Goal: Task Accomplishment & Management: Complete application form

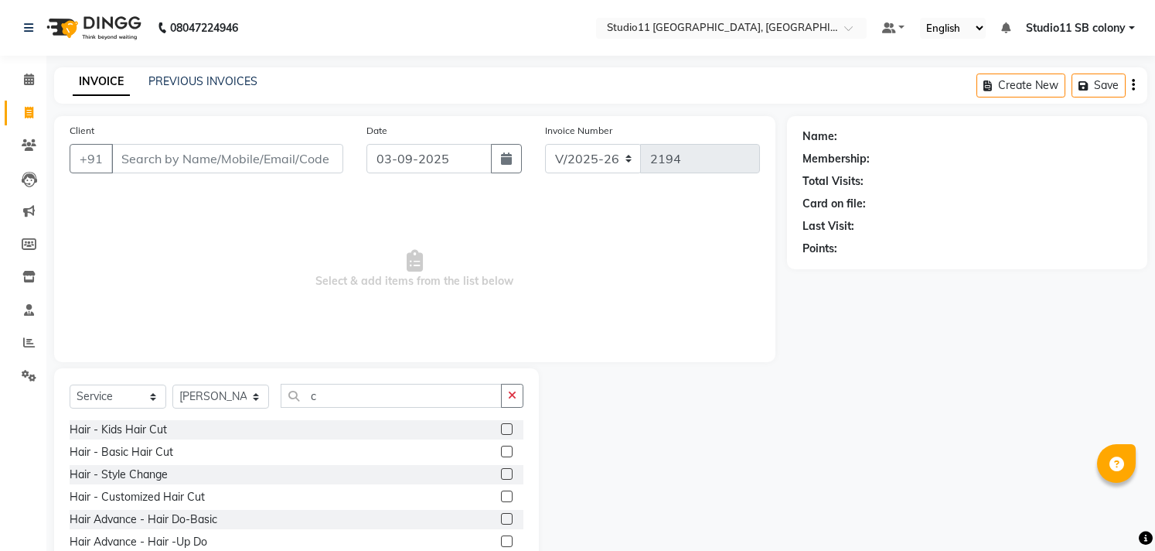
select select "7717"
select select "service"
select select "69575"
type input "c"
click at [501, 496] on label at bounding box center [507, 496] width 12 height 12
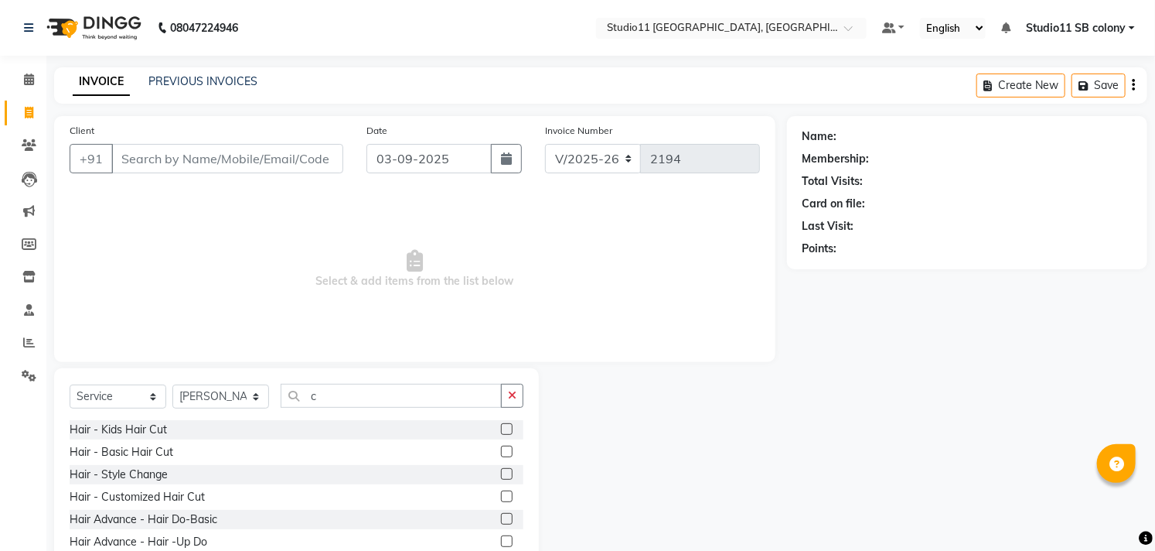
click at [501, 496] on input "checkbox" at bounding box center [506, 497] width 10 height 10
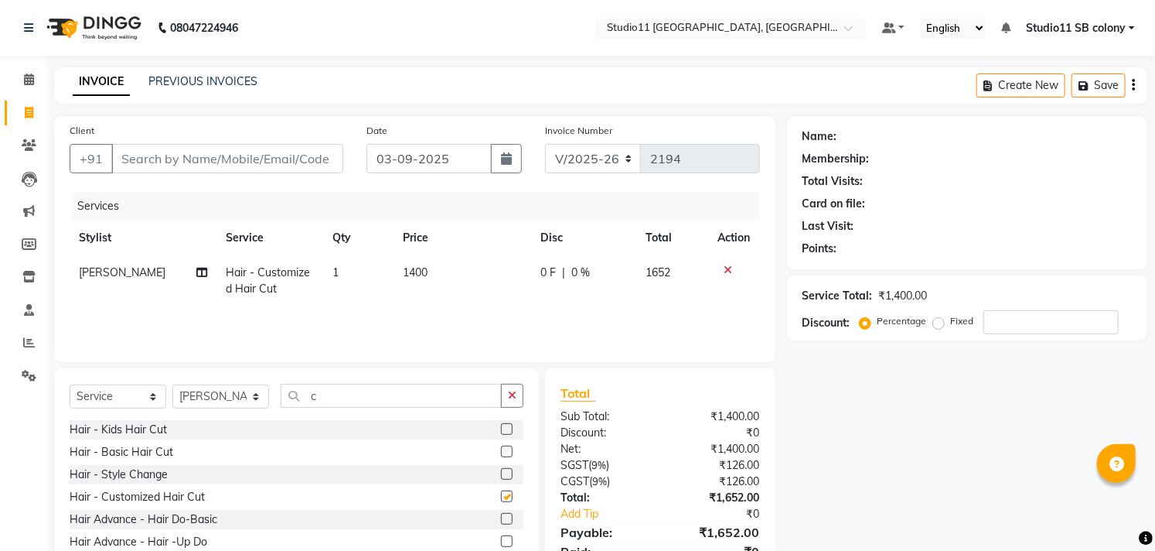
checkbox input "false"
click at [333, 391] on input "c" at bounding box center [391, 396] width 221 height 24
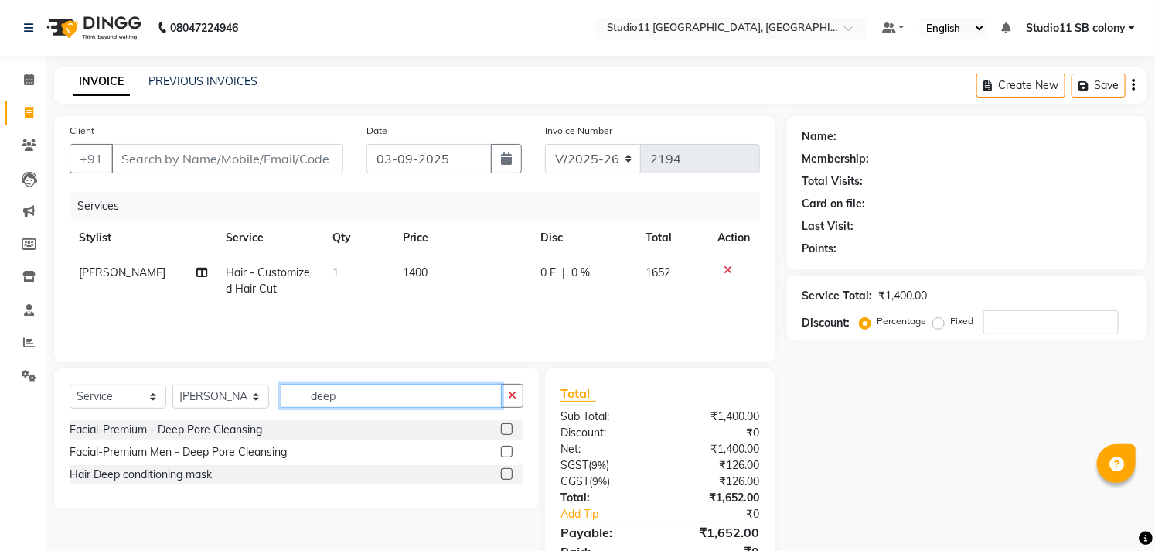
type input "deep"
click at [507, 469] on label at bounding box center [507, 474] width 12 height 12
click at [507, 469] on input "checkbox" at bounding box center [506, 474] width 10 height 10
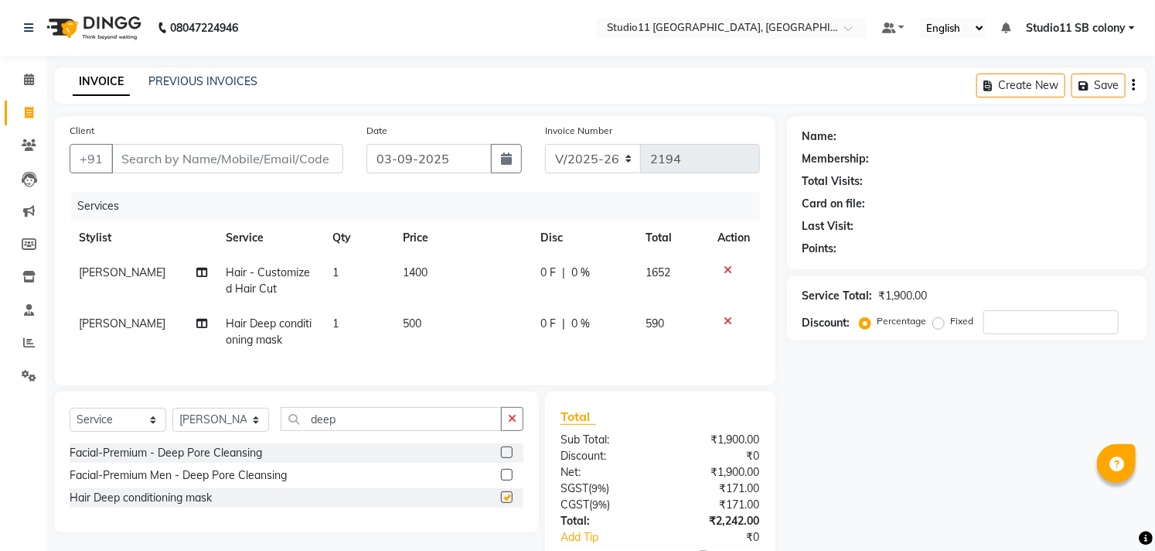
checkbox input "false"
click at [429, 325] on td "500" at bounding box center [462, 331] width 137 height 51
select select "69575"
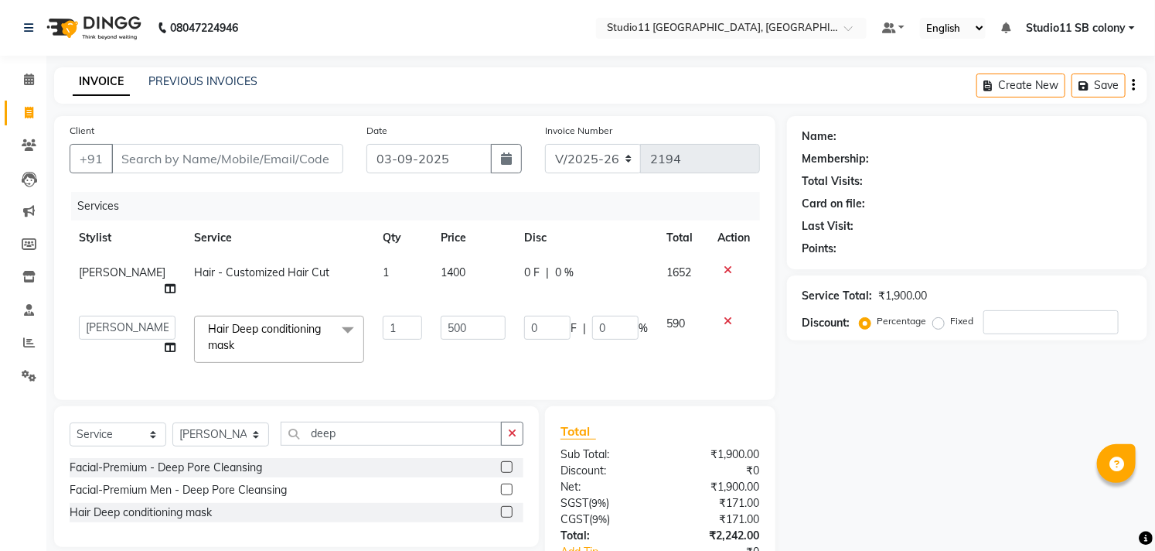
click at [431, 325] on td "500" at bounding box center [473, 339] width 84 height 66
click at [452, 319] on input "500" at bounding box center [473, 327] width 65 height 24
type input "5"
type input "300"
click at [446, 346] on td "300" at bounding box center [473, 339] width 84 height 66
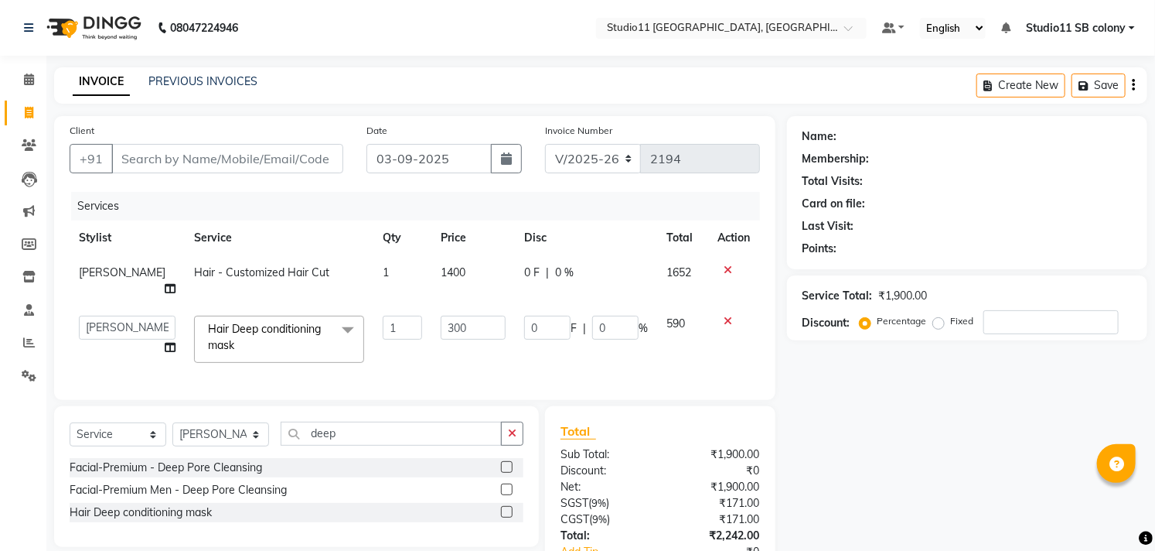
select select "69575"
click at [175, 159] on input "Client" at bounding box center [227, 158] width 232 height 29
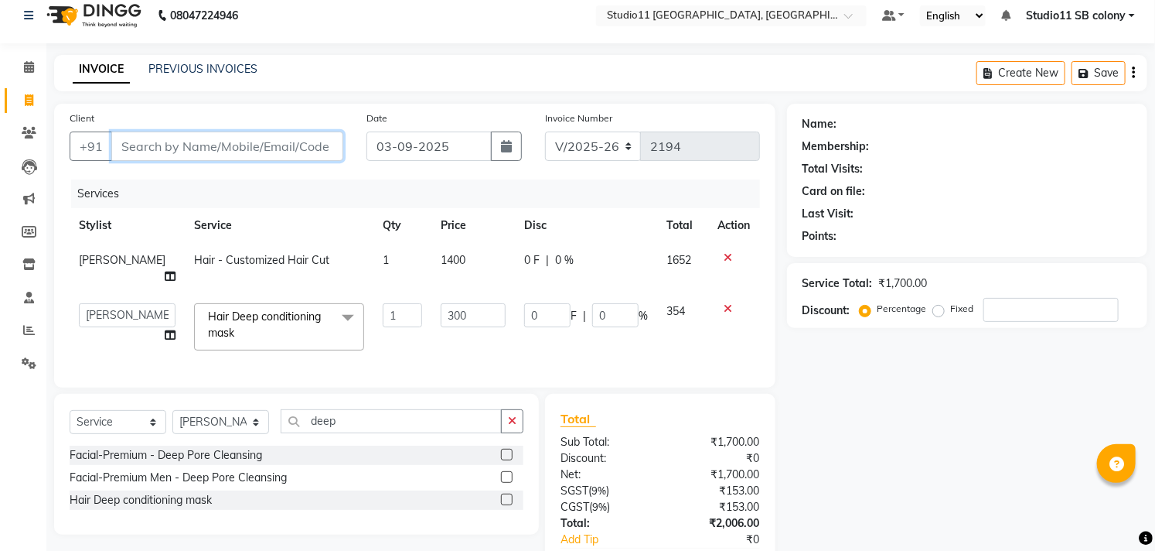
scroll to position [86, 0]
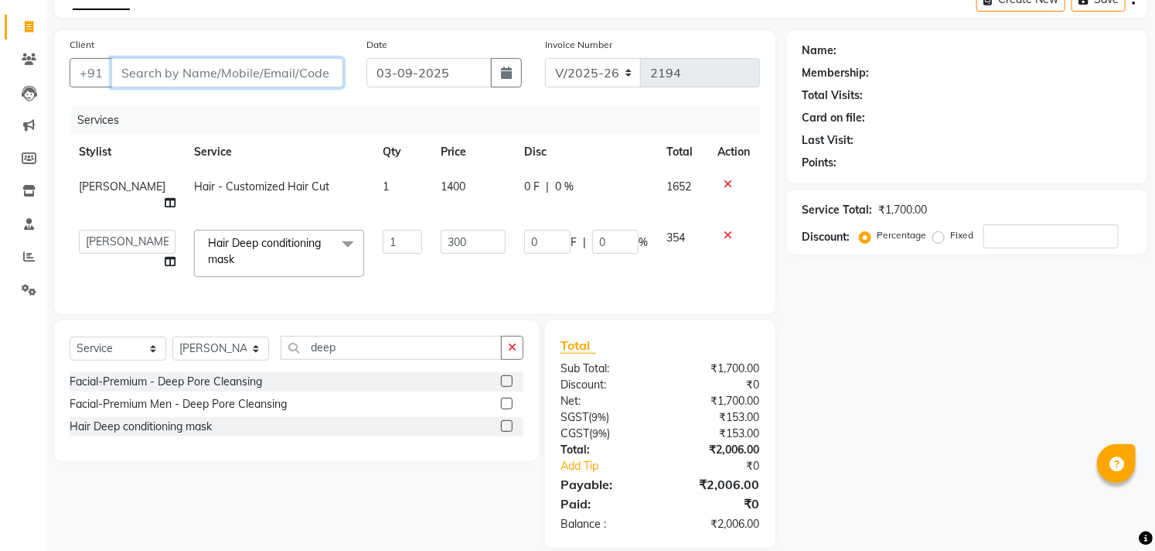
click at [281, 72] on input "Client" at bounding box center [227, 72] width 232 height 29
type input "9"
type input "0"
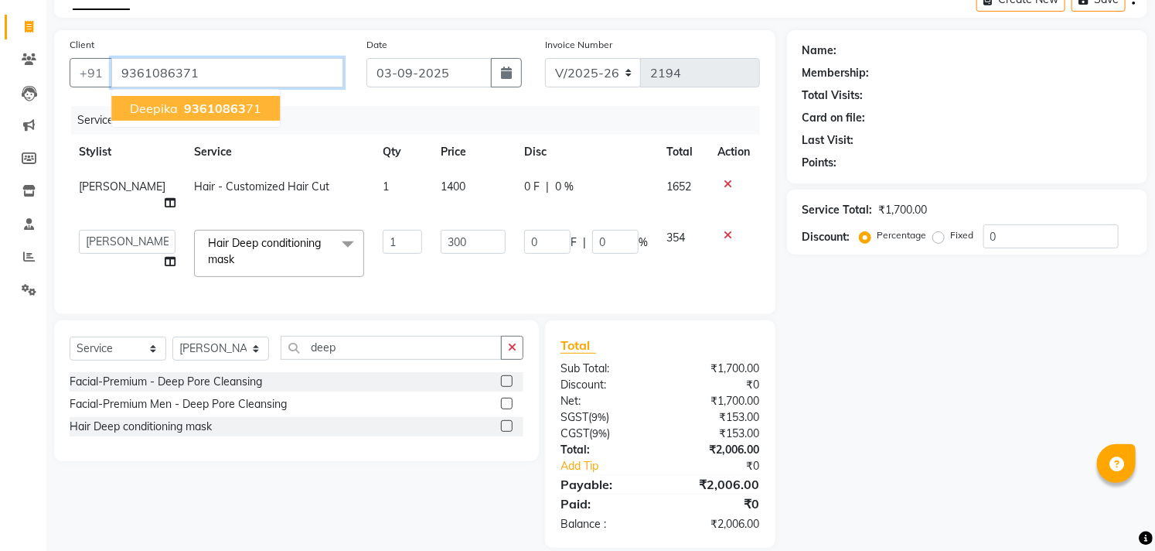
type input "9361086371"
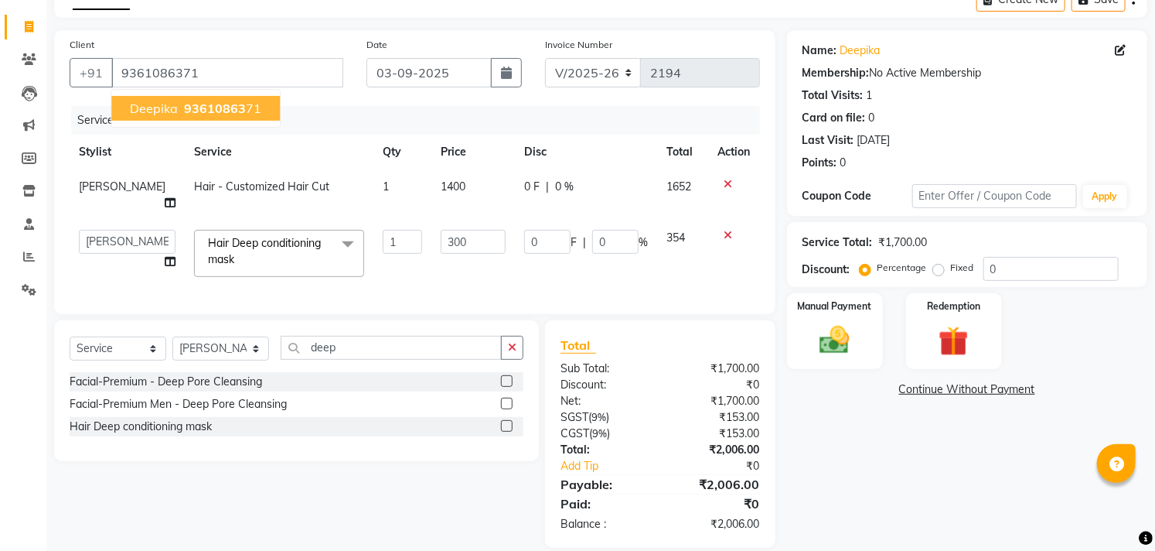
click at [253, 106] on ngb-highlight "93610863 71" at bounding box center [221, 108] width 80 height 15
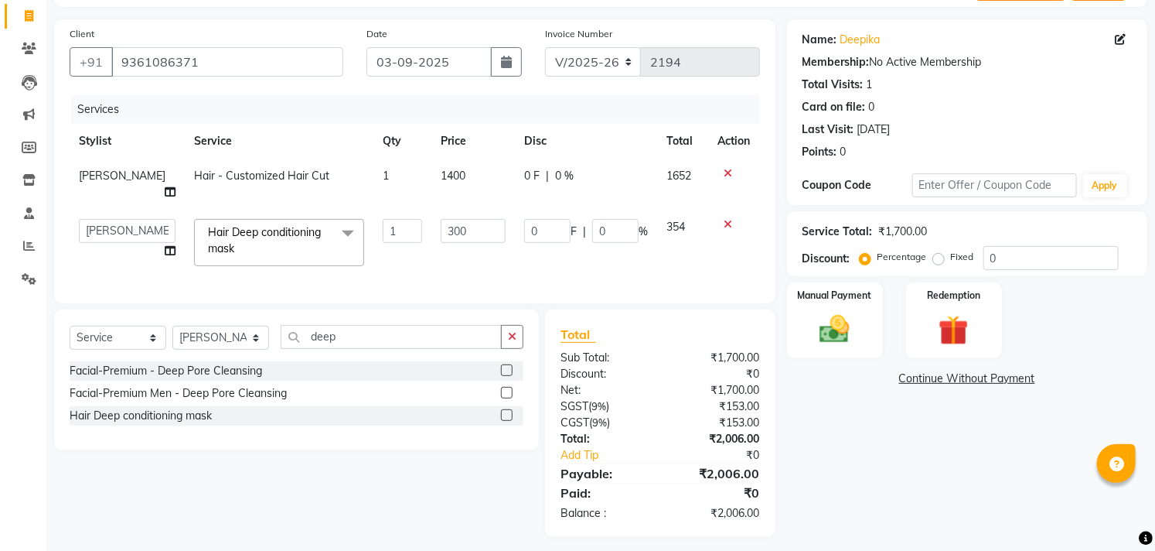
scroll to position [102, 0]
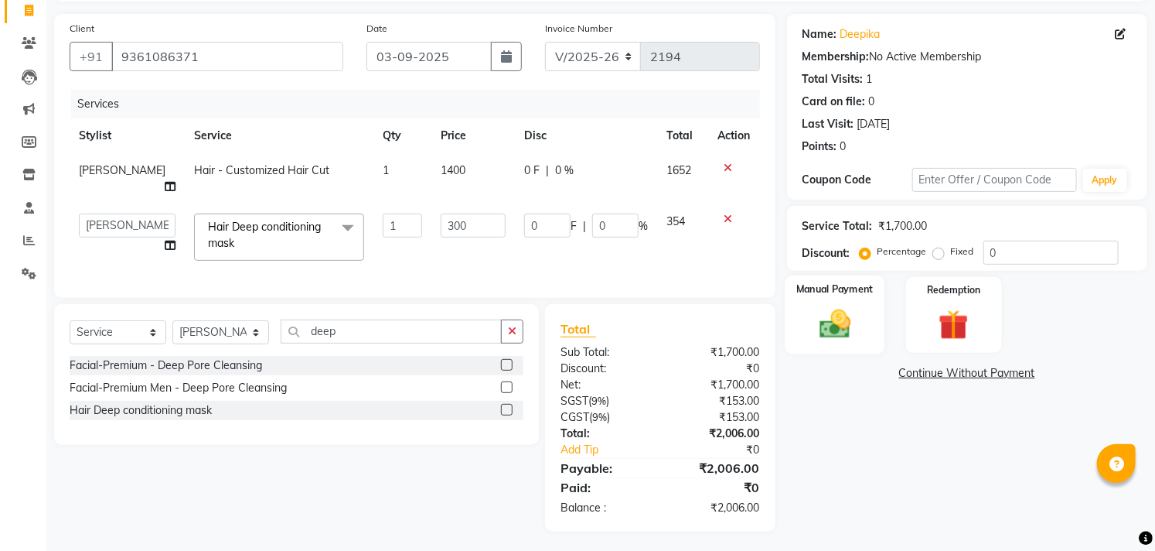
click at [860, 315] on img at bounding box center [835, 324] width 51 height 36
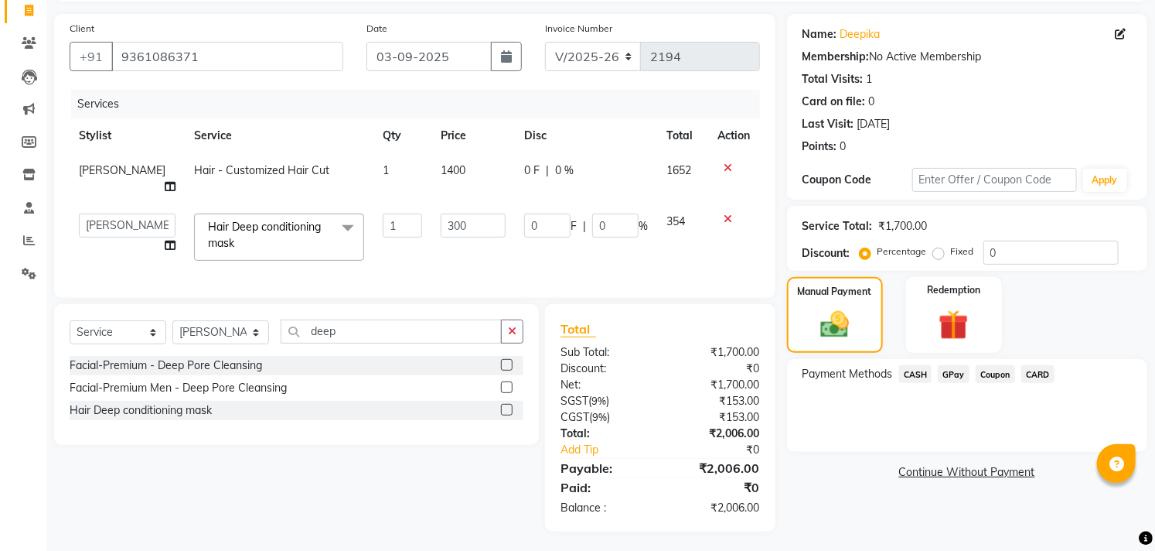
click at [957, 371] on span "GPay" at bounding box center [954, 374] width 32 height 18
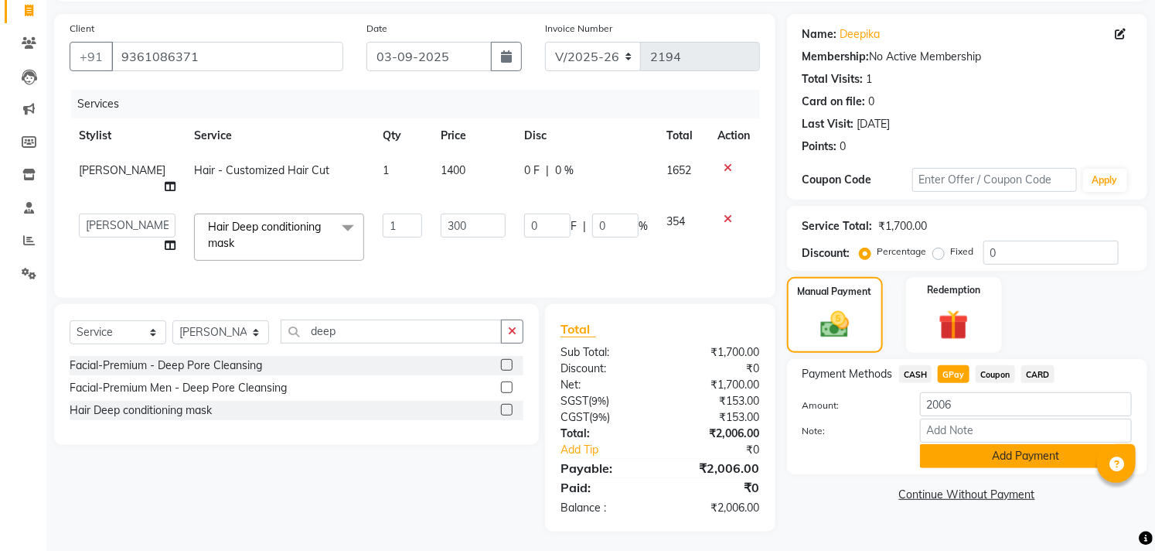
click at [967, 449] on button "Add Payment" at bounding box center [1026, 456] width 212 height 24
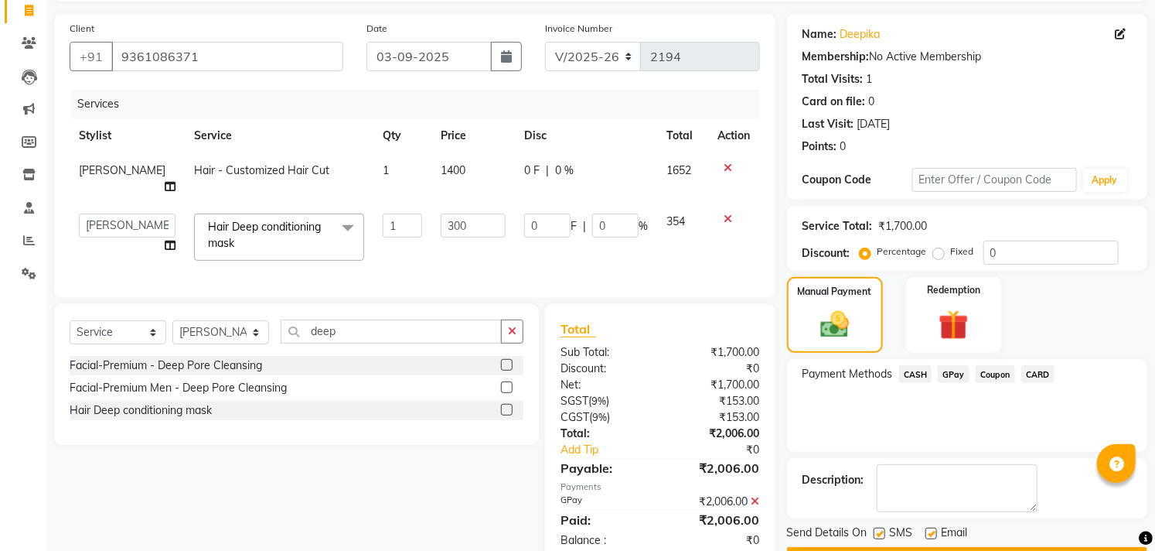
scroll to position [145, 0]
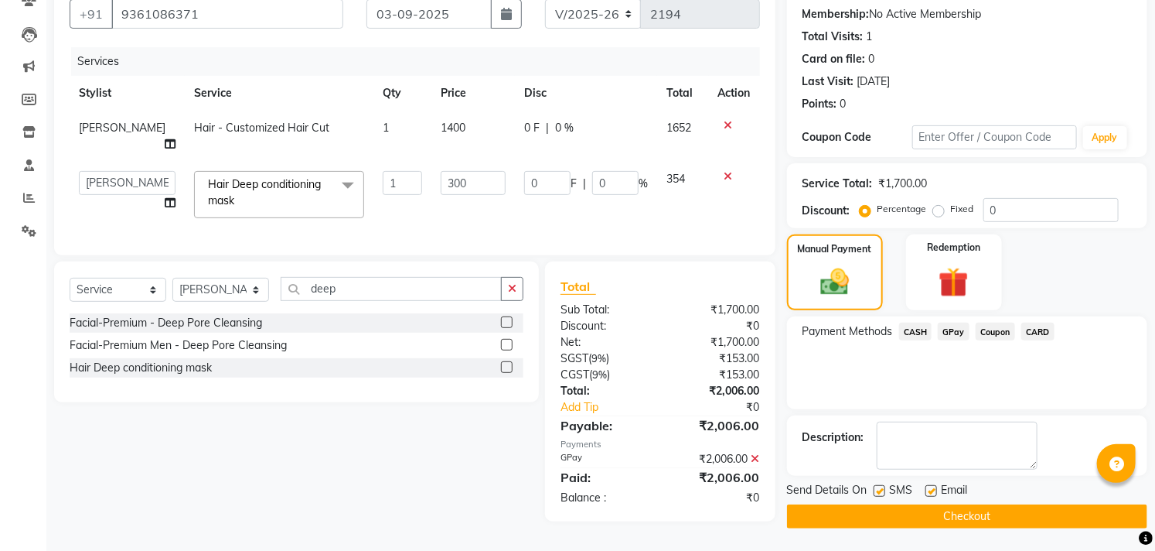
click at [933, 489] on label at bounding box center [932, 491] width 12 height 12
click at [933, 489] on input "checkbox" at bounding box center [931, 491] width 10 height 10
checkbox input "false"
click at [883, 492] on label at bounding box center [880, 491] width 12 height 12
click at [883, 492] on input "checkbox" at bounding box center [879, 491] width 10 height 10
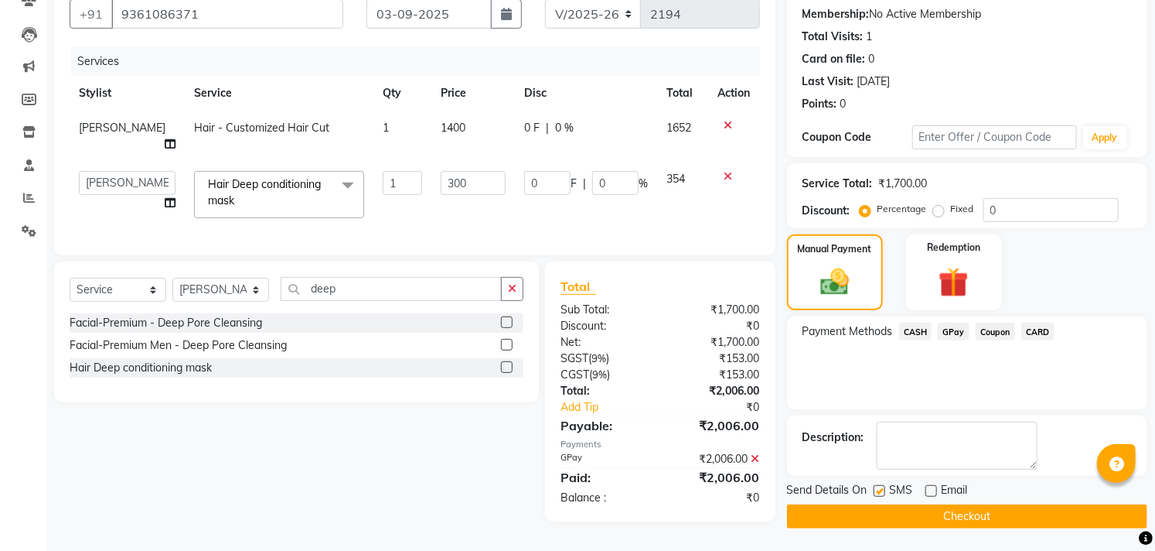
checkbox input "false"
click at [883, 505] on button "Checkout" at bounding box center [967, 516] width 360 height 24
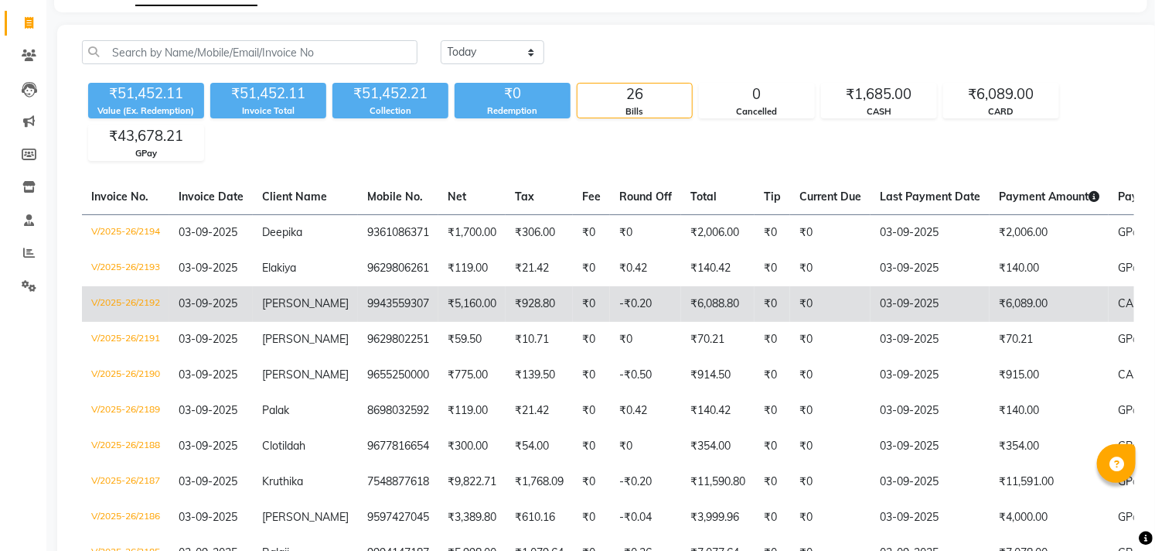
scroll to position [176, 0]
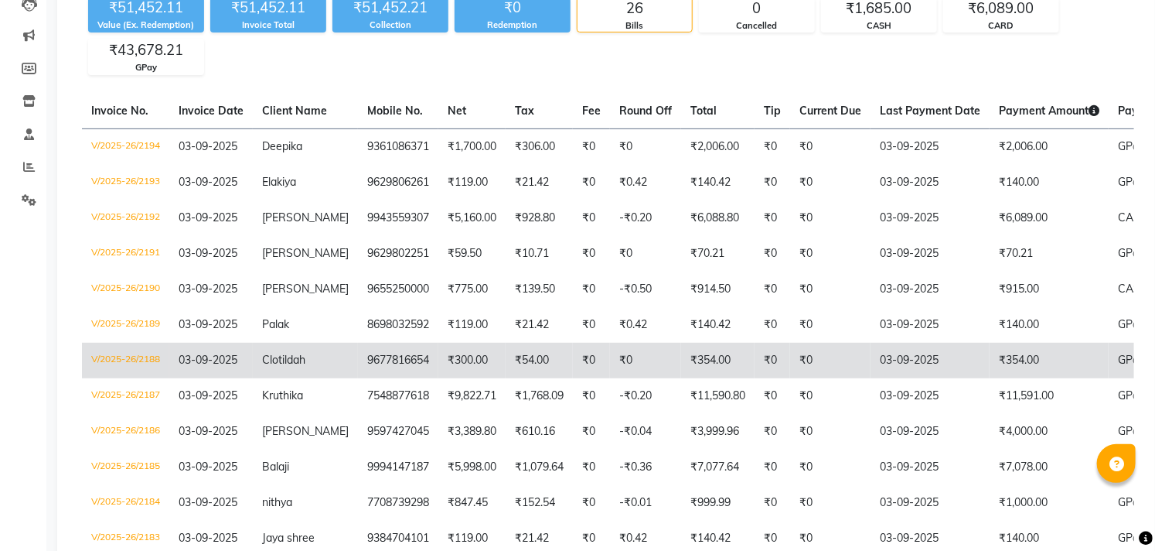
click at [506, 356] on td "₹54.00" at bounding box center [539, 361] width 67 height 36
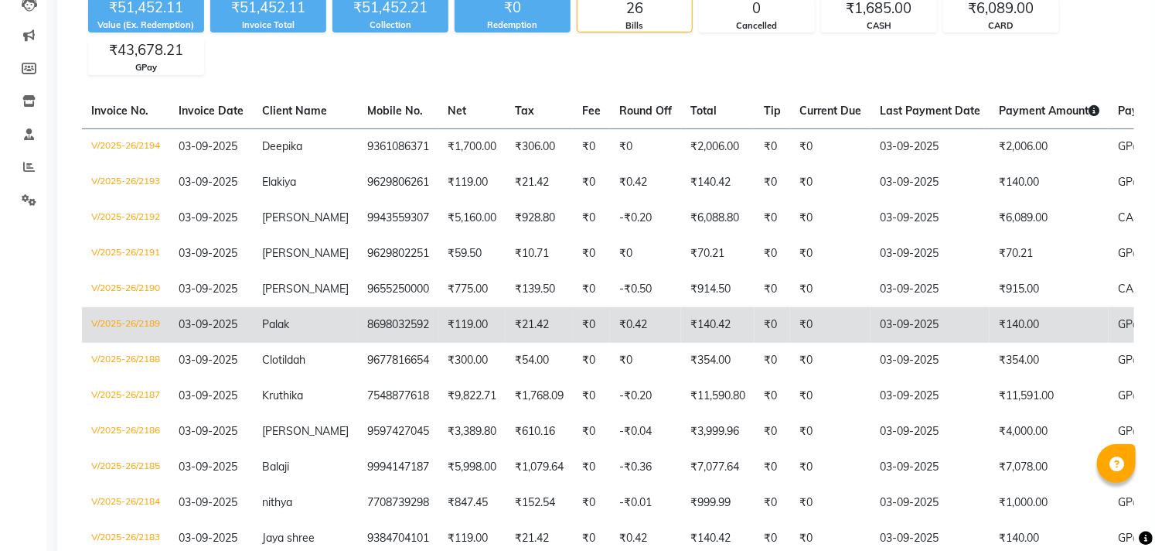
click at [384, 331] on td "8698032592" at bounding box center [398, 325] width 80 height 36
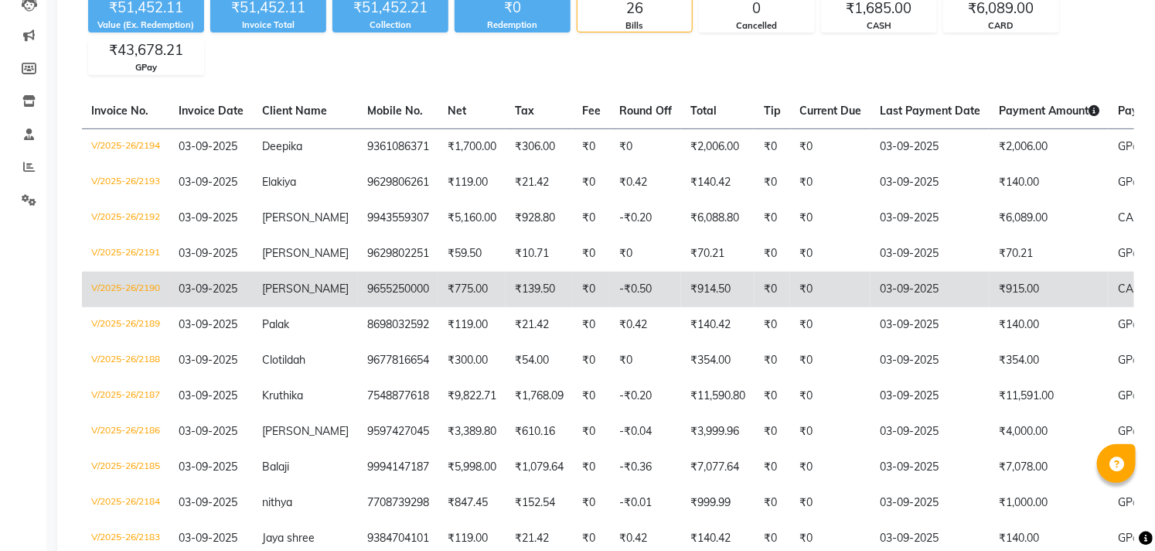
click at [373, 298] on td "9655250000" at bounding box center [398, 289] width 80 height 36
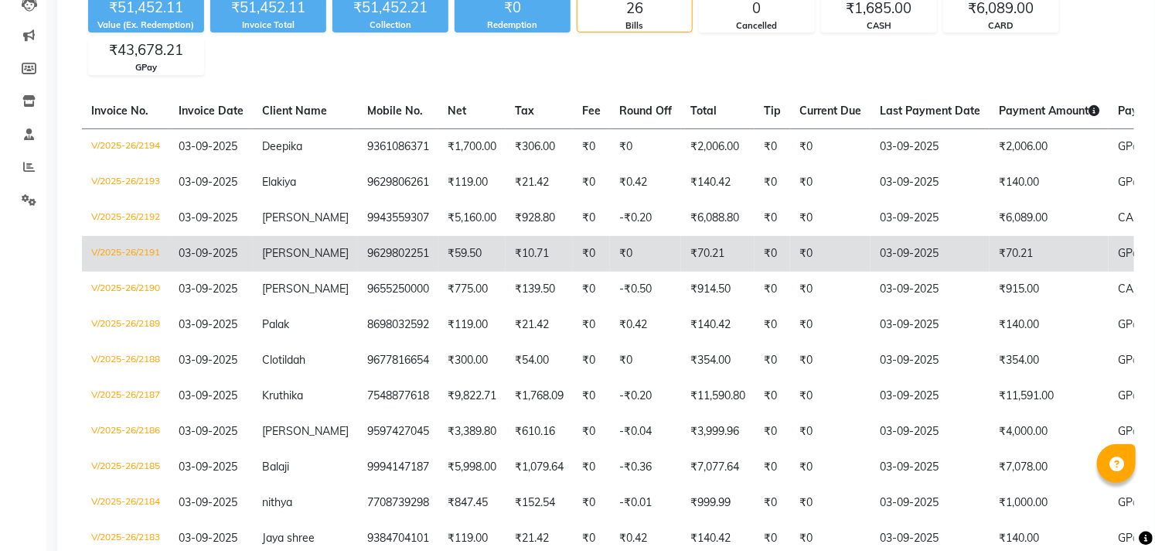
click at [394, 261] on td "9629802251" at bounding box center [398, 254] width 80 height 36
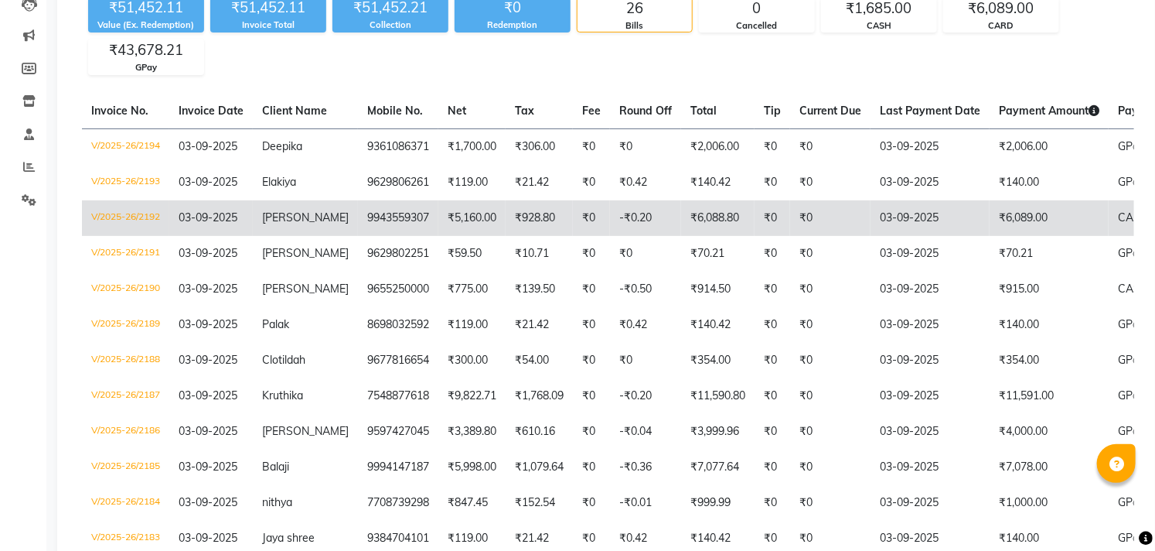
click at [403, 224] on td "9943559307" at bounding box center [398, 218] width 80 height 36
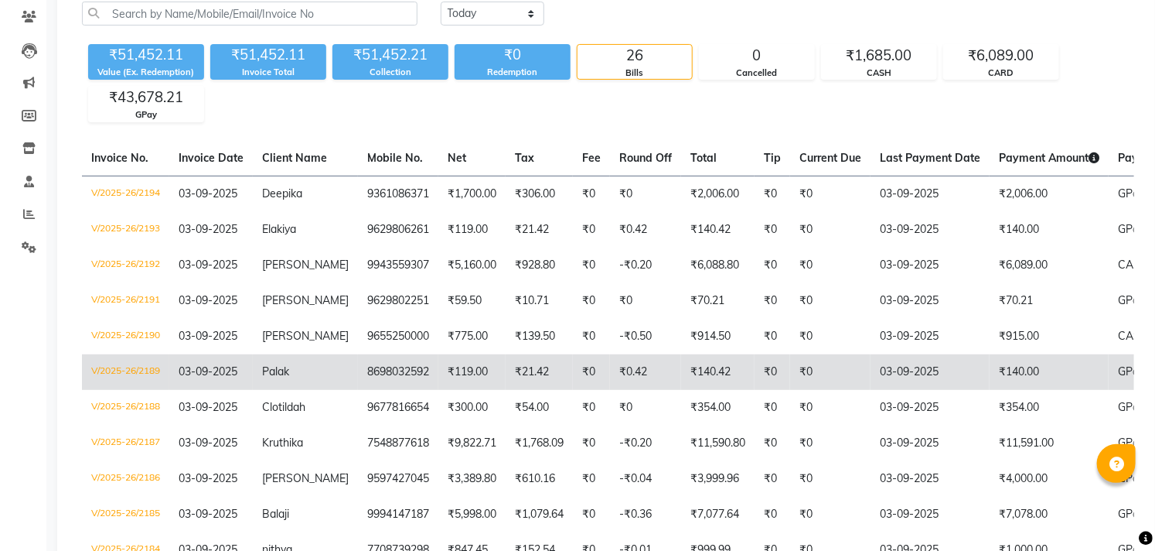
scroll to position [90, 0]
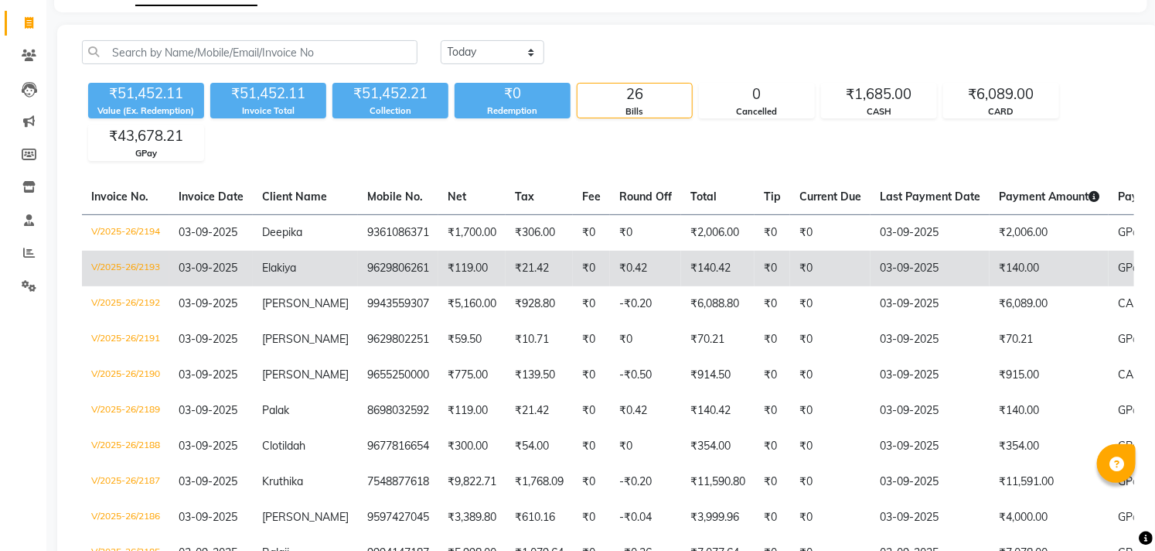
click at [404, 271] on td "9629806261" at bounding box center [398, 269] width 80 height 36
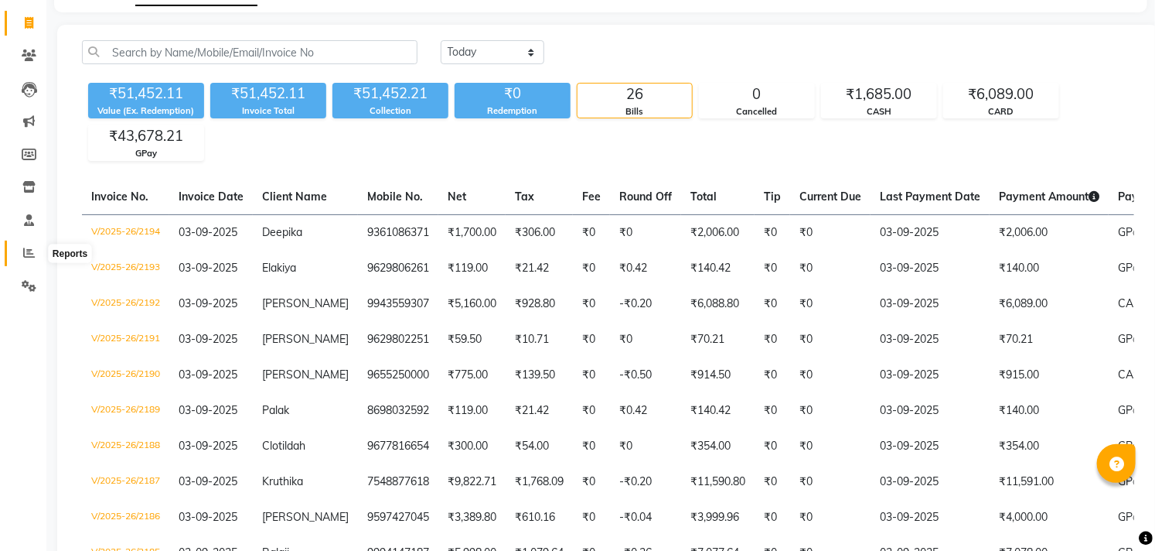
click at [32, 251] on icon at bounding box center [29, 253] width 12 height 12
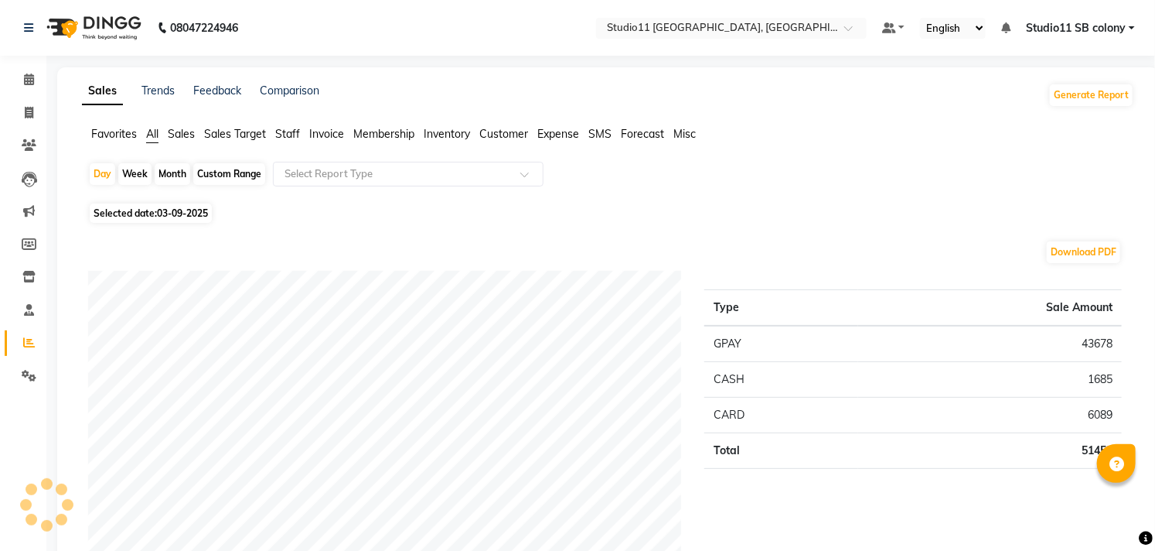
click at [277, 138] on span "Staff" at bounding box center [287, 134] width 25 height 14
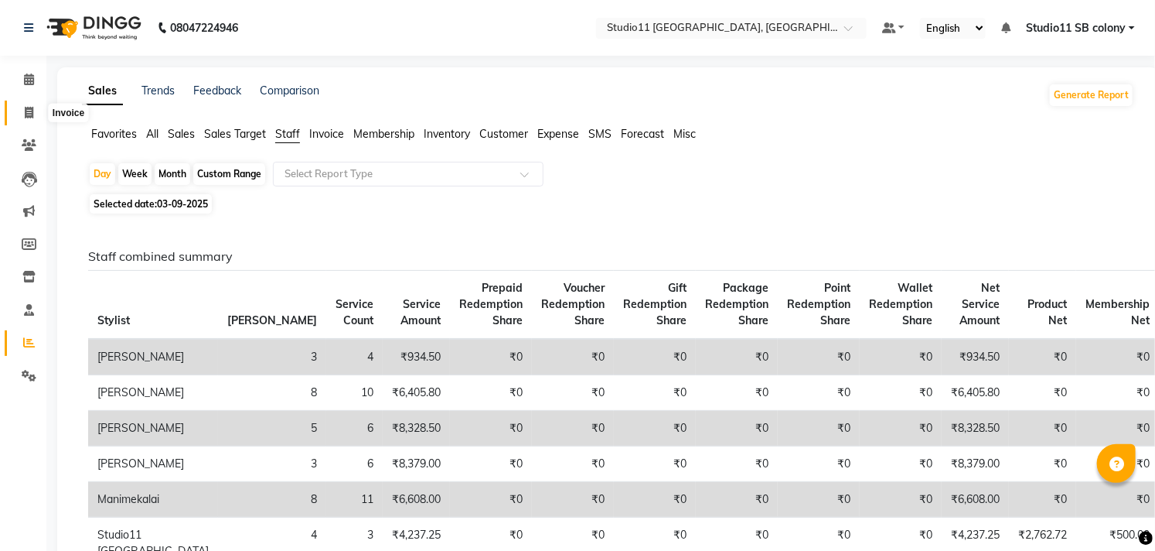
click at [26, 116] on icon at bounding box center [29, 113] width 9 height 12
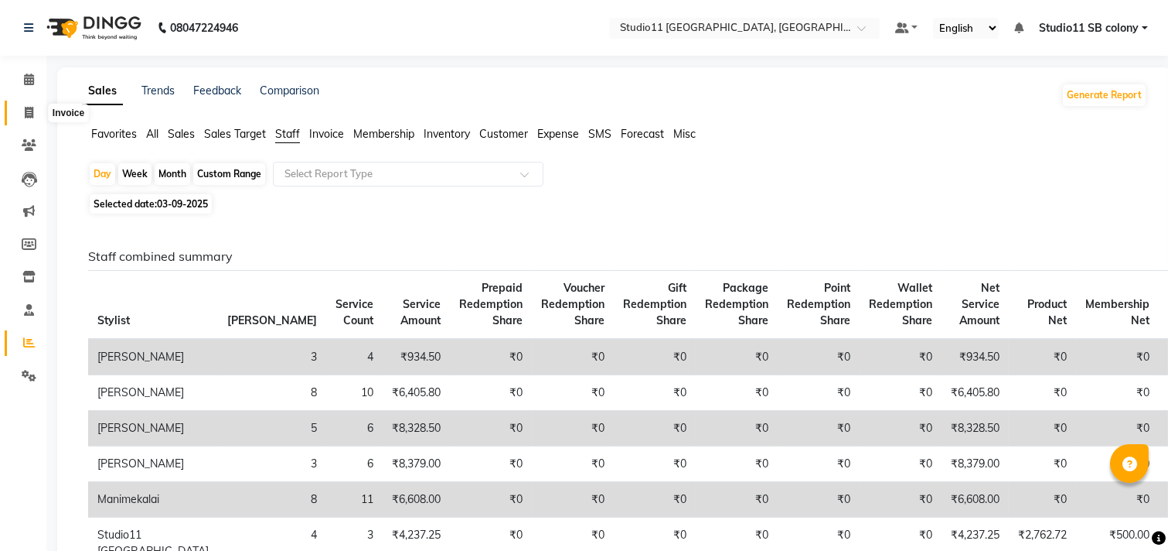
select select "7717"
select select "service"
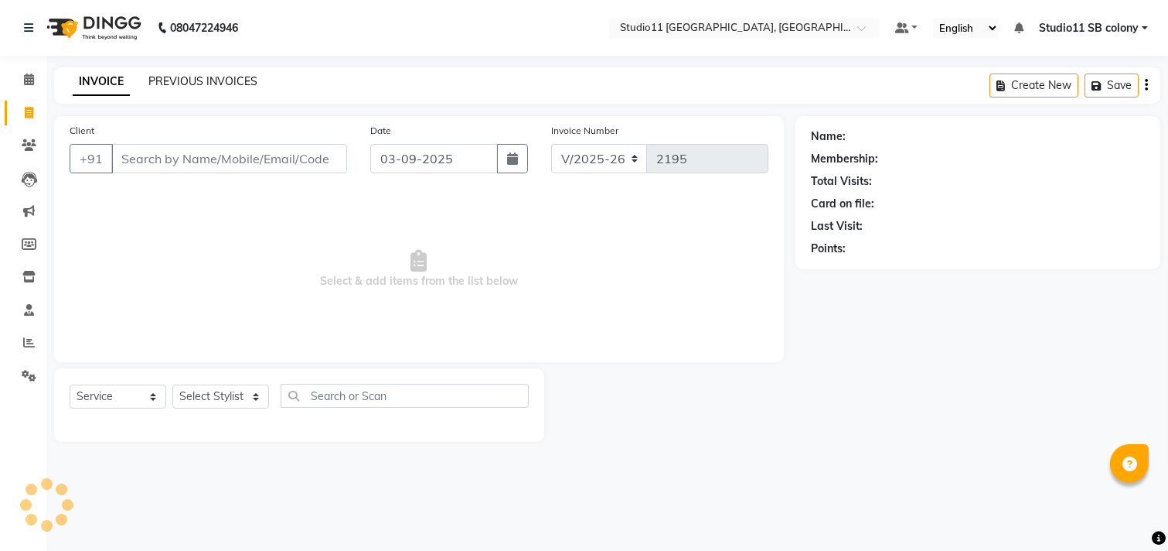
click at [180, 85] on link "PREVIOUS INVOICES" at bounding box center [202, 81] width 109 height 14
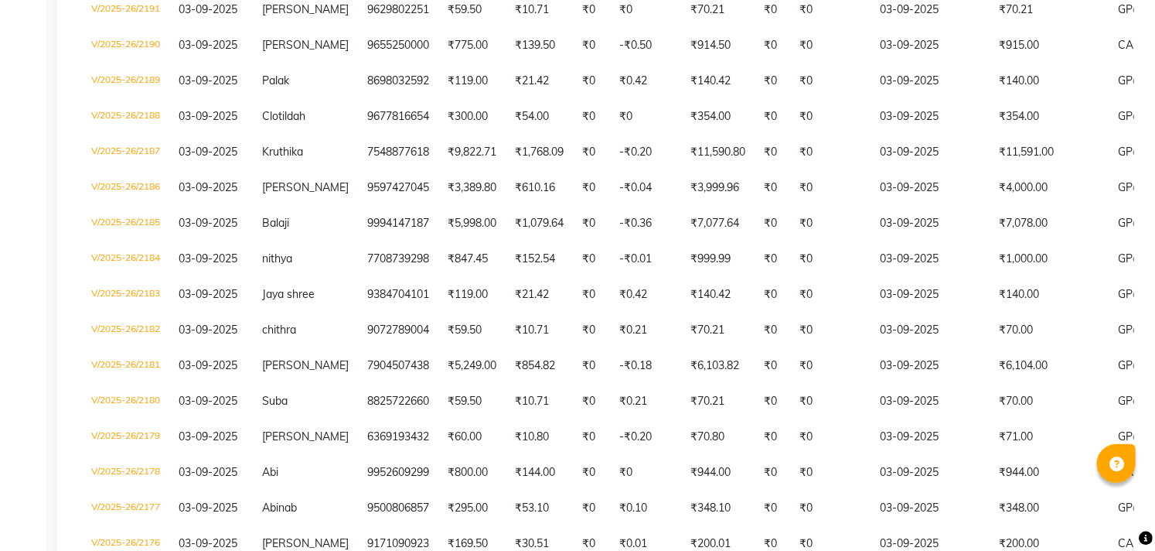
scroll to position [426, 0]
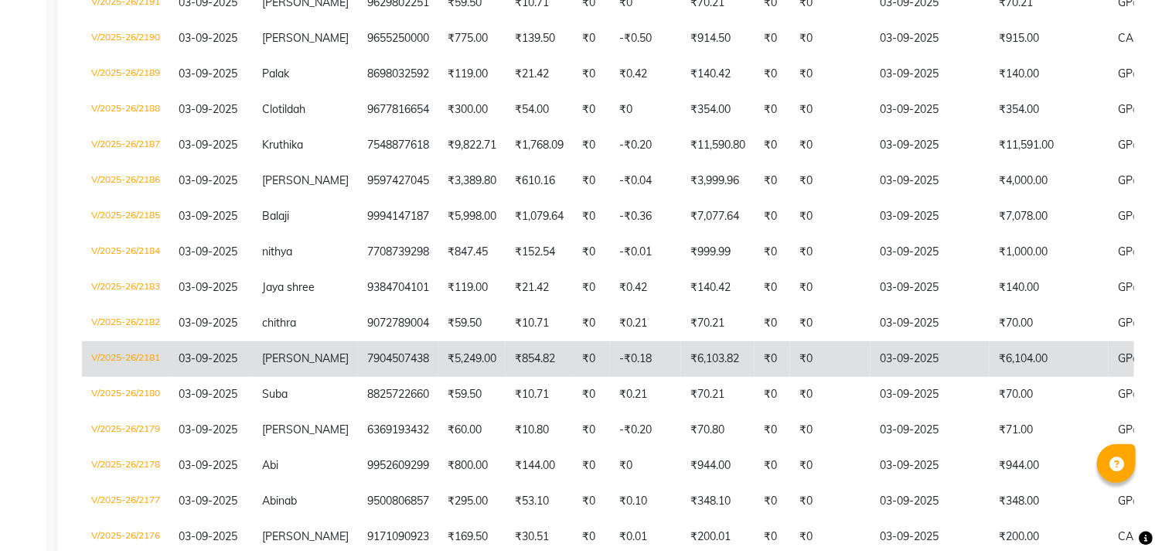
click at [913, 358] on td "03-09-2025" at bounding box center [930, 359] width 119 height 36
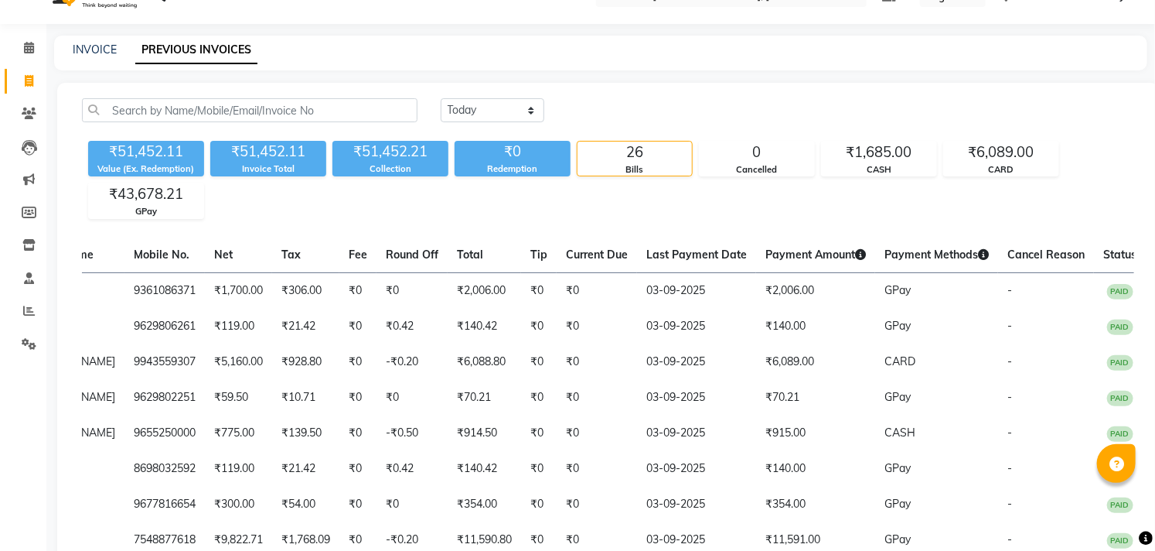
scroll to position [12, 0]
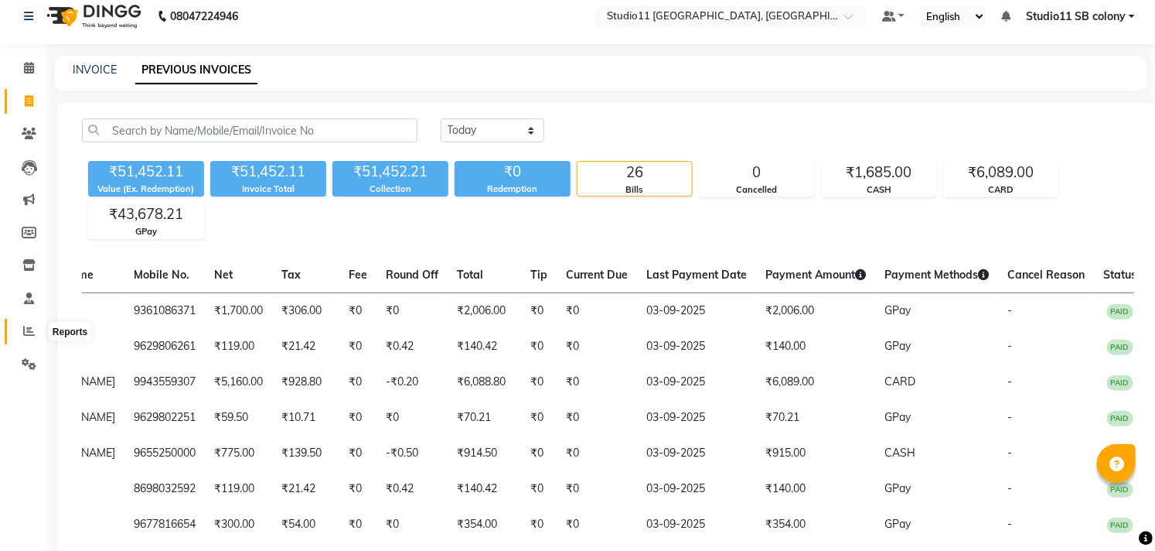
click at [17, 338] on span at bounding box center [28, 331] width 27 height 18
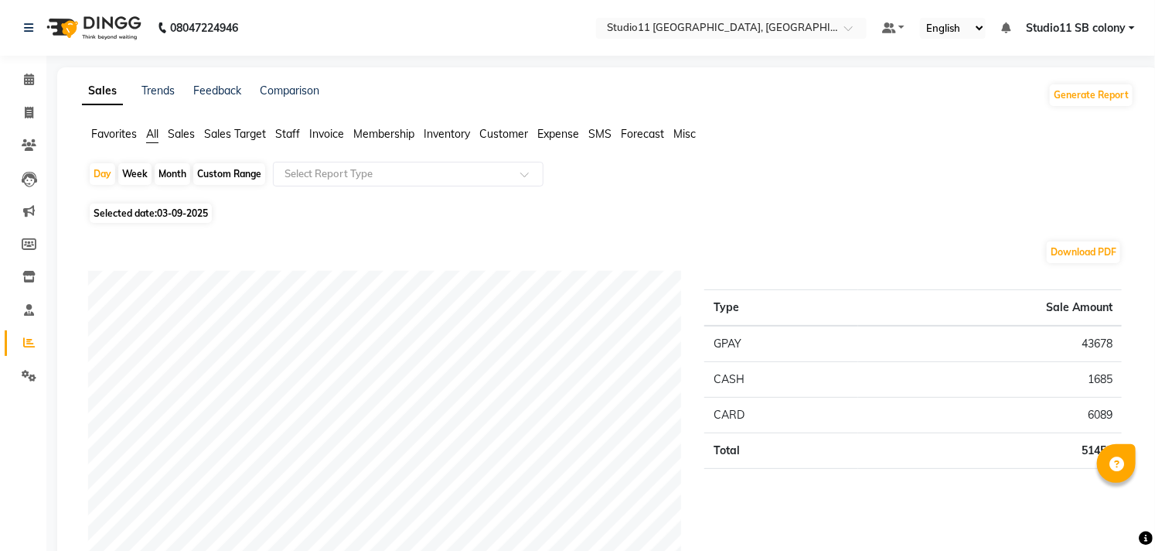
click at [295, 133] on span "Staff" at bounding box center [287, 134] width 25 height 14
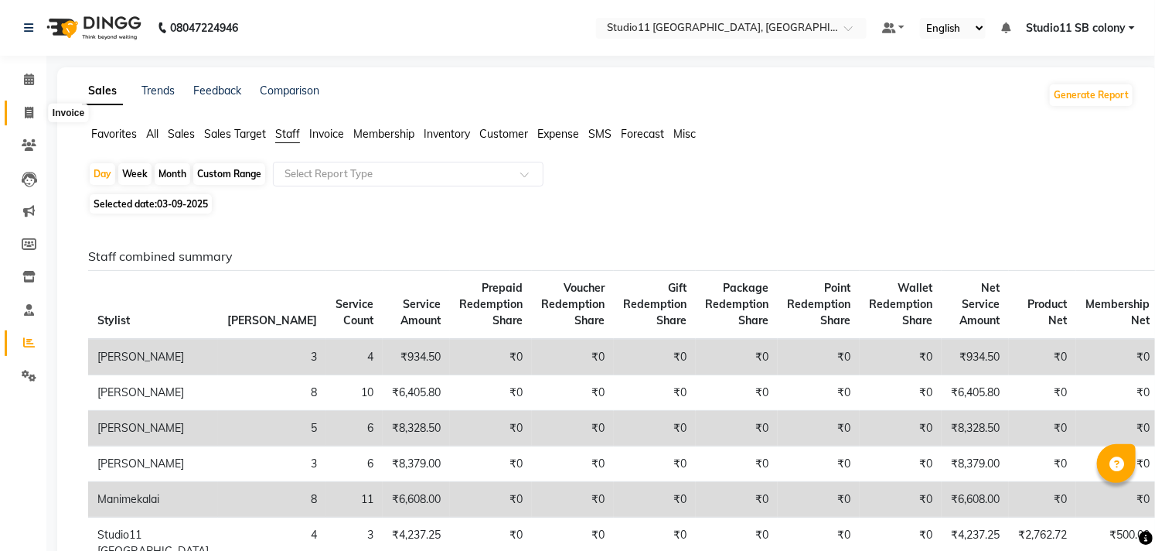
click at [19, 111] on span at bounding box center [28, 113] width 27 height 18
select select "service"
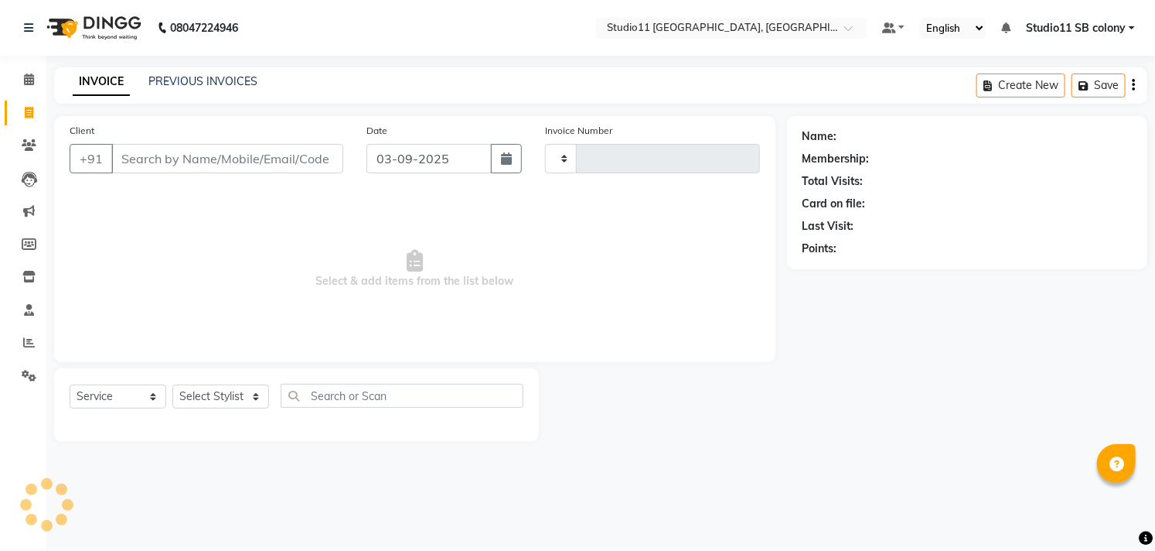
type input "2195"
select select "7717"
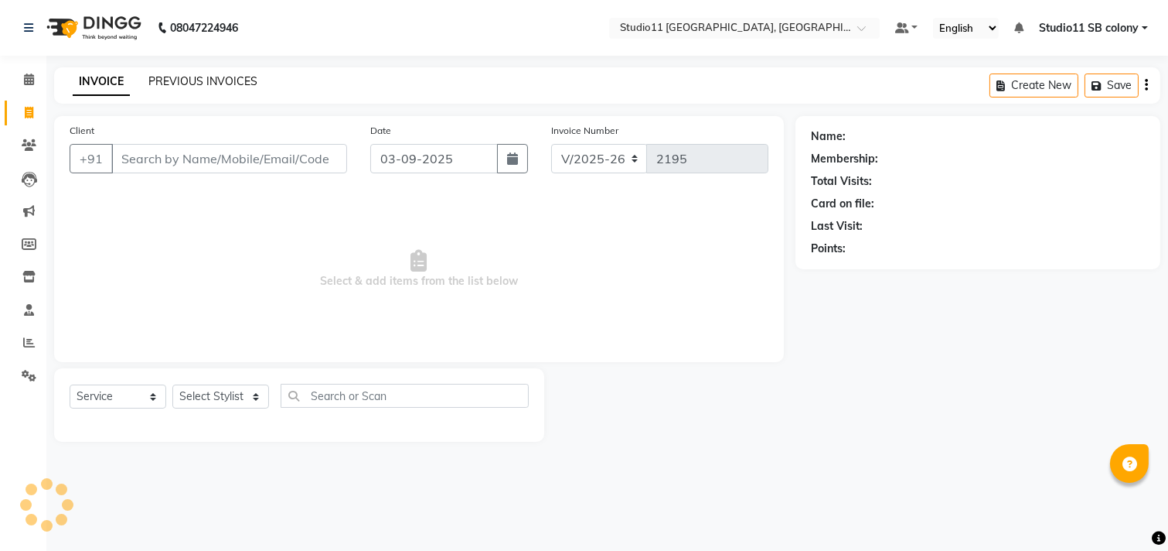
click at [196, 86] on link "PREVIOUS INVOICES" at bounding box center [202, 81] width 109 height 14
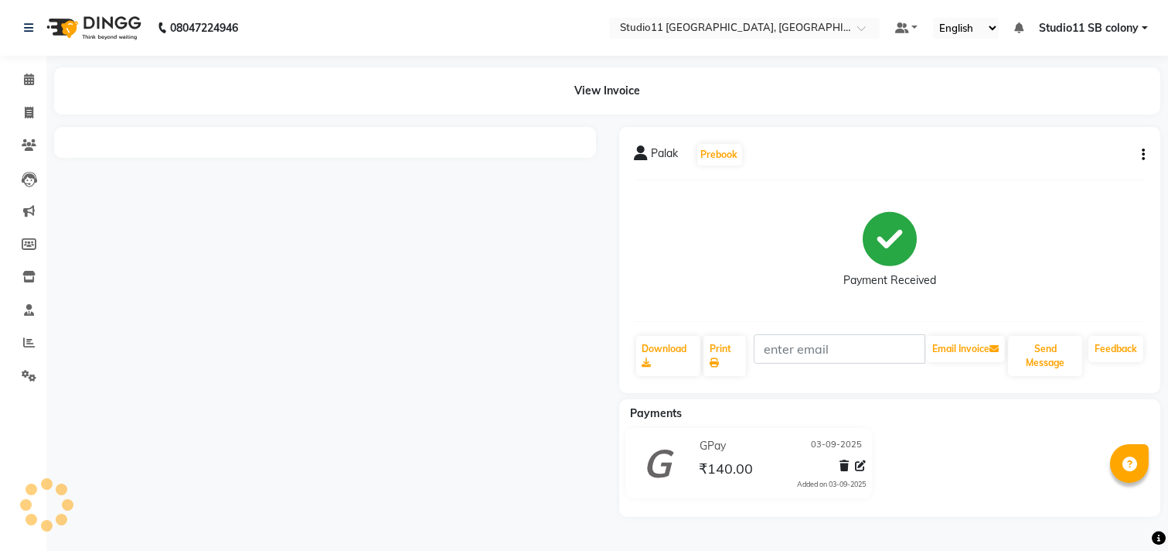
select select "en"
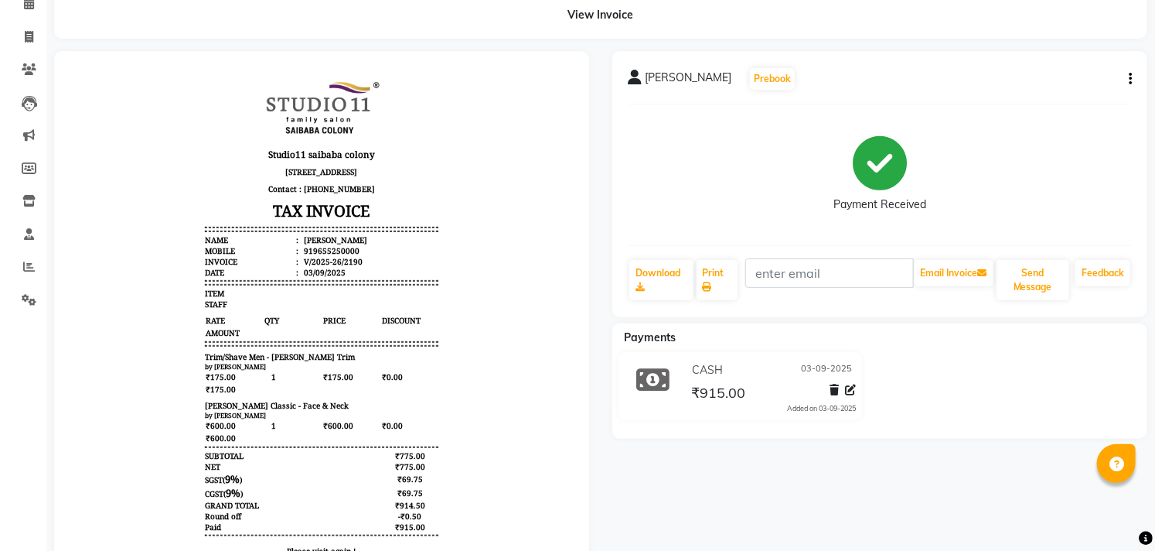
scroll to position [188, 0]
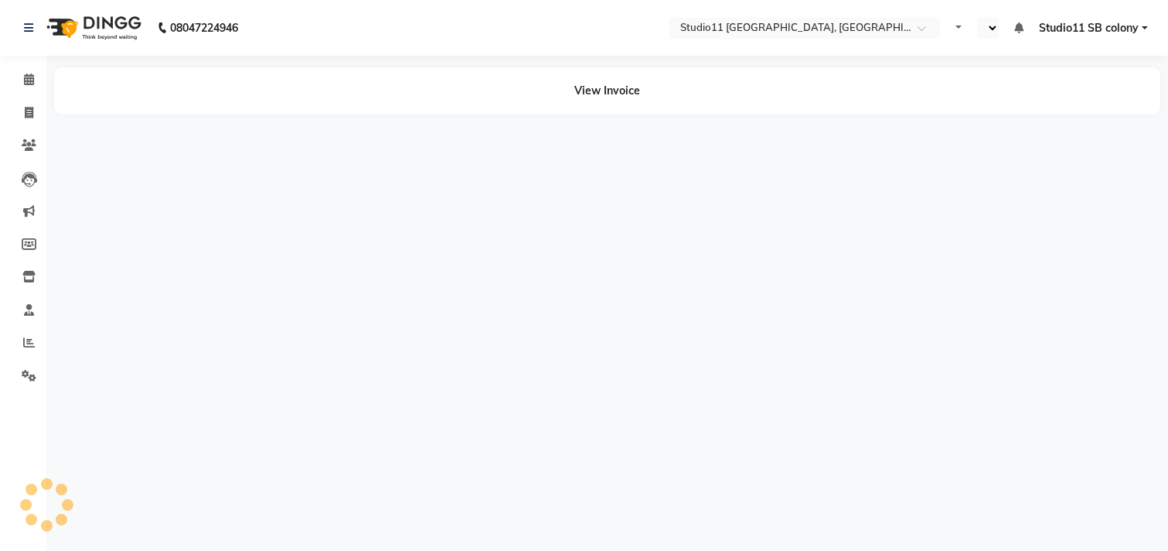
select select "en"
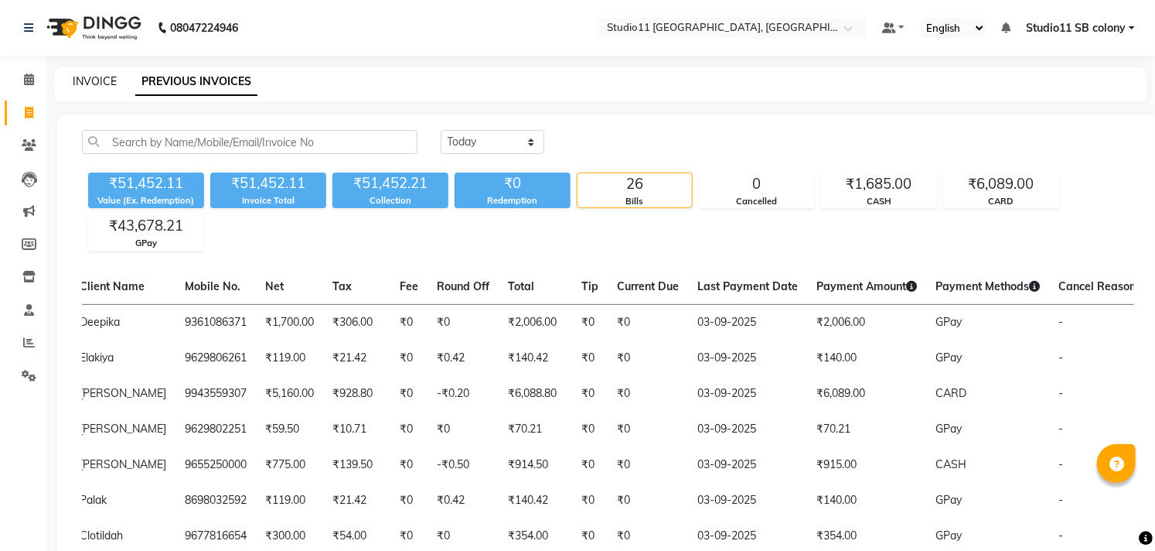
click at [87, 78] on link "INVOICE" at bounding box center [95, 81] width 44 height 14
select select "service"
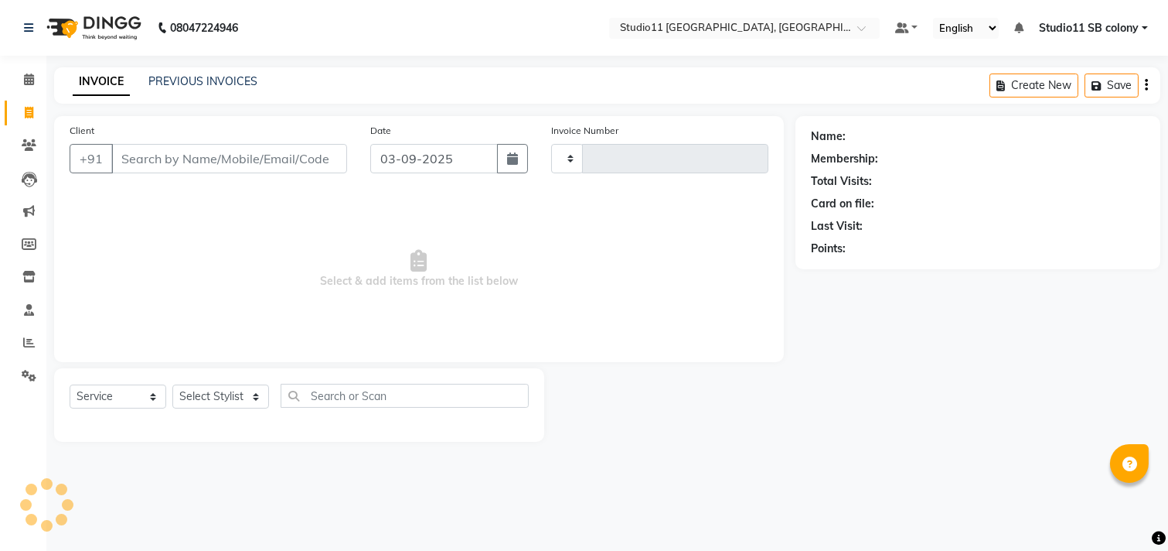
type input "2195"
select select "7717"
click at [196, 404] on select "Select Stylist" at bounding box center [220, 396] width 97 height 24
click at [196, 404] on select "Select Stylist [PERSON_NAME] Dani [PERSON_NAME] Josna kaif [PERSON_NAME] [PERSO…" at bounding box center [220, 396] width 97 height 24
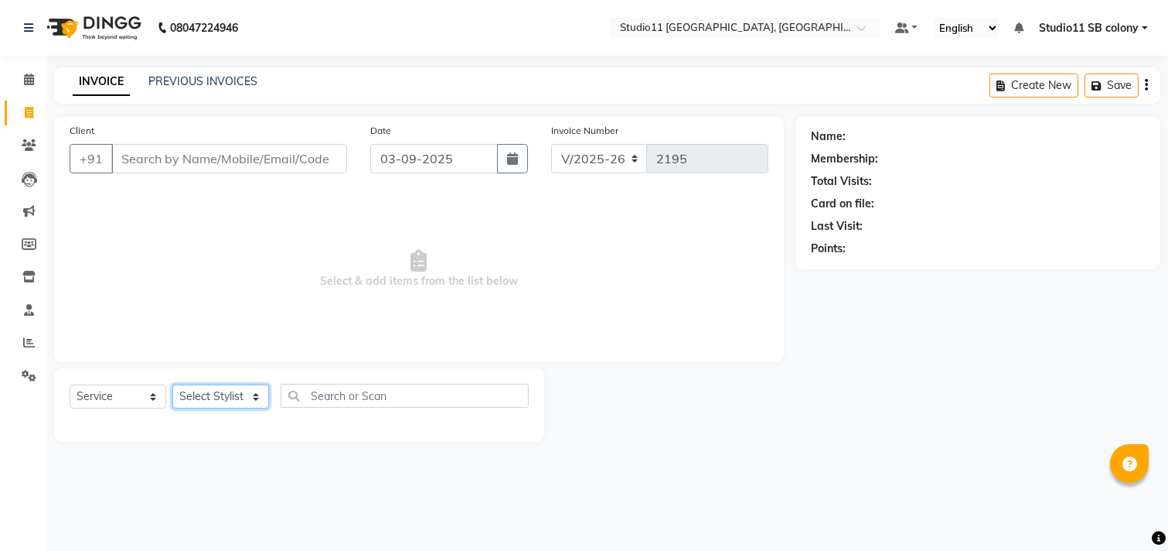
select select "70879"
click at [172, 385] on select "Select Stylist [PERSON_NAME] Dani [PERSON_NAME] Josna kaif [PERSON_NAME] [PERSO…" at bounding box center [220, 396] width 97 height 24
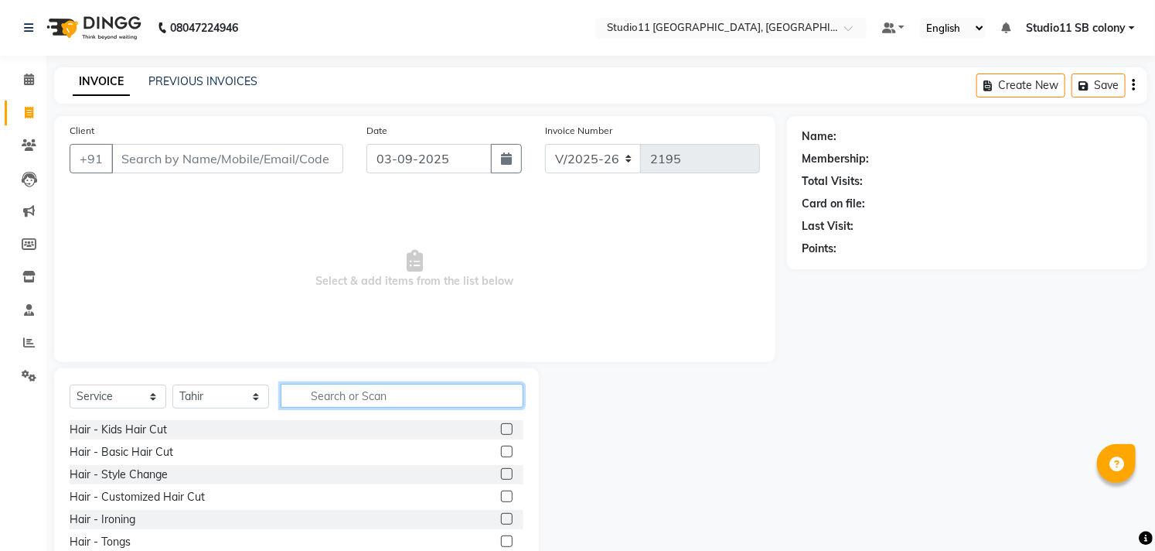
click at [339, 399] on input "text" at bounding box center [402, 396] width 243 height 24
type input "hair cut"
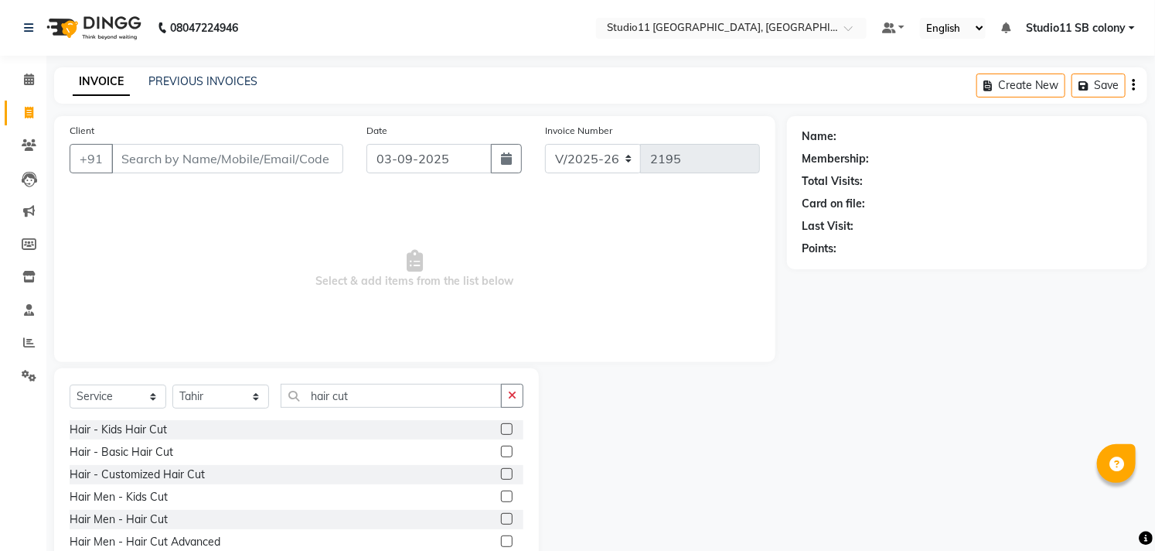
click at [501, 522] on label at bounding box center [507, 519] width 12 height 12
click at [501, 522] on input "checkbox" at bounding box center [506, 519] width 10 height 10
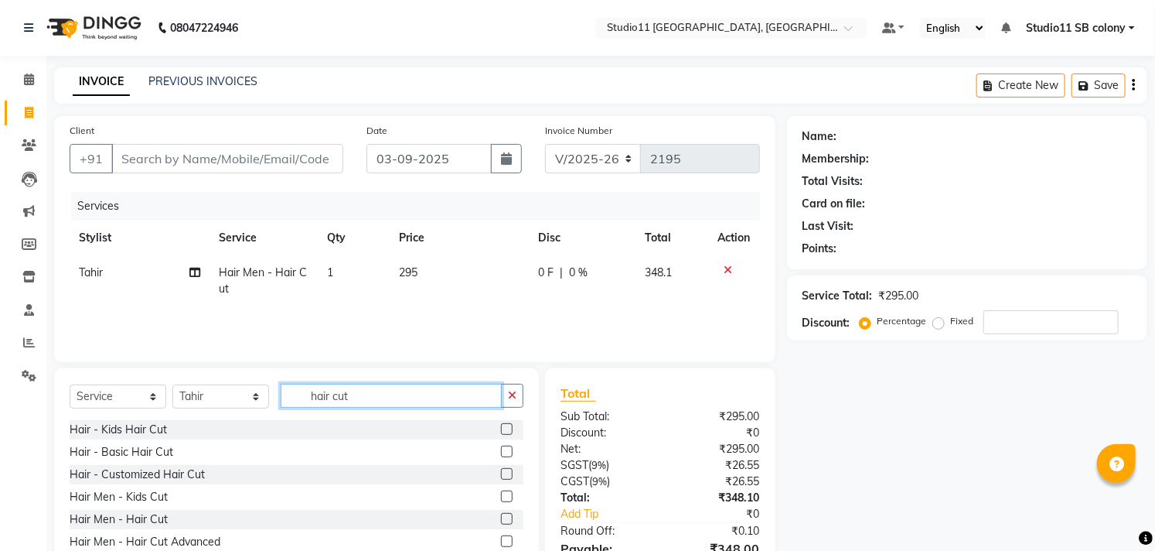
checkbox input "false"
click at [413, 396] on input "hair cut" at bounding box center [391, 396] width 221 height 24
click at [411, 396] on input "hair cut" at bounding box center [391, 396] width 221 height 24
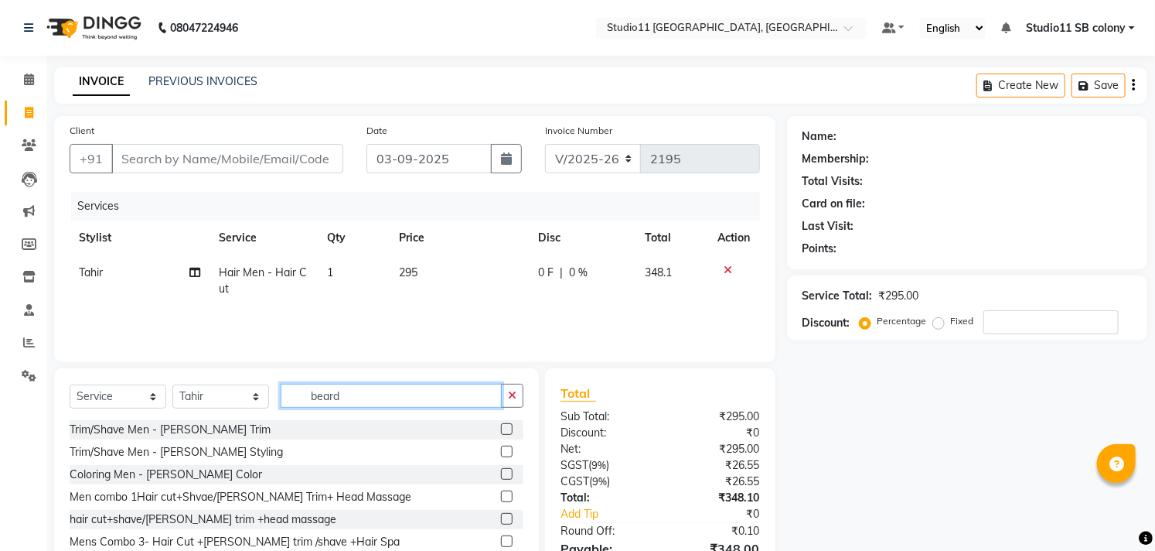
type input "beard"
click at [501, 431] on label at bounding box center [507, 429] width 12 height 12
click at [501, 431] on input "checkbox" at bounding box center [506, 430] width 10 height 10
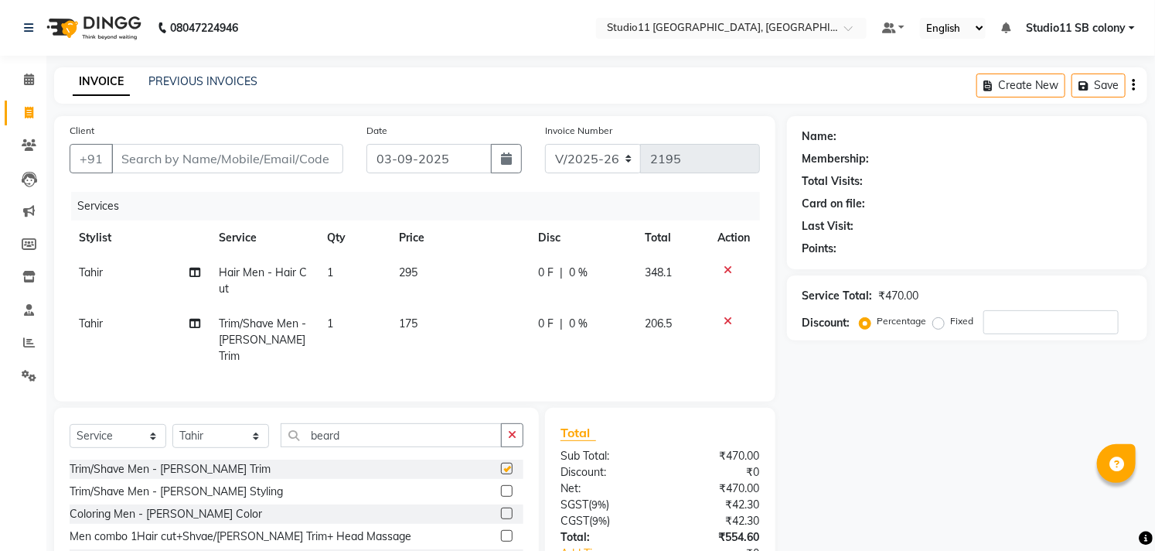
checkbox input "false"
click at [359, 435] on input "beard" at bounding box center [391, 435] width 221 height 24
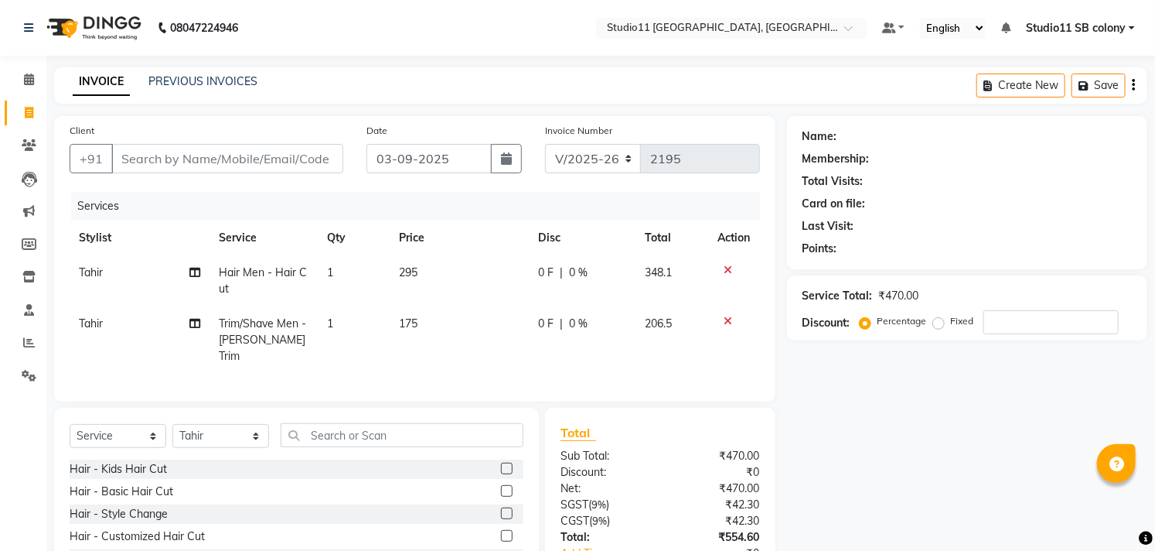
click at [68, 433] on div "Select Service Product Membership Package Voucher Prepaid Gift Card Select Styl…" at bounding box center [296, 522] width 485 height 228
click at [244, 434] on select "Select Stylist [PERSON_NAME] Dani [PERSON_NAME] Josna kaif [PERSON_NAME] [PERSO…" at bounding box center [220, 436] width 97 height 24
select select "68830"
click at [172, 424] on select "Select Stylist [PERSON_NAME] Dani [PERSON_NAME] Josna kaif [PERSON_NAME] [PERSO…" at bounding box center [220, 436] width 97 height 24
click at [144, 434] on select "Select Service Product Membership Package Voucher Prepaid Gift Card" at bounding box center [118, 436] width 97 height 24
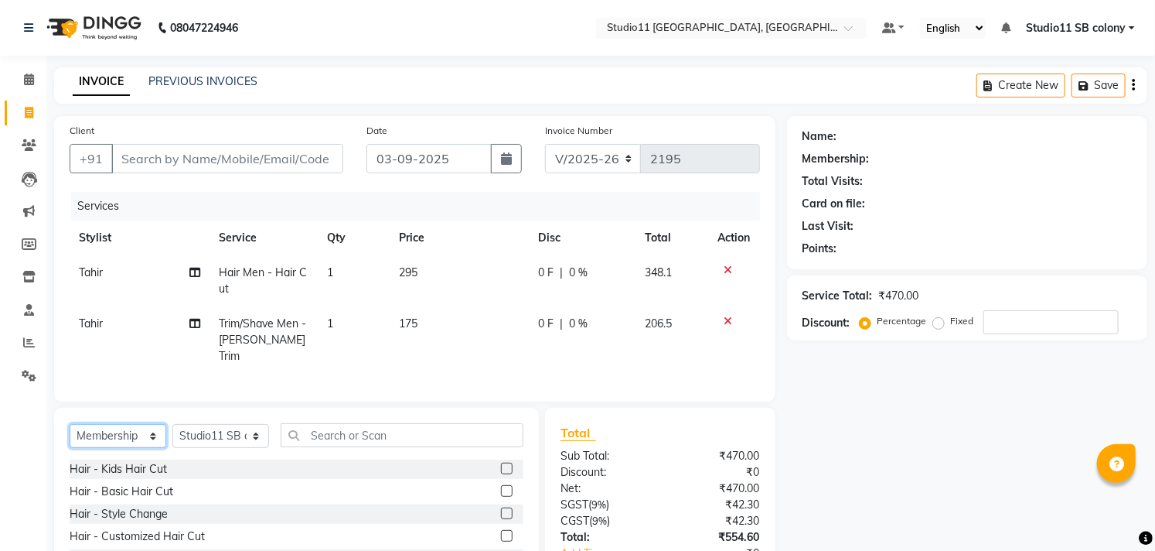
click at [70, 424] on select "Select Service Product Membership Package Voucher Prepaid Gift Card" at bounding box center [118, 436] width 97 height 24
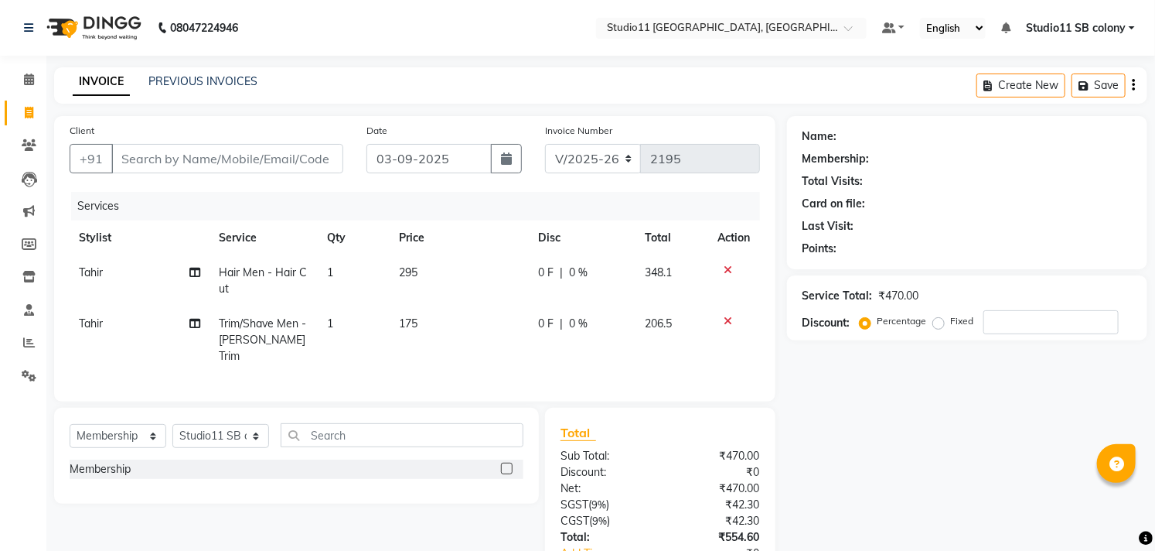
click at [505, 468] on label at bounding box center [507, 468] width 12 height 12
click at [505, 468] on input "checkbox" at bounding box center [506, 469] width 10 height 10
select select "select"
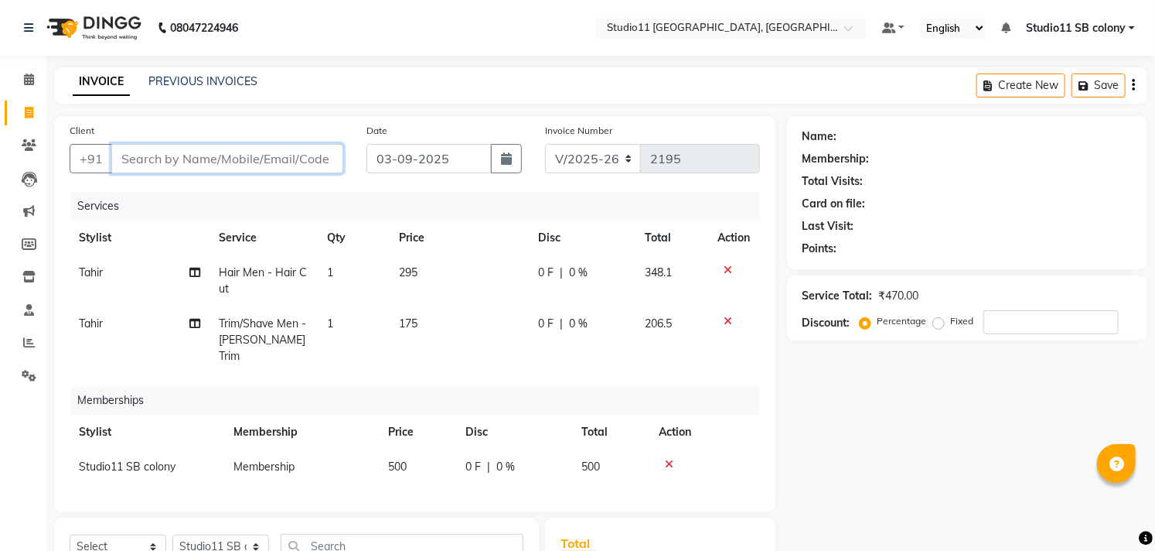
click at [261, 169] on input "Client" at bounding box center [227, 158] width 232 height 29
type input "9"
type input "0"
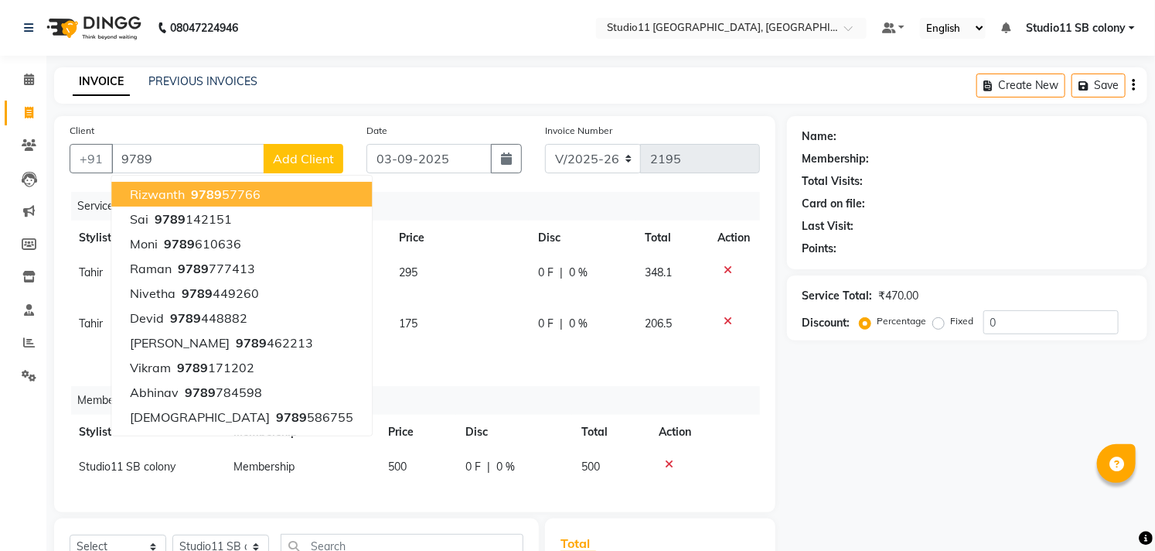
click at [329, 105] on main "INVOICE PREVIOUS INVOICES Create New Save Client +91 9789 Rizwanth 9789 57766 S…" at bounding box center [600, 426] width 1109 height 718
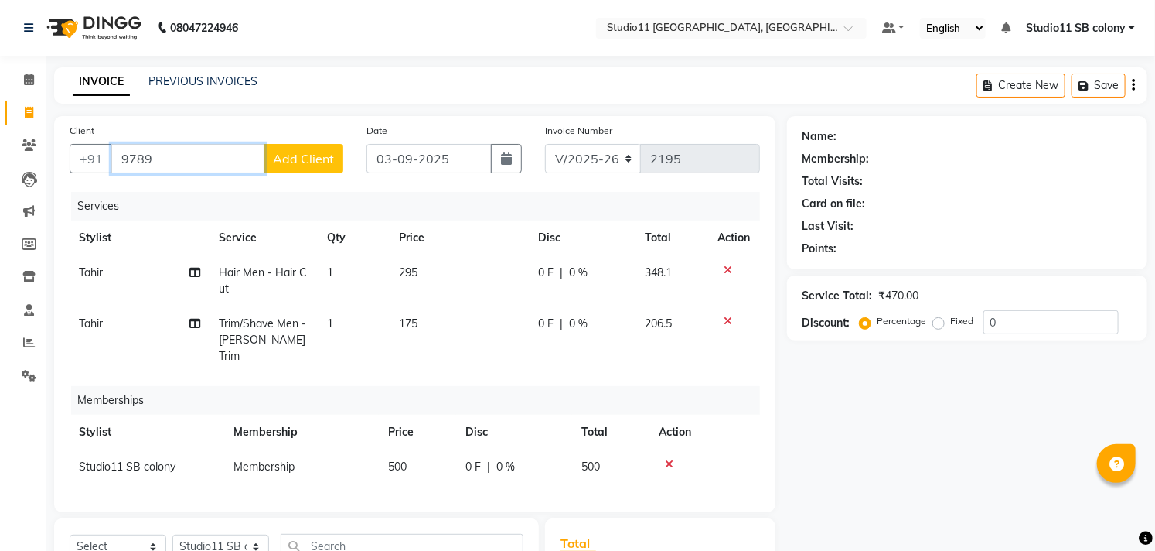
click at [188, 147] on input "9789" at bounding box center [187, 158] width 153 height 29
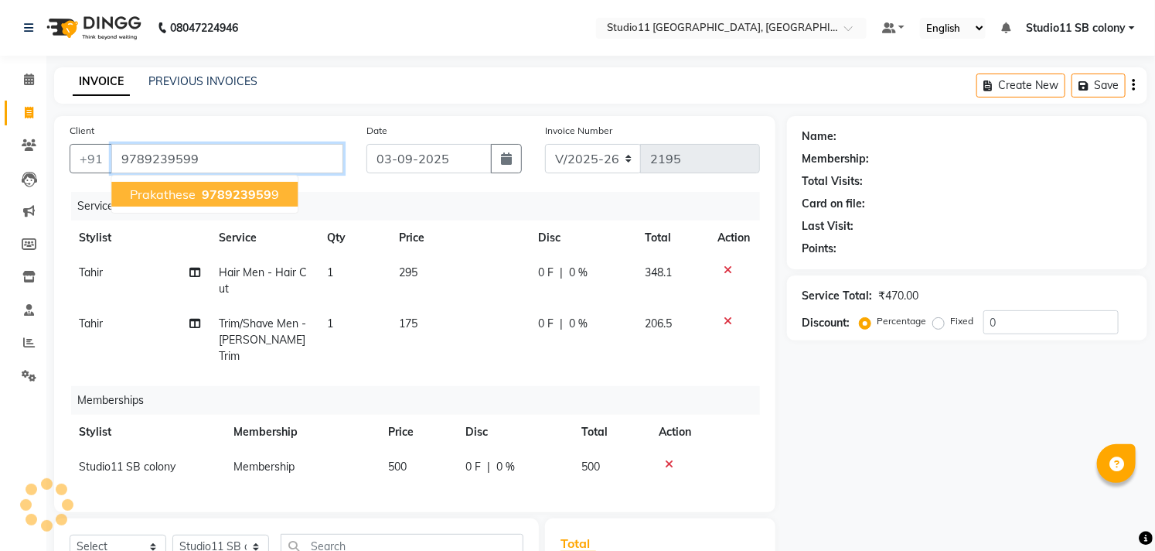
type input "9789239599"
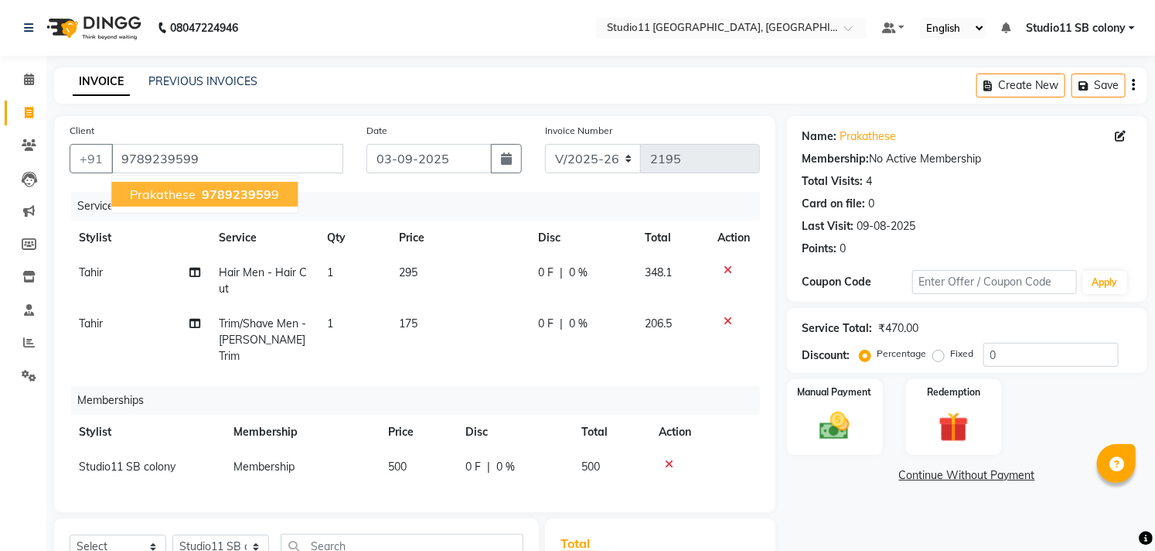
click at [220, 197] on span "978923959" at bounding box center [237, 193] width 70 height 15
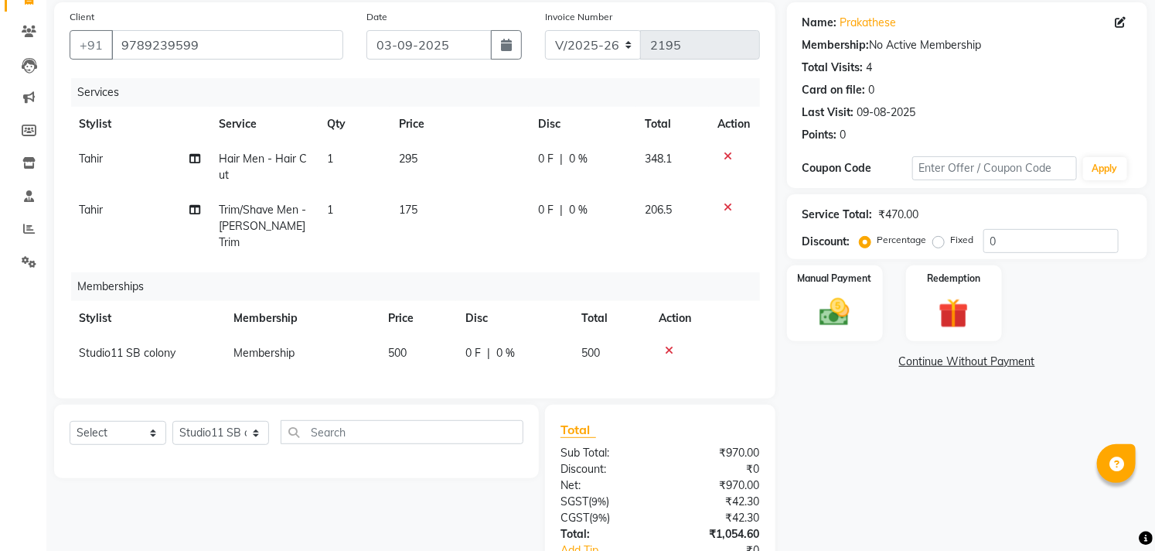
scroll to position [230, 0]
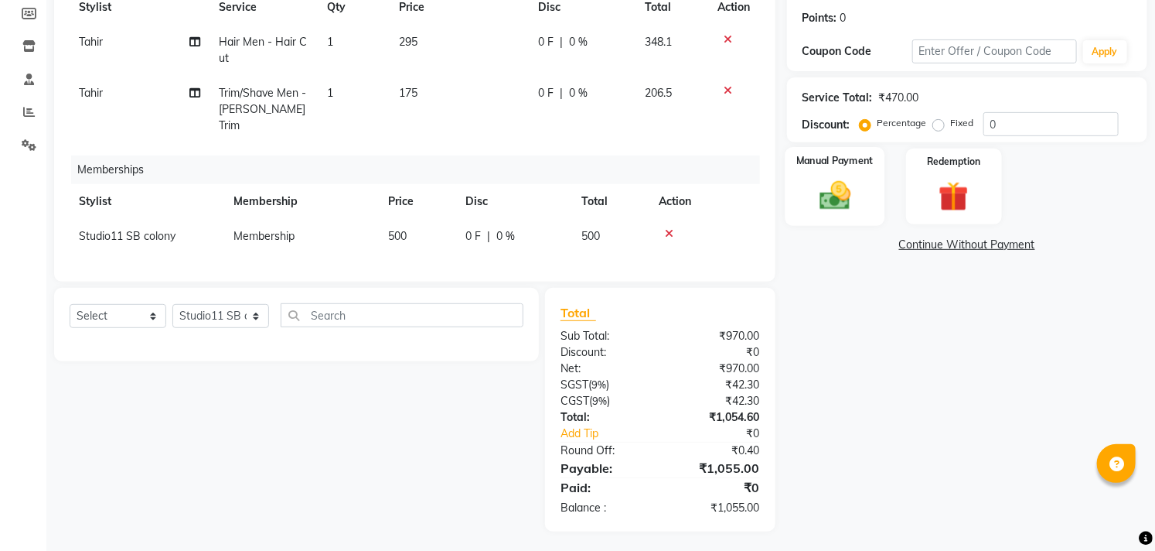
click at [847, 167] on label "Manual Payment" at bounding box center [834, 160] width 77 height 15
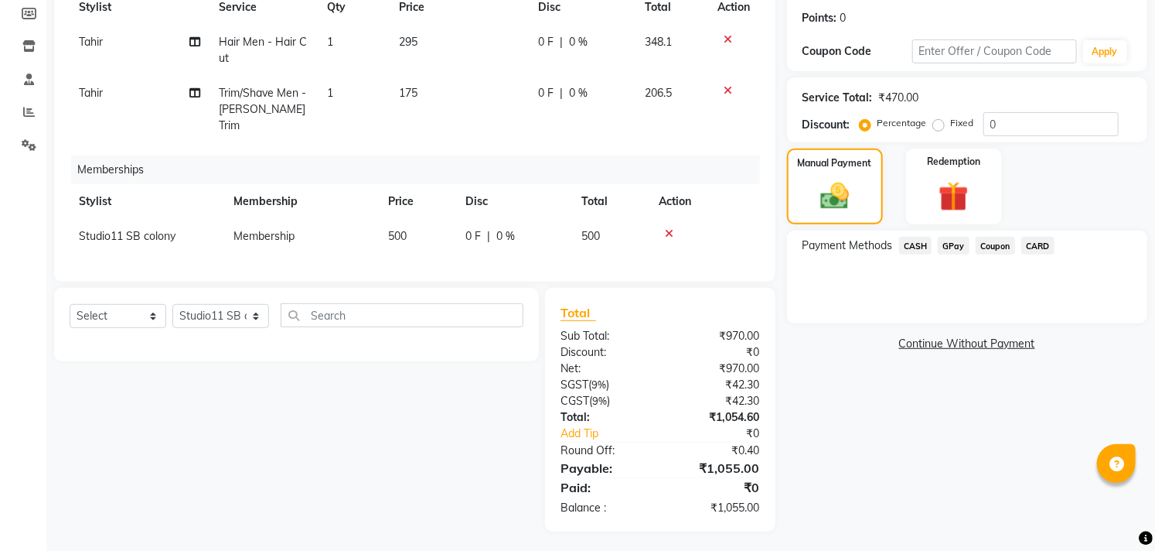
drag, startPoint x: 1041, startPoint y: 237, endPoint x: 1048, endPoint y: 247, distance: 12.2
click at [1042, 244] on span "CARD" at bounding box center [1037, 246] width 33 height 18
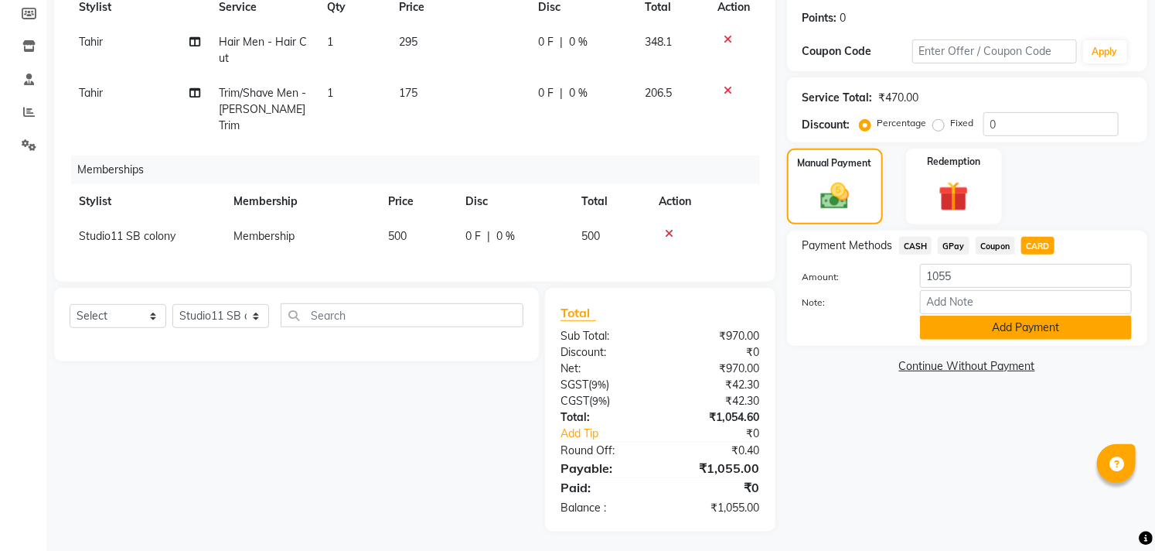
click at [1017, 326] on button "Add Payment" at bounding box center [1026, 327] width 212 height 24
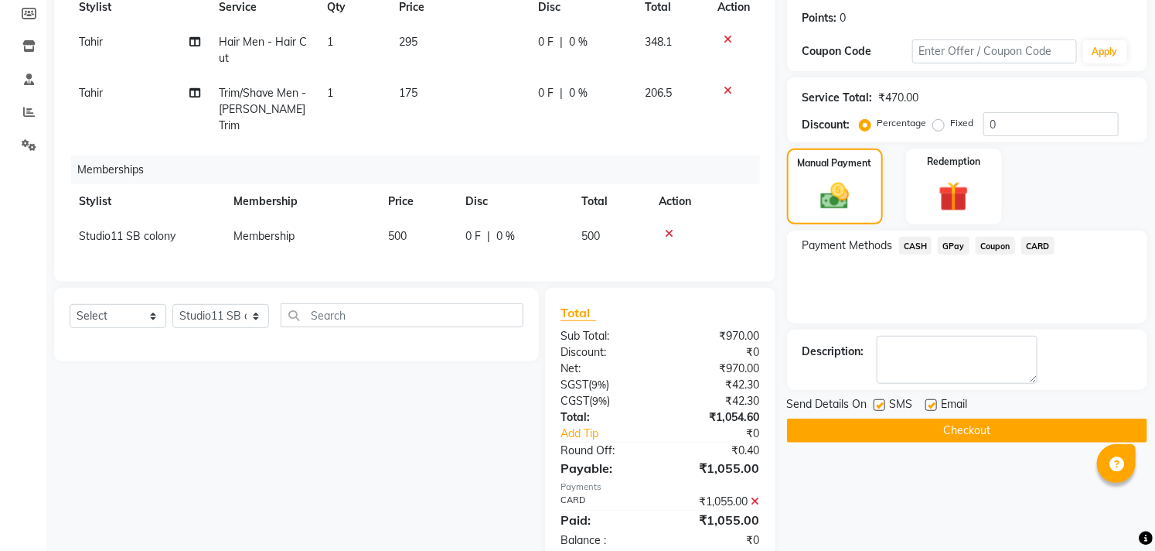
scroll to position [263, 0]
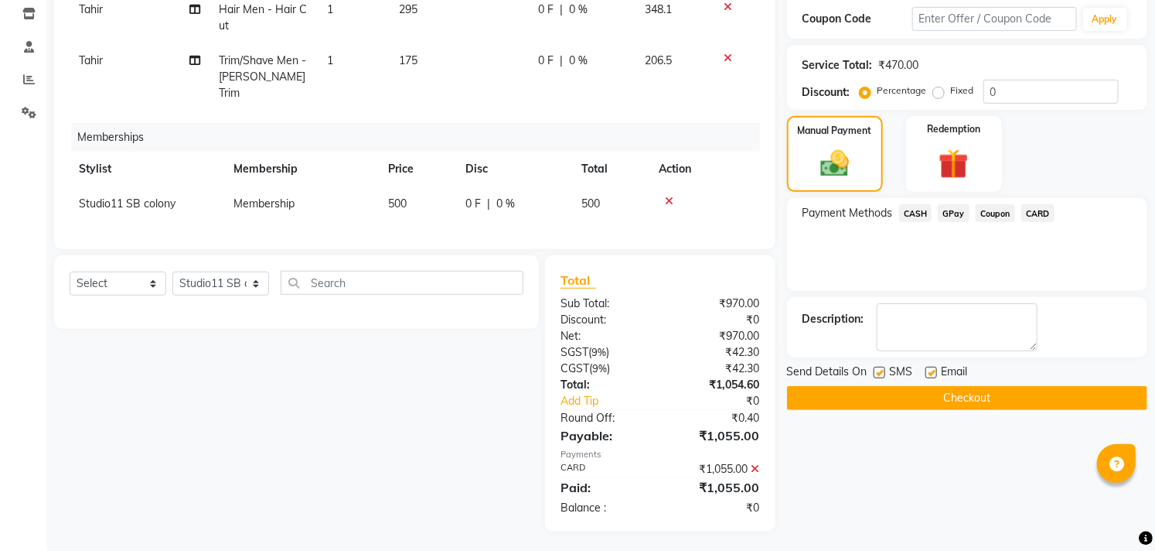
click at [934, 372] on label at bounding box center [932, 373] width 12 height 12
click at [934, 372] on input "checkbox" at bounding box center [931, 373] width 10 height 10
checkbox input "false"
click at [879, 373] on label at bounding box center [880, 373] width 12 height 12
click at [879, 373] on input "checkbox" at bounding box center [879, 373] width 10 height 10
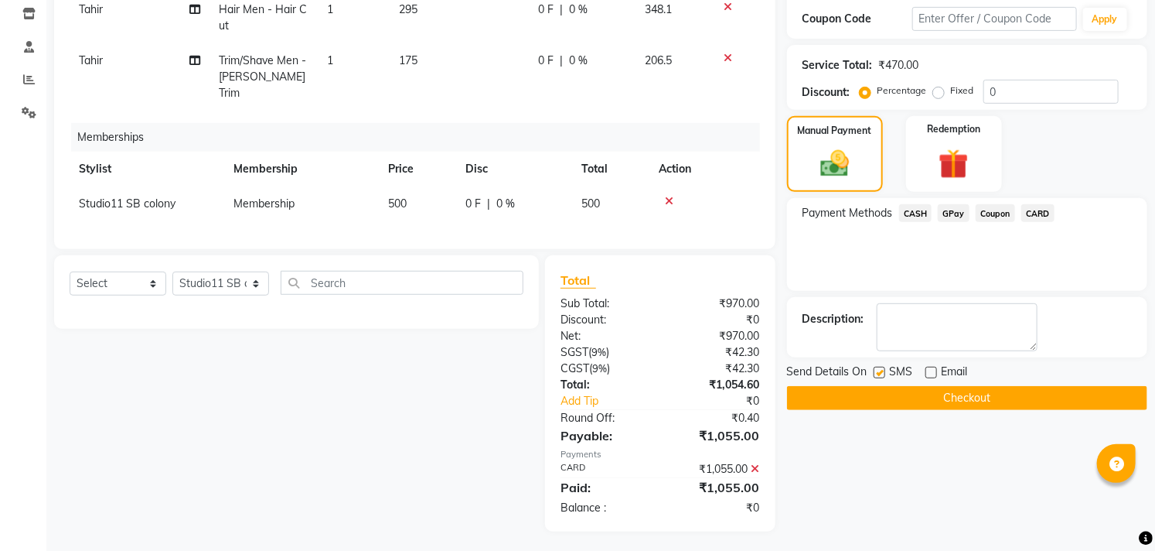
checkbox input "false"
click at [878, 392] on button "Checkout" at bounding box center [967, 398] width 360 height 24
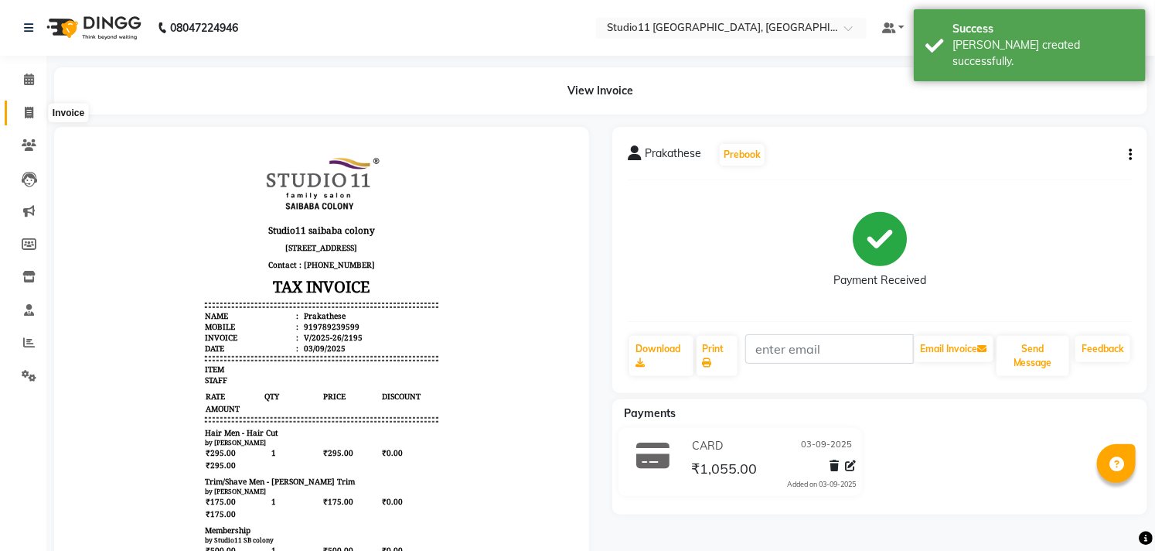
click at [29, 116] on icon at bounding box center [29, 113] width 9 height 12
select select "service"
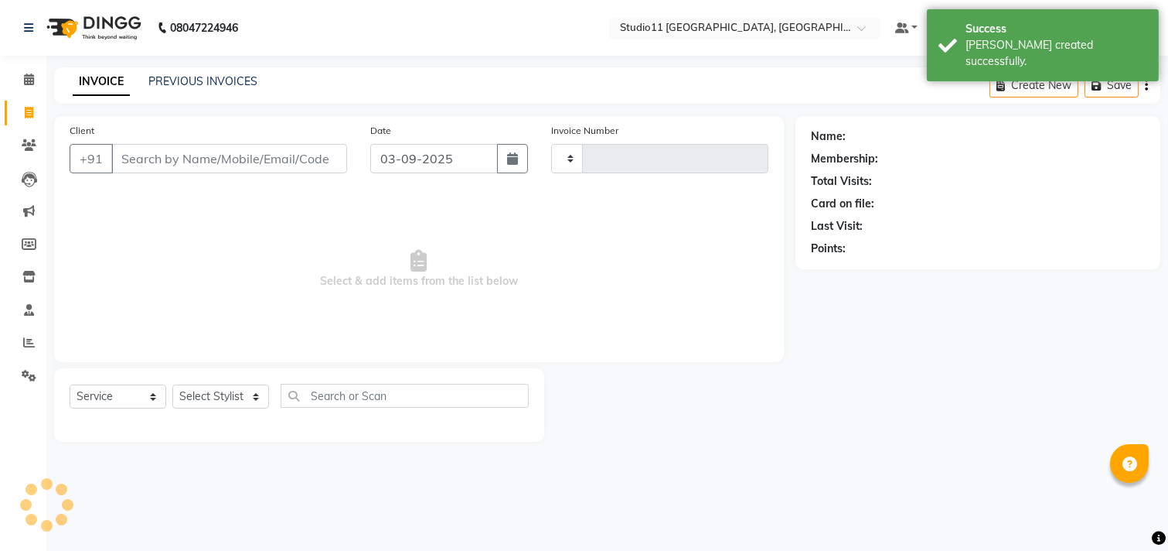
type input "2196"
select select "7717"
click at [197, 85] on link "PREVIOUS INVOICES" at bounding box center [202, 81] width 109 height 14
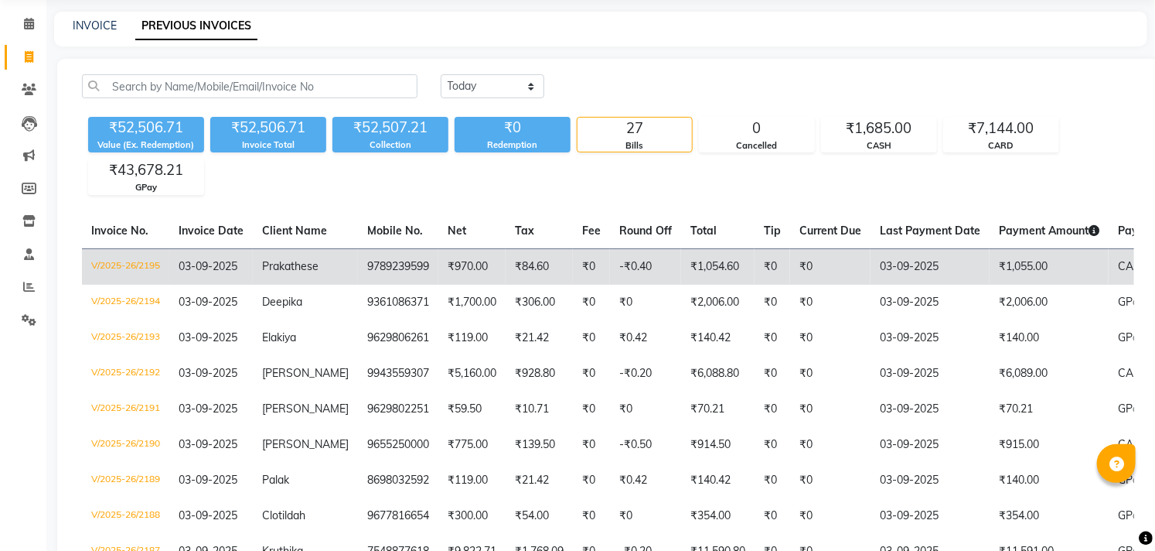
scroll to position [86, 0]
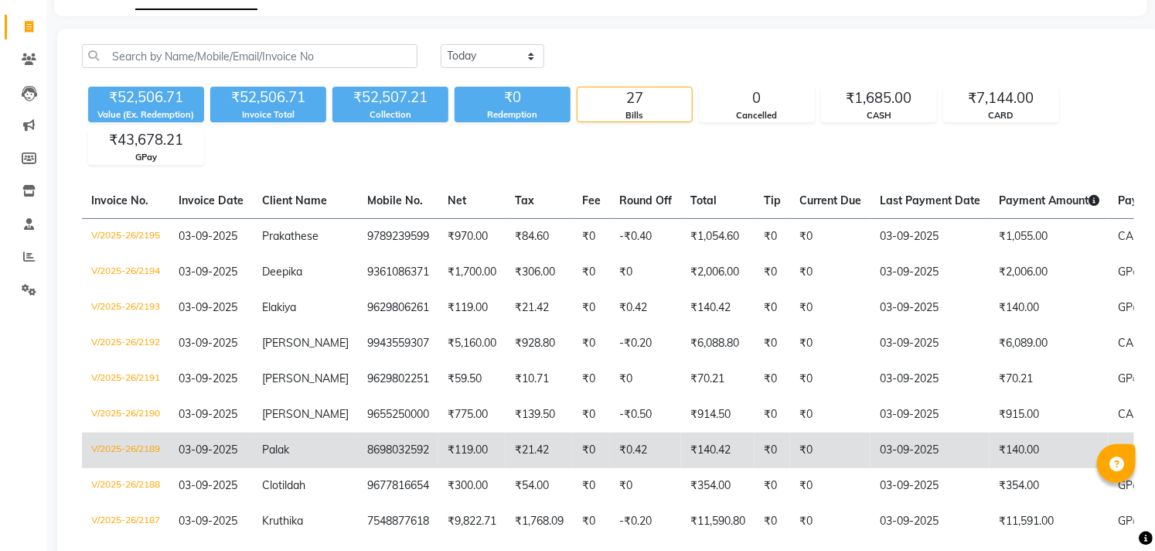
click at [393, 447] on td "8698032592" at bounding box center [398, 450] width 80 height 36
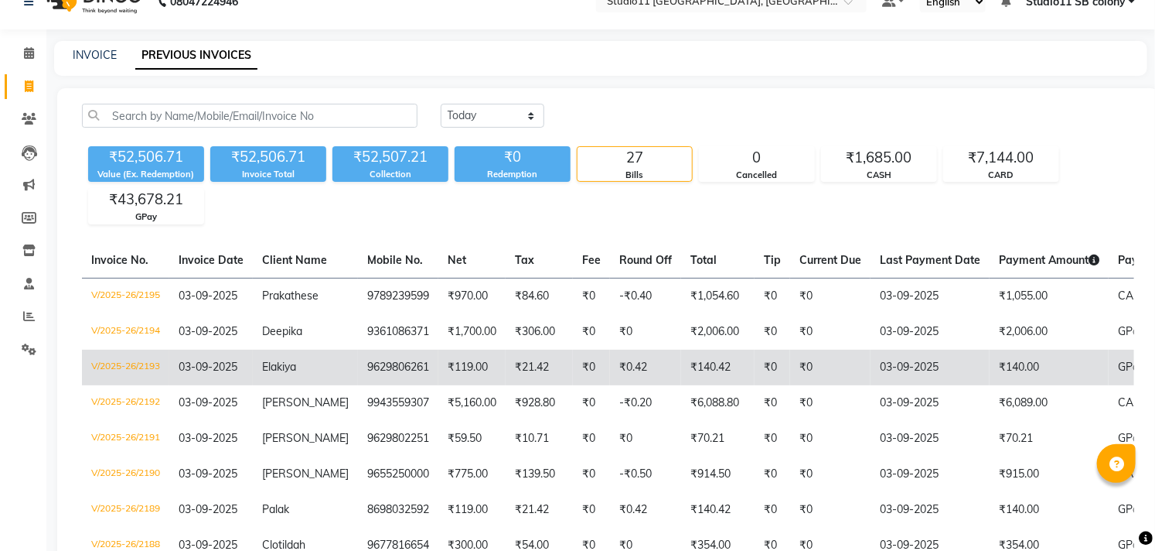
scroll to position [0, 0]
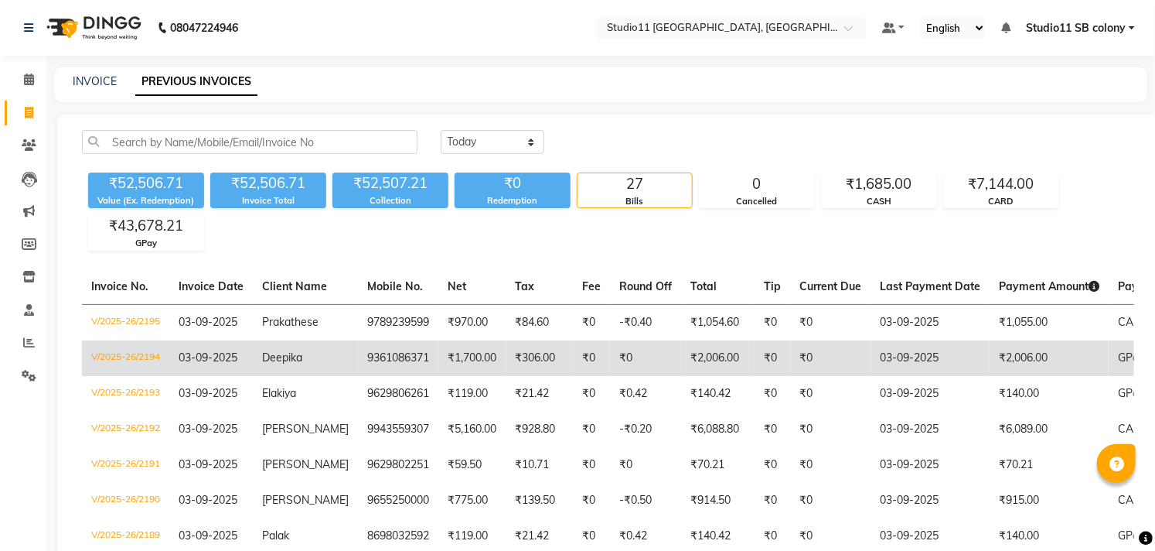
click at [404, 358] on td "9361086371" at bounding box center [398, 358] width 80 height 36
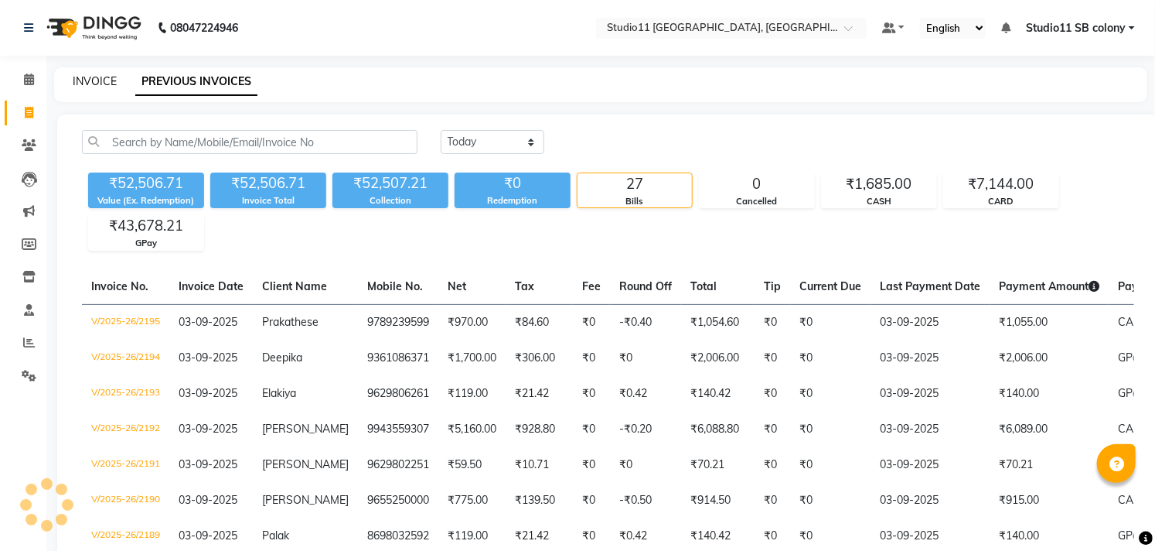
click at [94, 78] on link "INVOICE" at bounding box center [95, 81] width 44 height 14
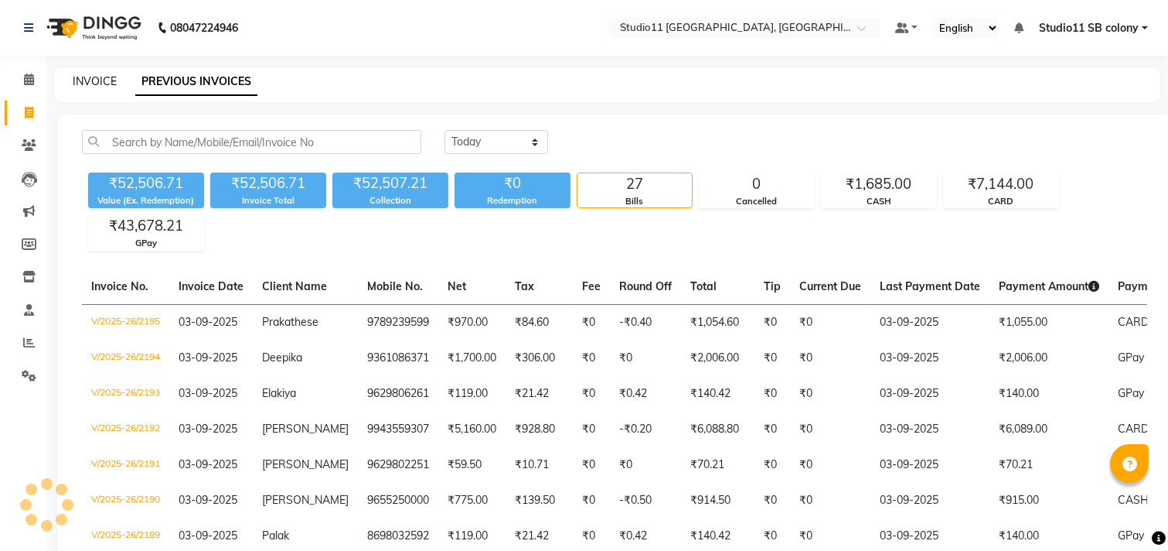
select select "service"
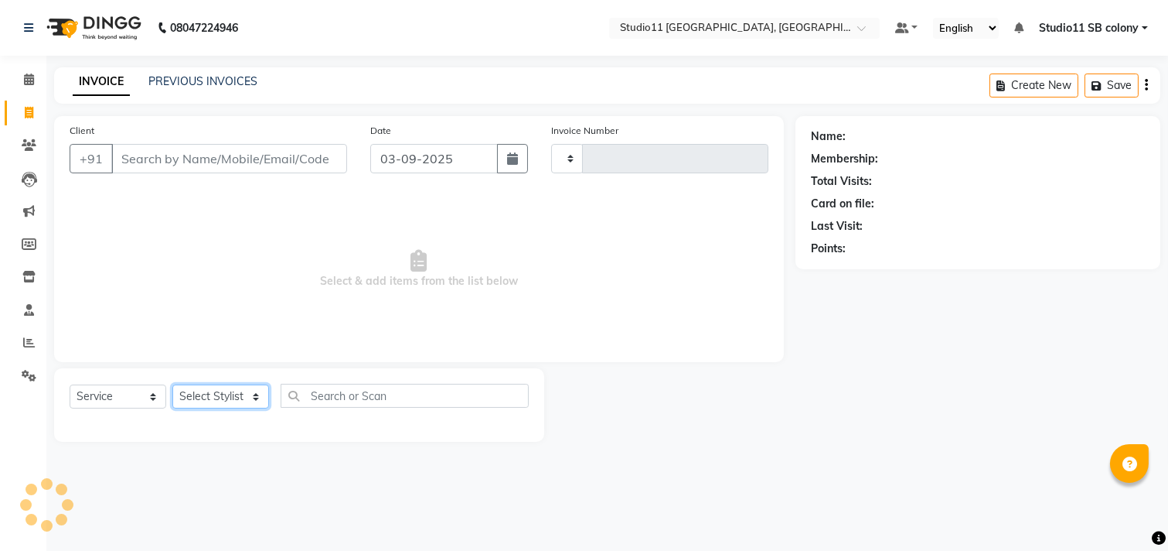
drag, startPoint x: 243, startPoint y: 401, endPoint x: 225, endPoint y: 394, distance: 18.8
click at [243, 401] on select "Select Stylist" at bounding box center [220, 396] width 97 height 24
click at [240, 398] on select "Select Stylist" at bounding box center [220, 396] width 97 height 24
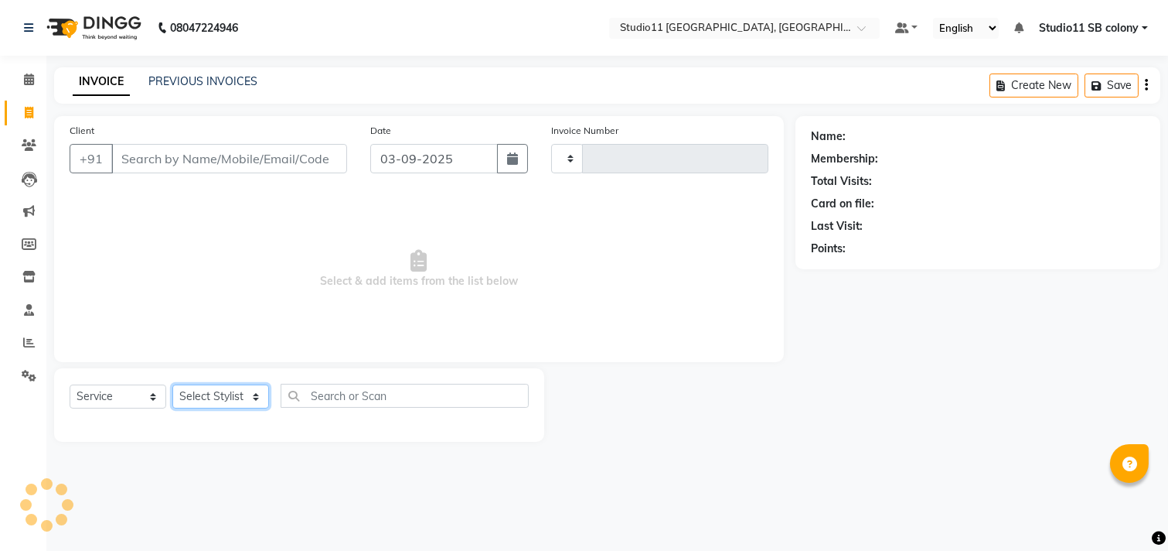
click at [240, 398] on select "Select Stylist" at bounding box center [220, 396] width 97 height 24
click at [238, 397] on select "Select Stylist" at bounding box center [220, 396] width 97 height 24
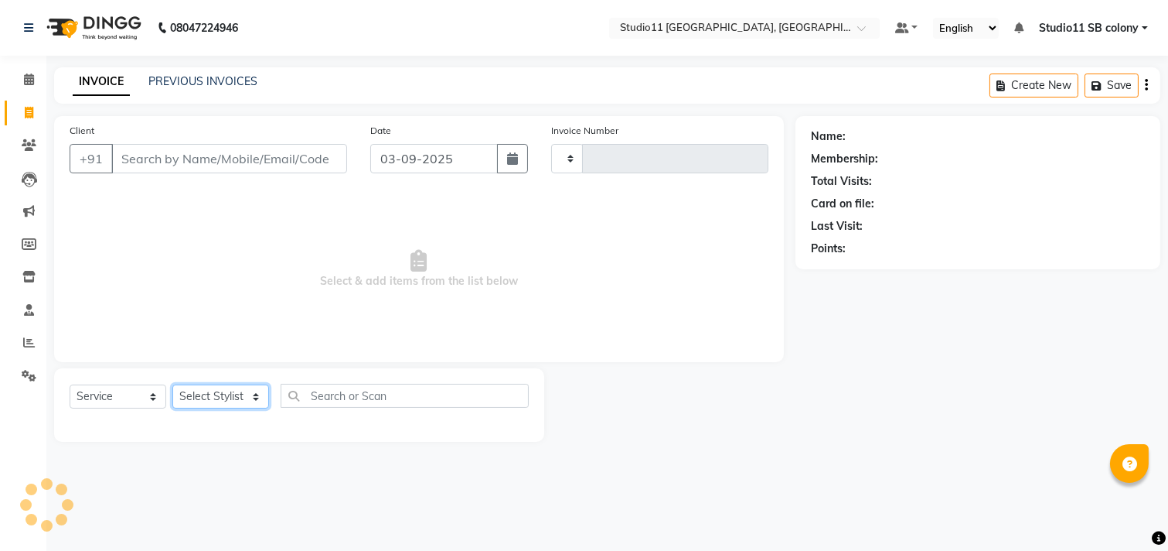
click at [238, 397] on select "Select Stylist" at bounding box center [220, 396] width 97 height 24
type input "2197"
select select "7717"
click at [238, 397] on select "Select Stylist" at bounding box center [220, 396] width 97 height 24
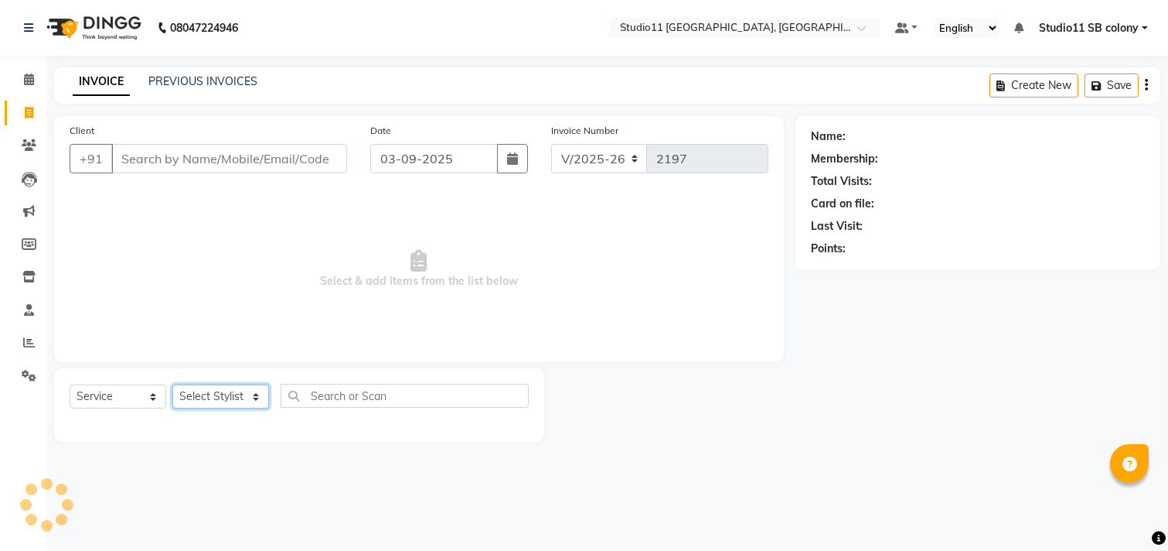
click at [238, 397] on select "Select Stylist" at bounding box center [220, 396] width 97 height 24
click at [236, 404] on select "Select Stylist [PERSON_NAME] Dani [PERSON_NAME] Josna kaif [PERSON_NAME] [PERSO…" at bounding box center [220, 396] width 97 height 24
click at [236, 399] on select "Select Stylist [PERSON_NAME] Dani [PERSON_NAME] Josna kaif [PERSON_NAME] [PERSO…" at bounding box center [220, 396] width 97 height 24
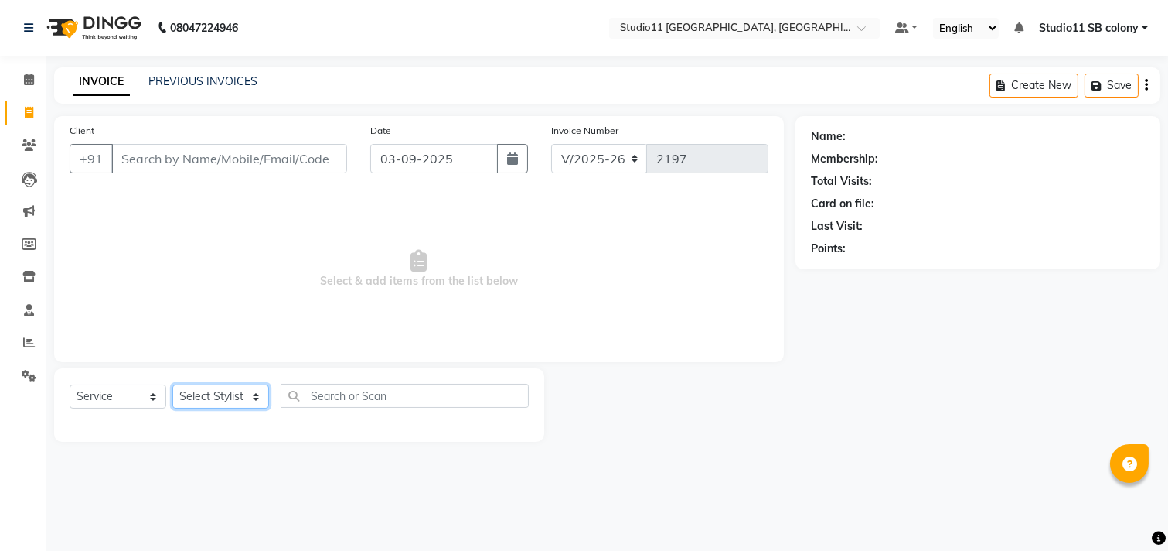
click at [236, 399] on select "Select Stylist [PERSON_NAME] Dani [PERSON_NAME] Josna kaif [PERSON_NAME] [PERSO…" at bounding box center [220, 396] width 97 height 24
click at [480, 256] on span "Select & add items from the list below" at bounding box center [419, 269] width 699 height 155
click at [230, 384] on div "Select Service Product Membership Package Voucher Prepaid Gift Card Select Styl…" at bounding box center [299, 402] width 459 height 36
click at [264, 164] on input "Client" at bounding box center [229, 158] width 236 height 29
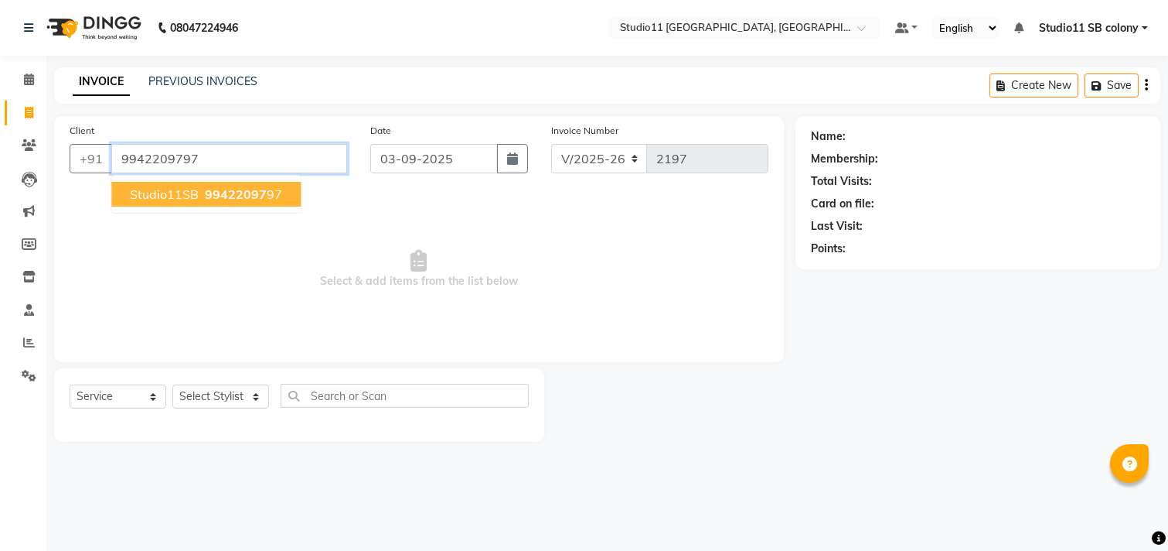
type input "9942209797"
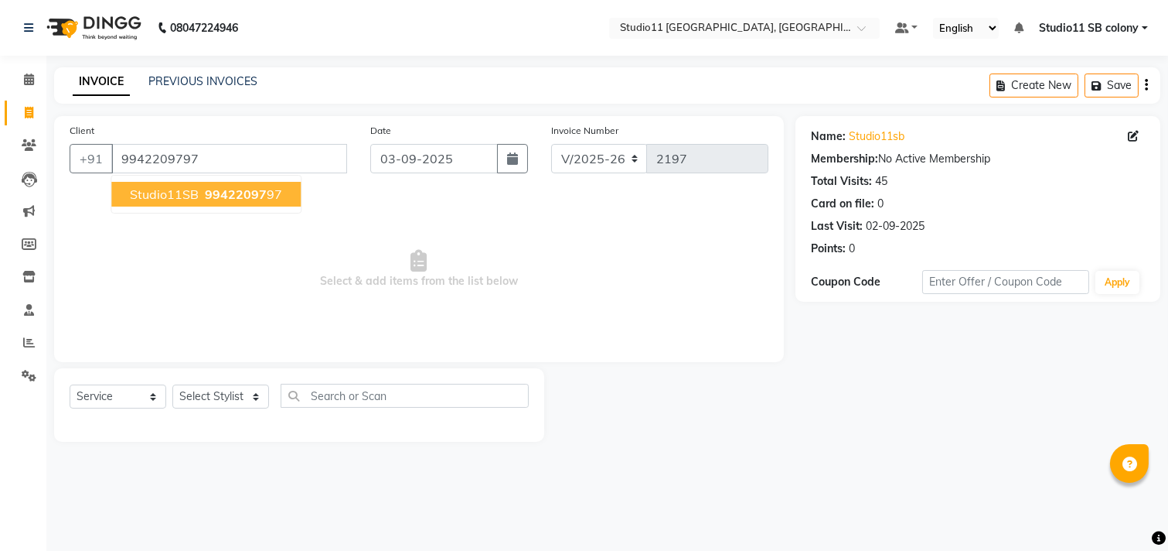
click at [242, 189] on span "99422097" at bounding box center [236, 193] width 62 height 15
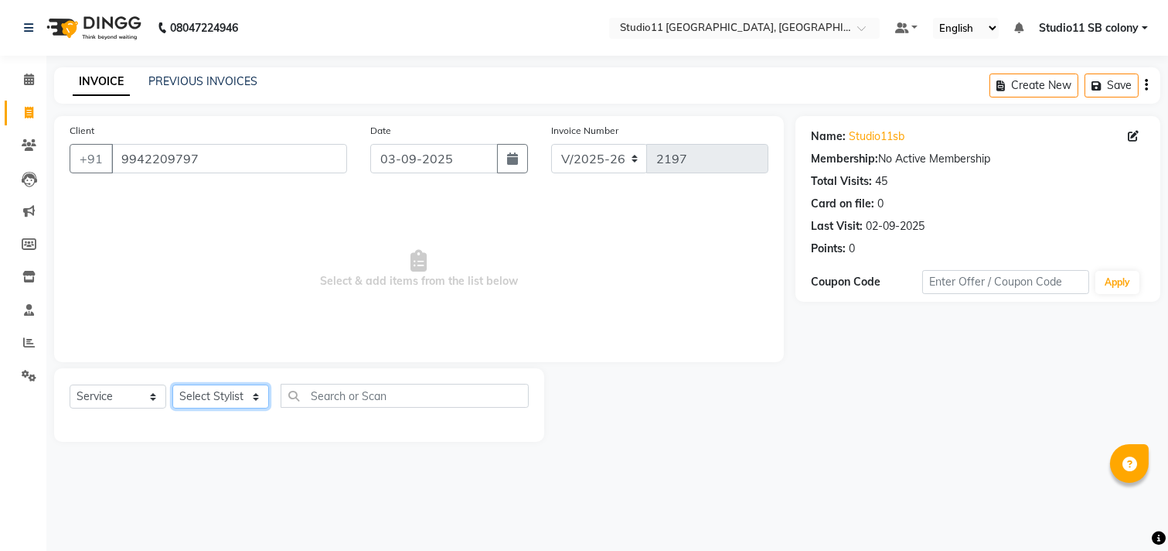
click at [233, 401] on select "Select Stylist [PERSON_NAME] Dani [PERSON_NAME] Josna kaif [PERSON_NAME] [PERSO…" at bounding box center [220, 396] width 97 height 24
select select "68835"
click at [172, 385] on select "Select Stylist [PERSON_NAME] Dani [PERSON_NAME] Josna kaif [PERSON_NAME] [PERSO…" at bounding box center [220, 396] width 97 height 24
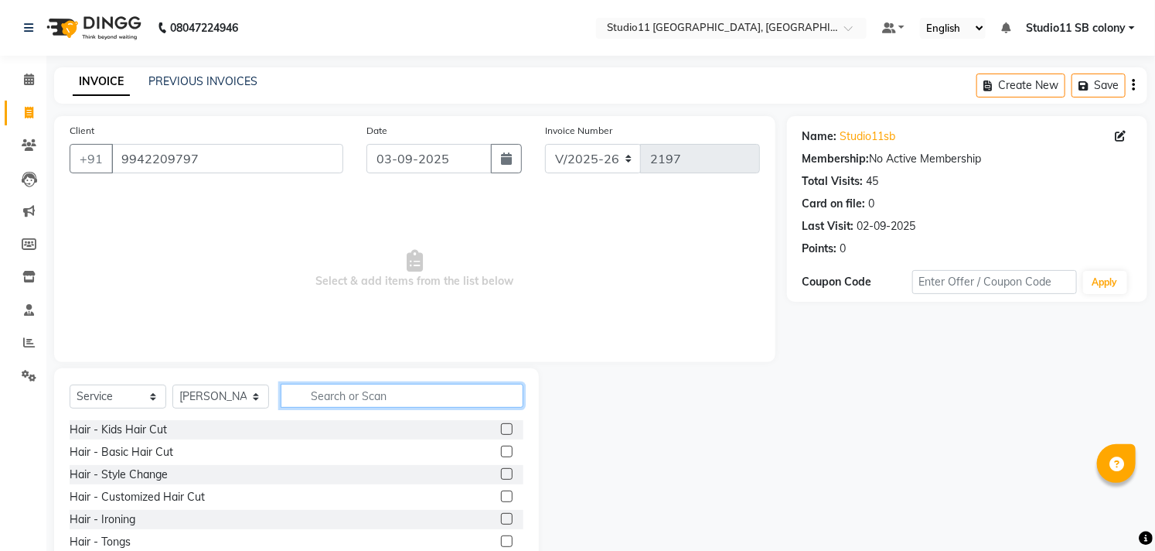
click at [320, 395] on input "text" at bounding box center [402, 396] width 243 height 24
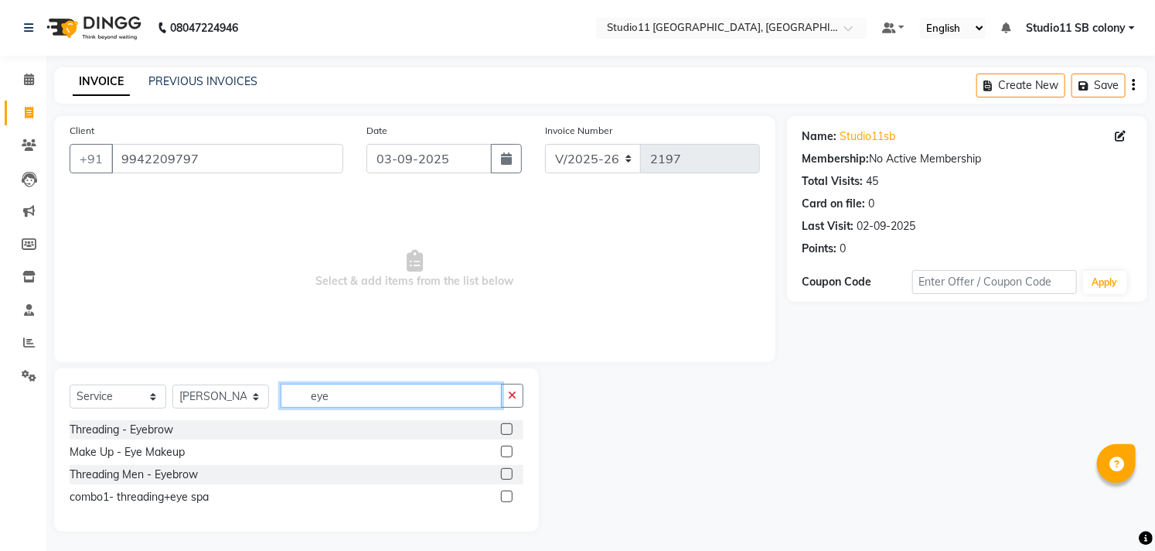
type input "eye"
click at [506, 429] on label at bounding box center [507, 429] width 12 height 12
click at [506, 429] on input "checkbox" at bounding box center [506, 430] width 10 height 10
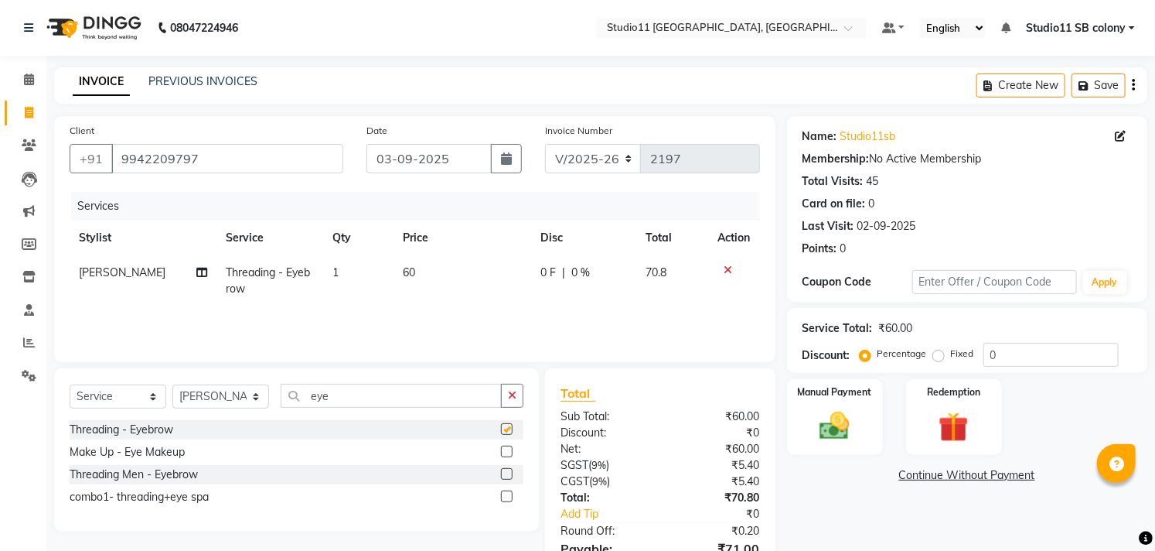
checkbox input "false"
click at [467, 294] on td "60" at bounding box center [462, 280] width 137 height 51
select select "68835"
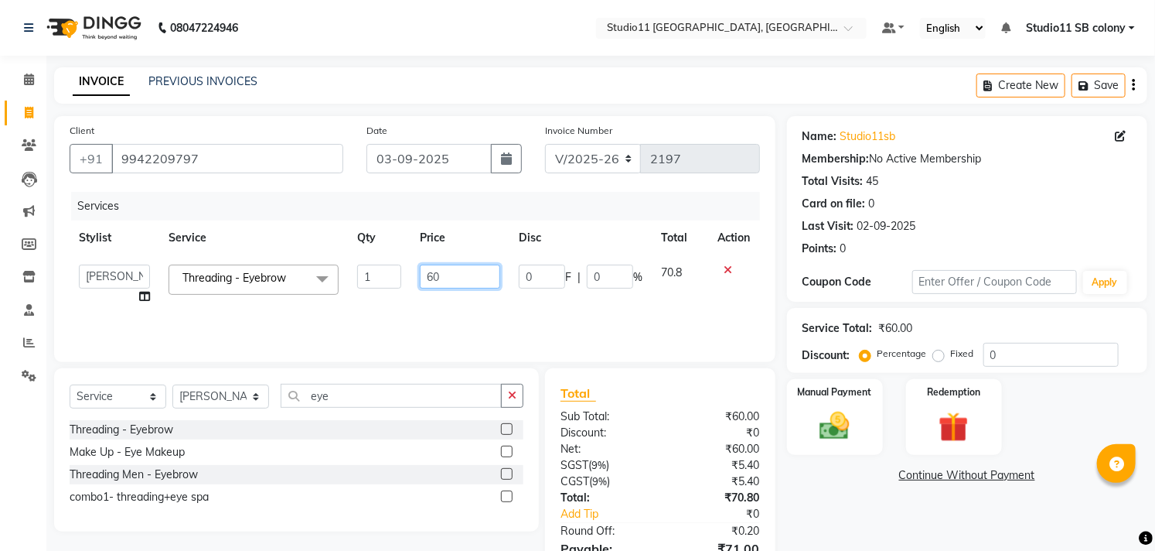
click at [483, 279] on input "60" at bounding box center [460, 276] width 80 height 24
click at [483, 278] on input "60" at bounding box center [460, 276] width 80 height 24
type input "59.5"
click at [503, 192] on div "Services" at bounding box center [421, 206] width 701 height 29
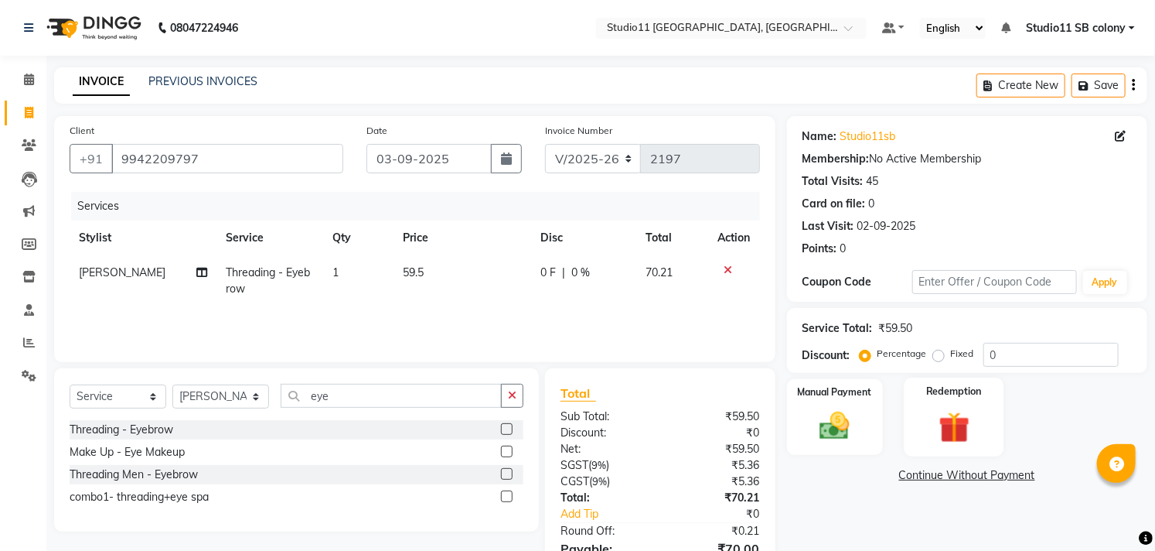
scroll to position [84, 0]
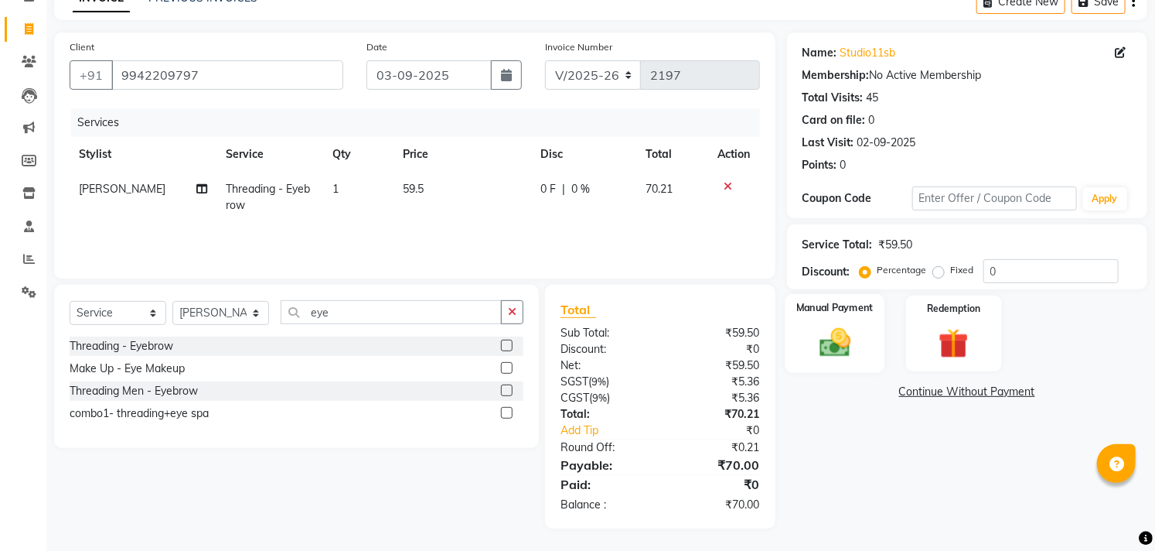
click at [851, 360] on div "Manual Payment" at bounding box center [835, 333] width 100 height 79
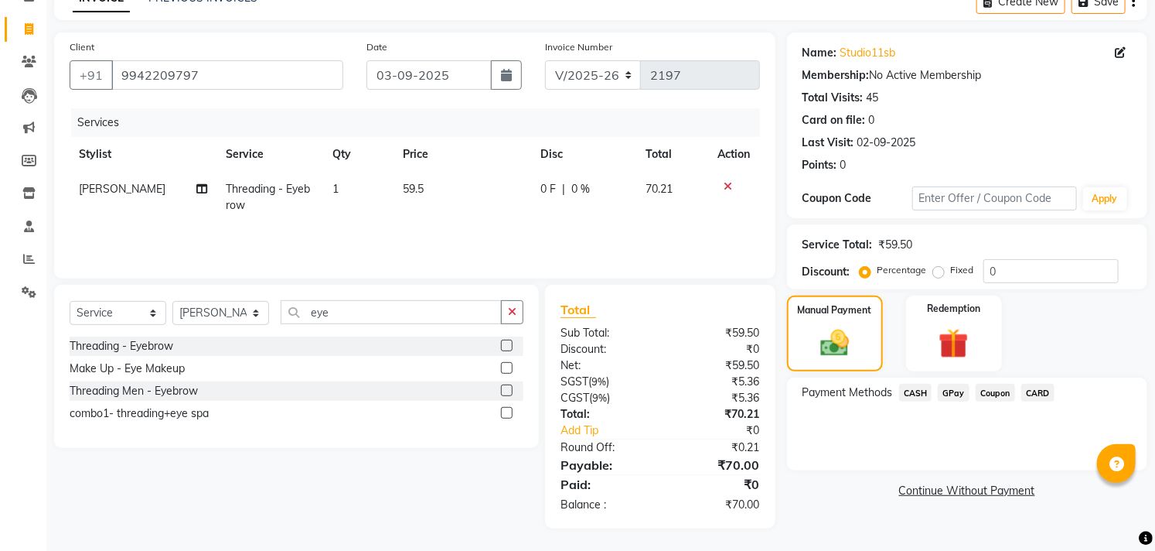
click at [959, 388] on span "GPay" at bounding box center [954, 393] width 32 height 18
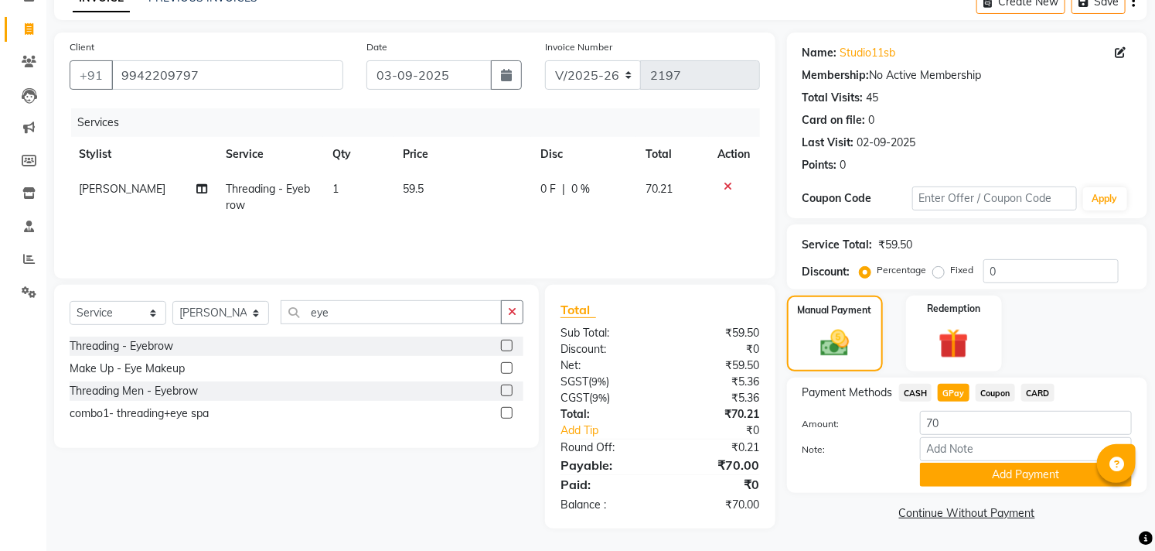
click at [921, 392] on span "CASH" at bounding box center [915, 393] width 33 height 18
click at [969, 475] on button "Add Payment" at bounding box center [1026, 474] width 212 height 24
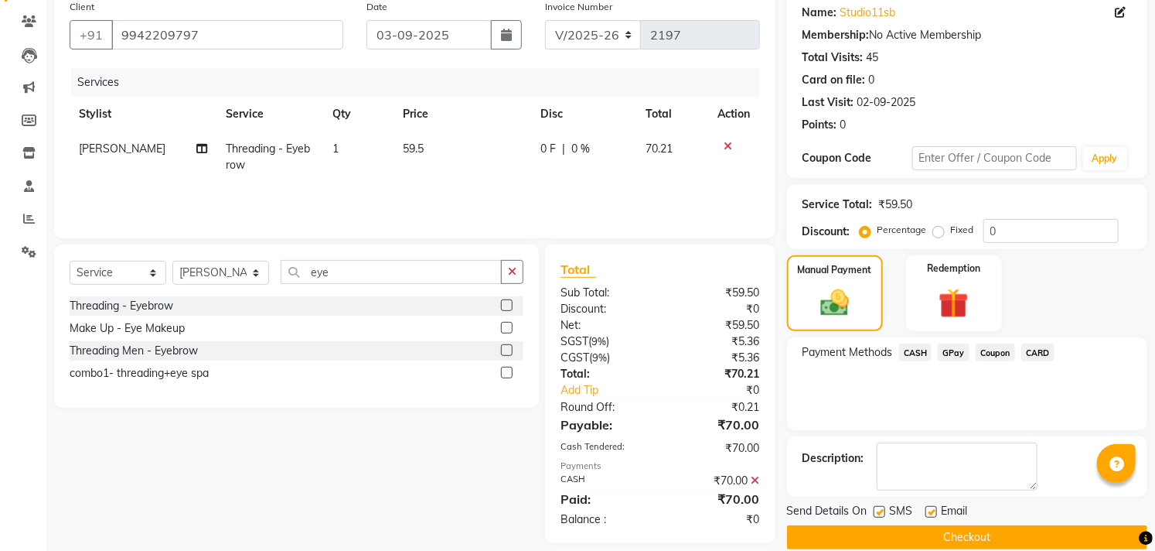
scroll to position [145, 0]
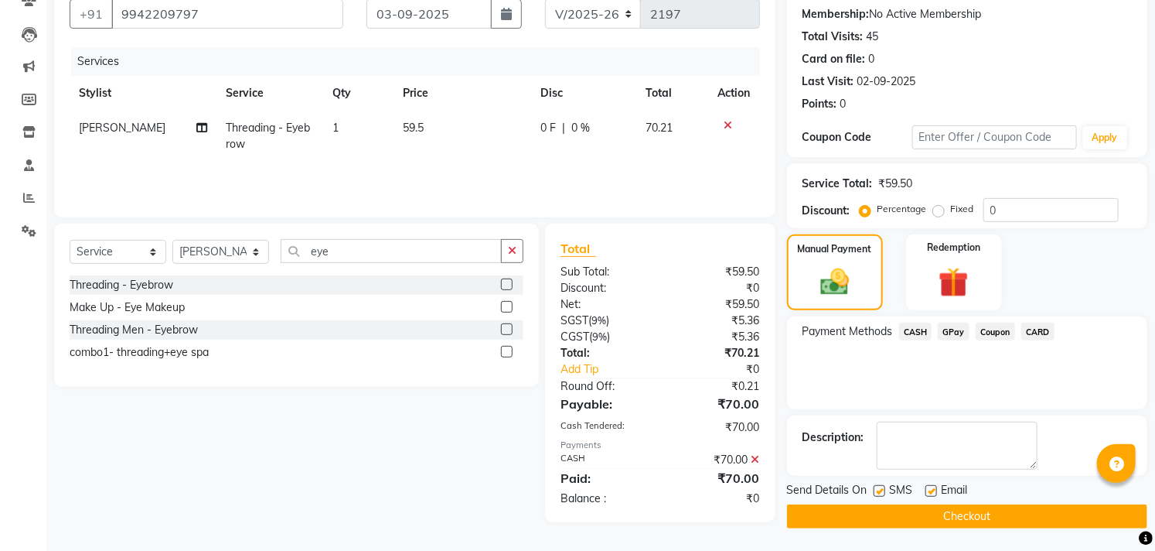
click at [929, 489] on label at bounding box center [932, 491] width 12 height 12
click at [929, 489] on input "checkbox" at bounding box center [931, 491] width 10 height 10
checkbox input "false"
click at [882, 492] on label at bounding box center [880, 491] width 12 height 12
click at [882, 492] on input "checkbox" at bounding box center [879, 491] width 10 height 10
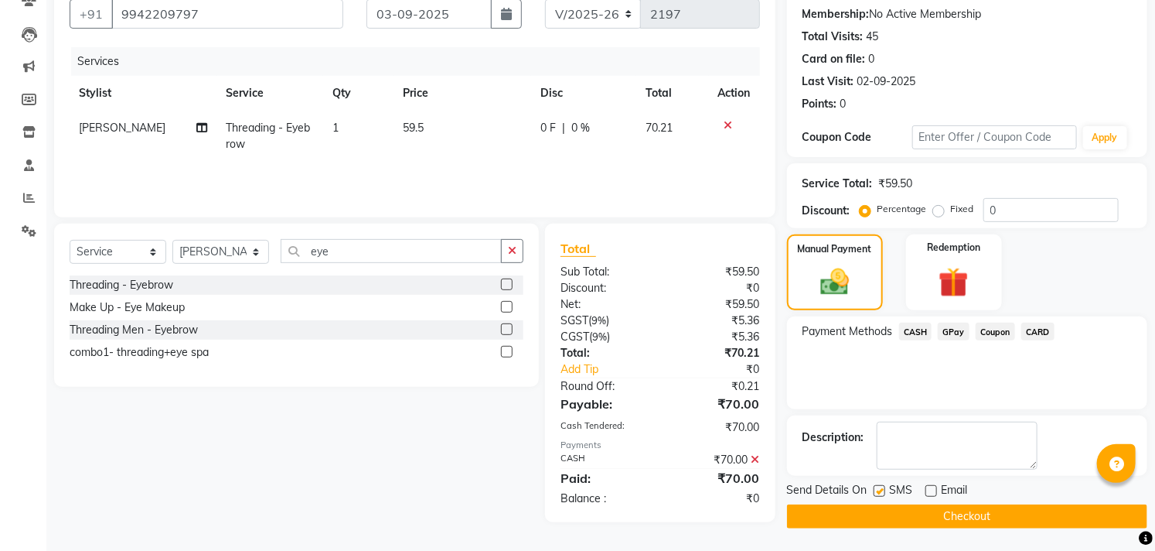
checkbox input "false"
click at [885, 513] on button "Checkout" at bounding box center [967, 516] width 360 height 24
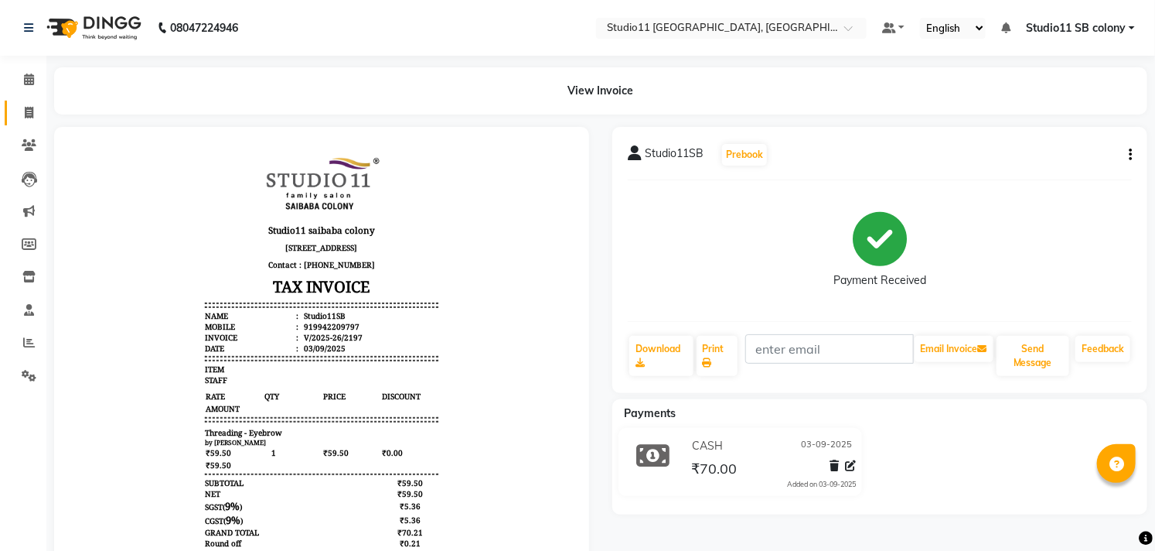
click at [26, 103] on link "Invoice" at bounding box center [23, 114] width 37 height 26
select select "service"
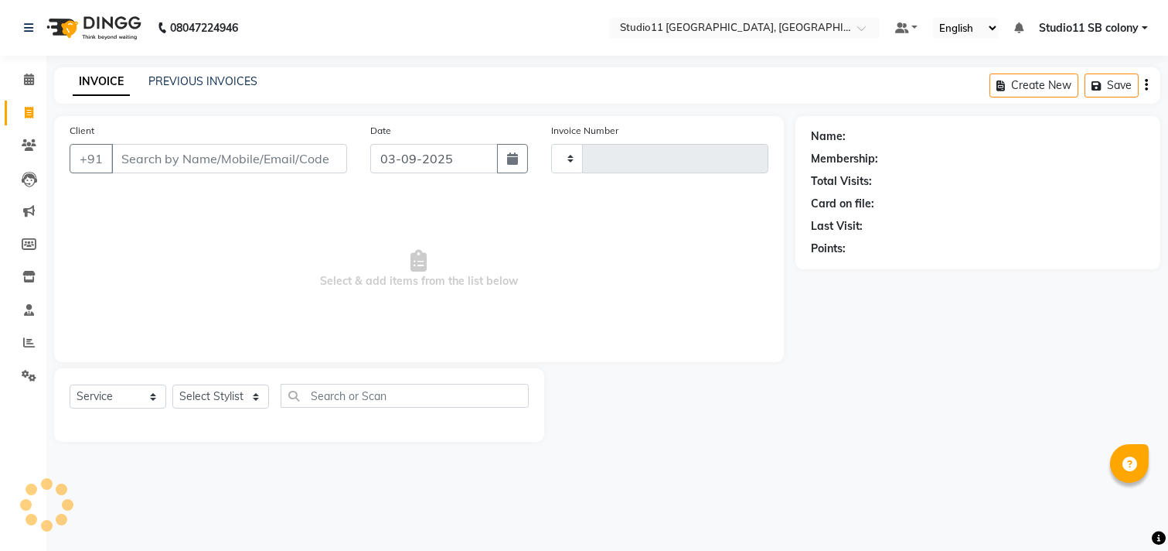
type input "2198"
select select "7717"
click at [196, 84] on link "PREVIOUS INVOICES" at bounding box center [202, 81] width 109 height 14
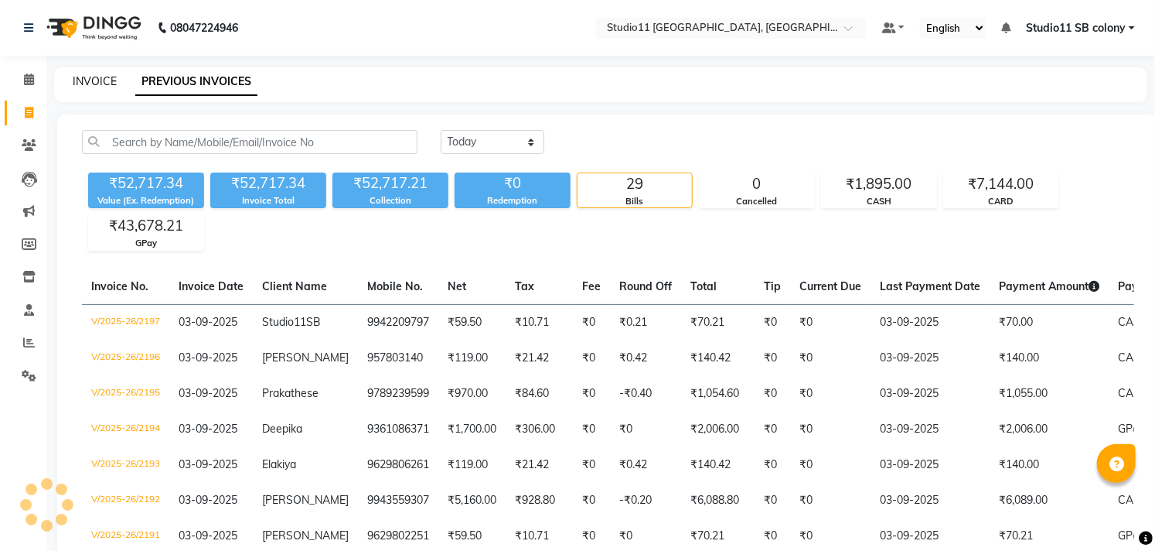
click at [104, 83] on link "INVOICE" at bounding box center [95, 81] width 44 height 14
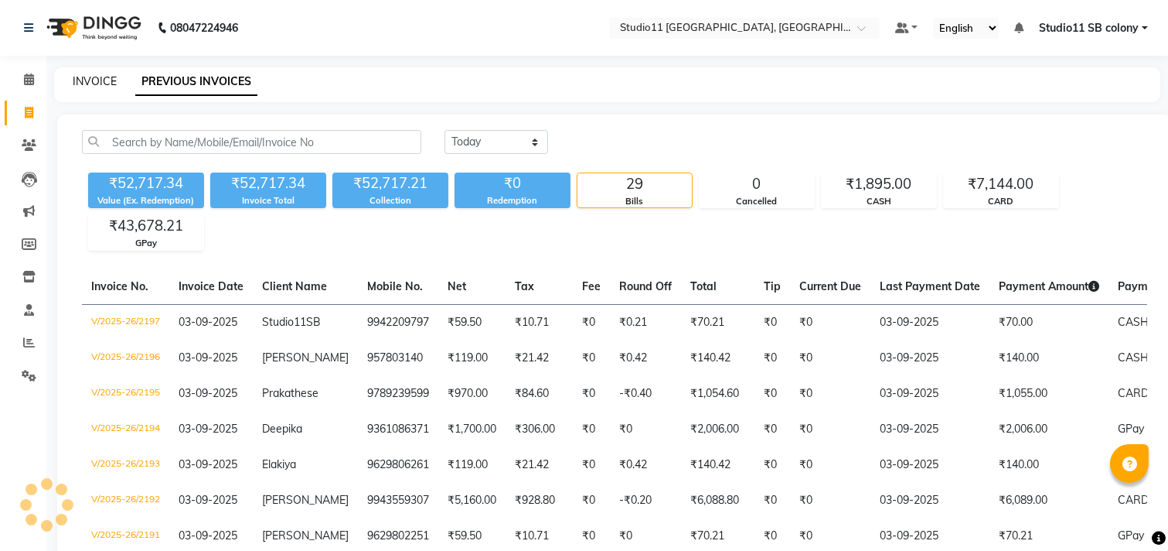
select select "7717"
select select "service"
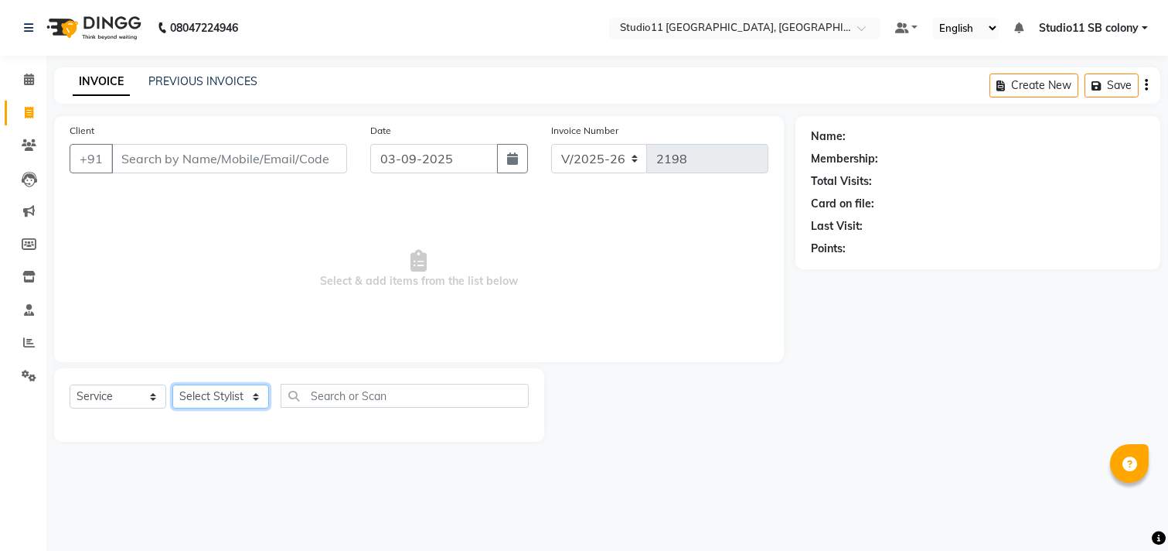
click at [234, 388] on select "Select Stylist [PERSON_NAME] Dani [PERSON_NAME] Josna kaif [PERSON_NAME] [PERSO…" at bounding box center [220, 396] width 97 height 24
select select "68835"
click at [172, 385] on select "Select Stylist [PERSON_NAME] Dani [PERSON_NAME] Josna kaif [PERSON_NAME] [PERSO…" at bounding box center [220, 396] width 97 height 24
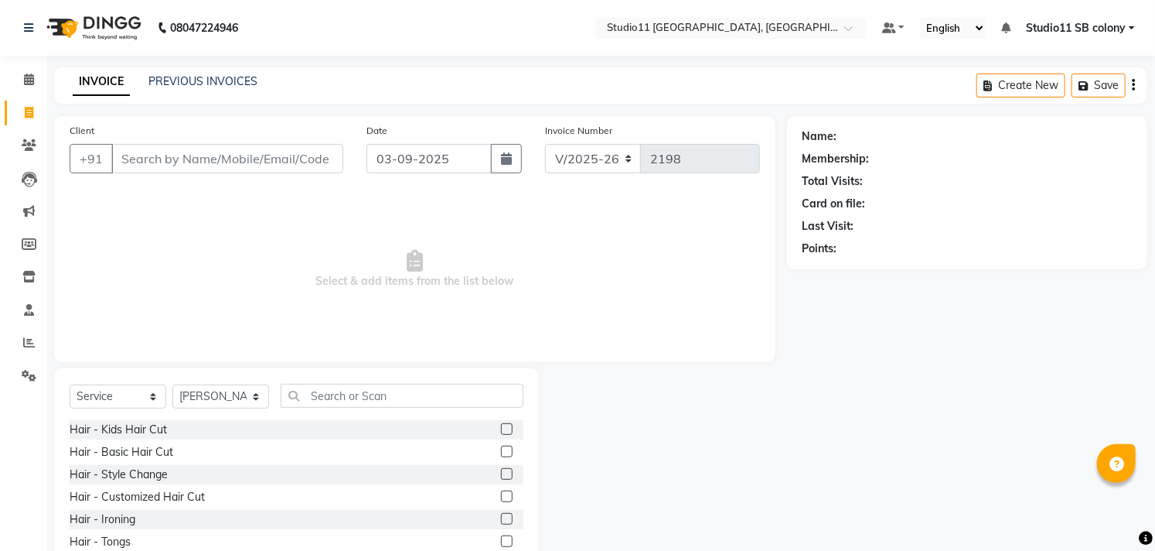
click at [353, 380] on div "Select Service Product Membership Package Voucher Prepaid Gift Card Select Styl…" at bounding box center [296, 482] width 485 height 228
click at [362, 397] on input "text" at bounding box center [402, 396] width 243 height 24
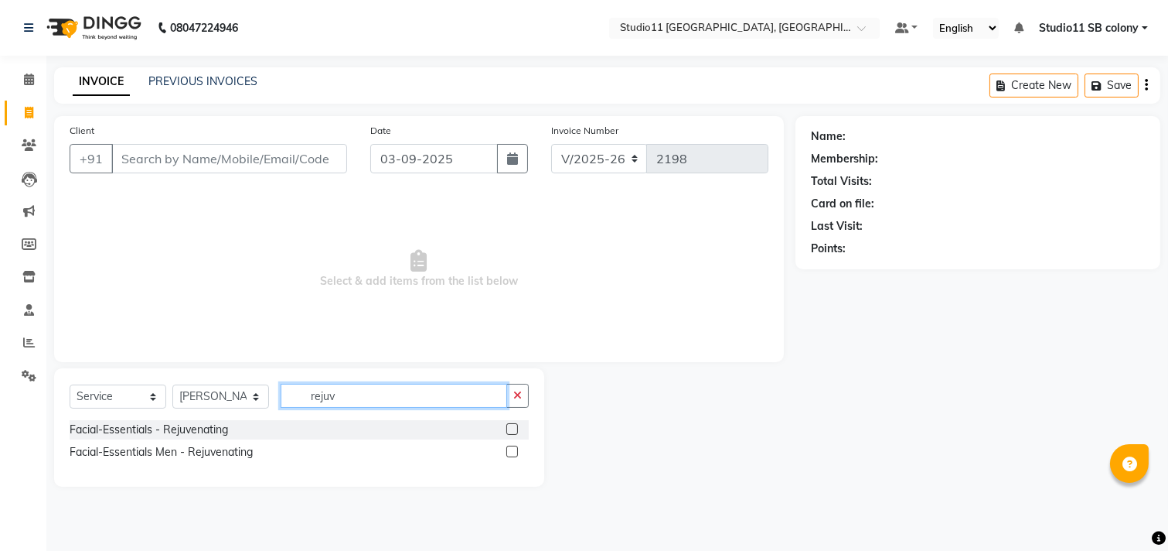
type input "rejuv"
click at [513, 428] on label at bounding box center [512, 429] width 12 height 12
click at [513, 428] on input "checkbox" at bounding box center [511, 430] width 10 height 10
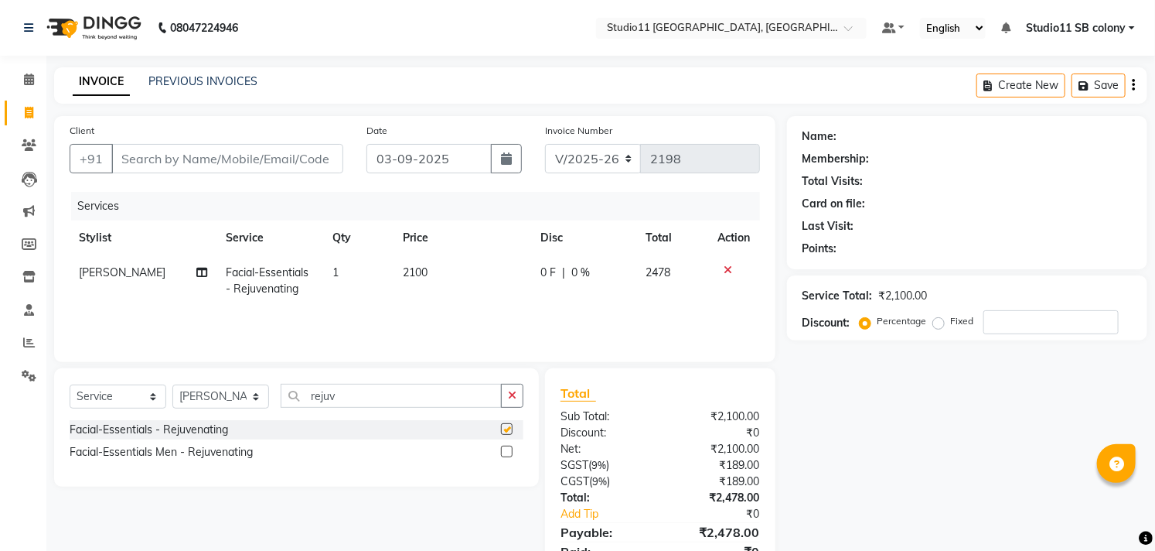
checkbox input "false"
click at [419, 399] on input "rejuv" at bounding box center [391, 396] width 221 height 24
click at [418, 399] on input "rejuv" at bounding box center [391, 396] width 221 height 24
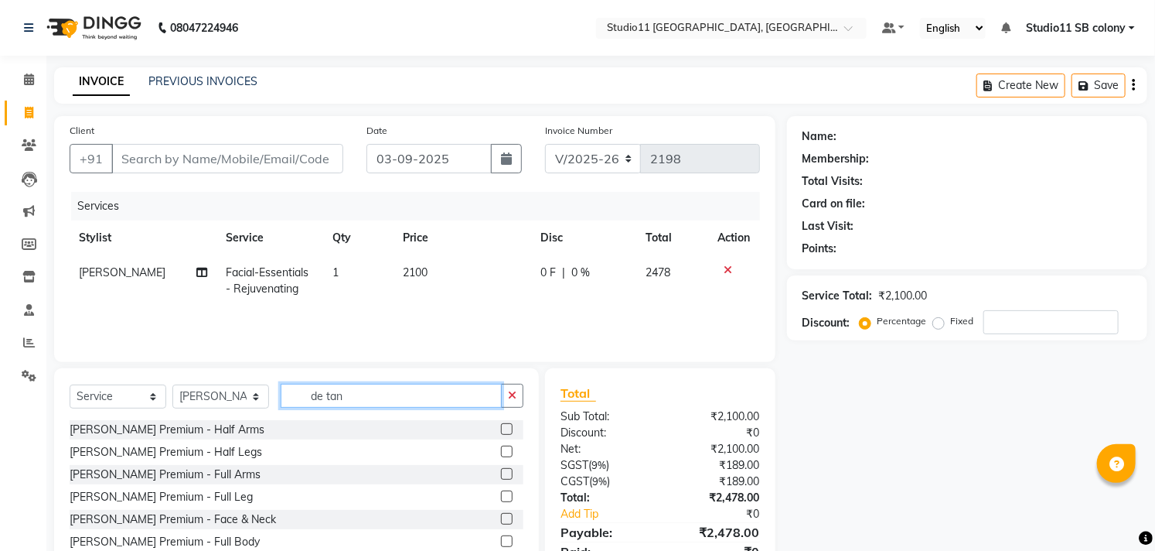
type input "de tan"
click at [501, 522] on label at bounding box center [507, 519] width 12 height 12
click at [501, 522] on input "checkbox" at bounding box center [506, 519] width 10 height 10
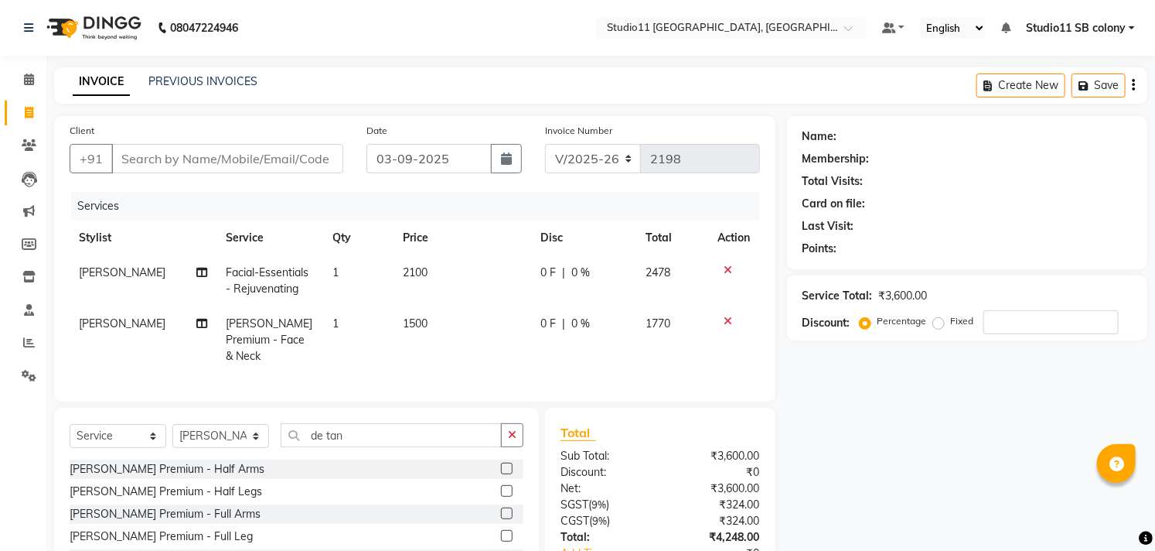
checkbox input "false"
click at [443, 313] on td "1500" at bounding box center [462, 339] width 137 height 67
select select "68835"
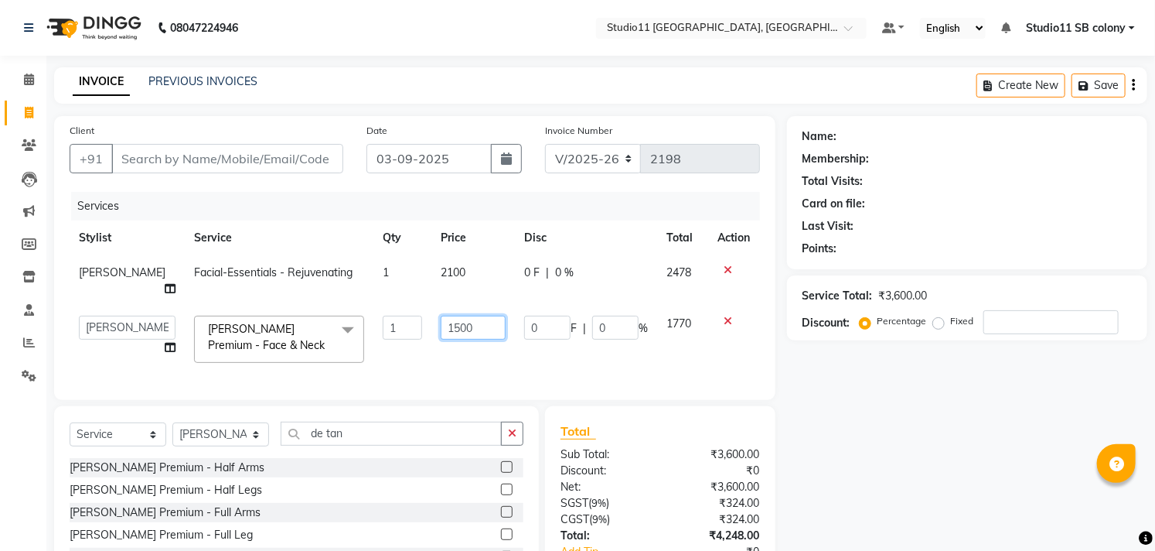
click at [444, 315] on input "1500" at bounding box center [473, 327] width 65 height 24
type input "600"
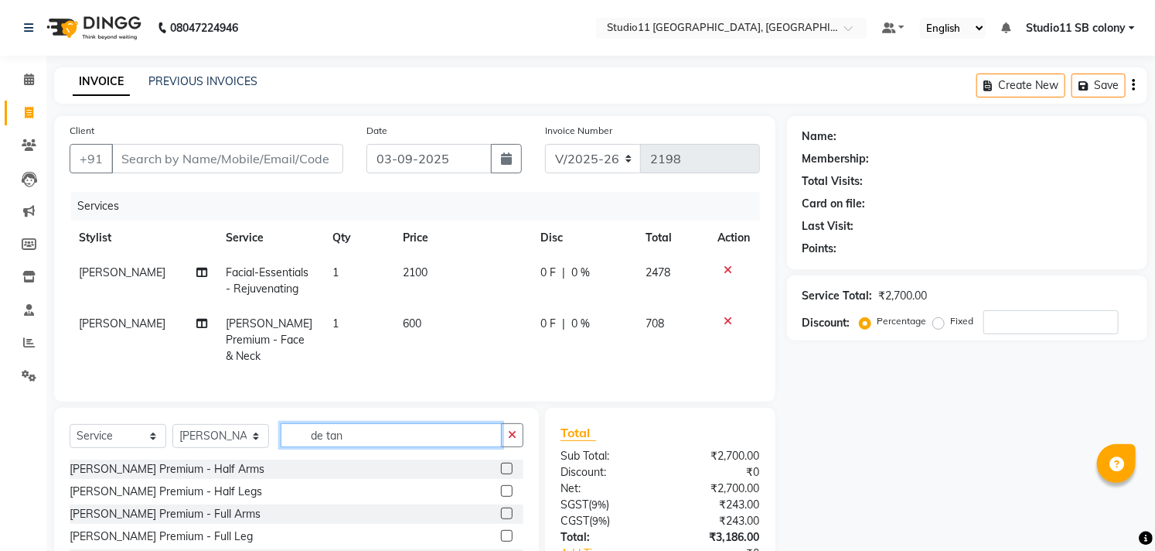
click at [396, 439] on input "de tan" at bounding box center [391, 435] width 221 height 24
type input "eye"
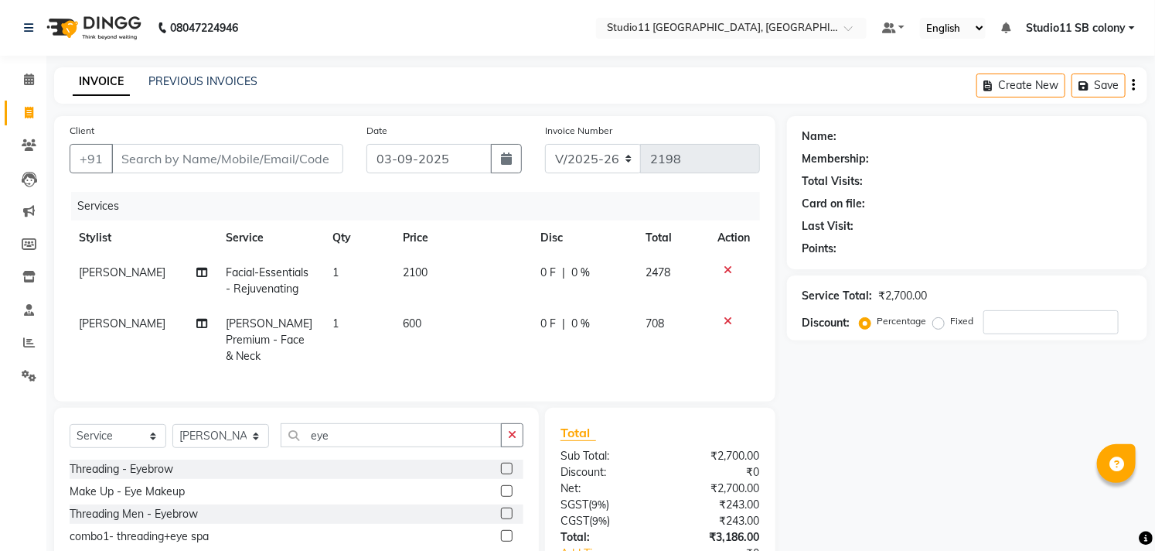
click at [507, 465] on label at bounding box center [507, 468] width 12 height 12
click at [507, 465] on input "checkbox" at bounding box center [506, 469] width 10 height 10
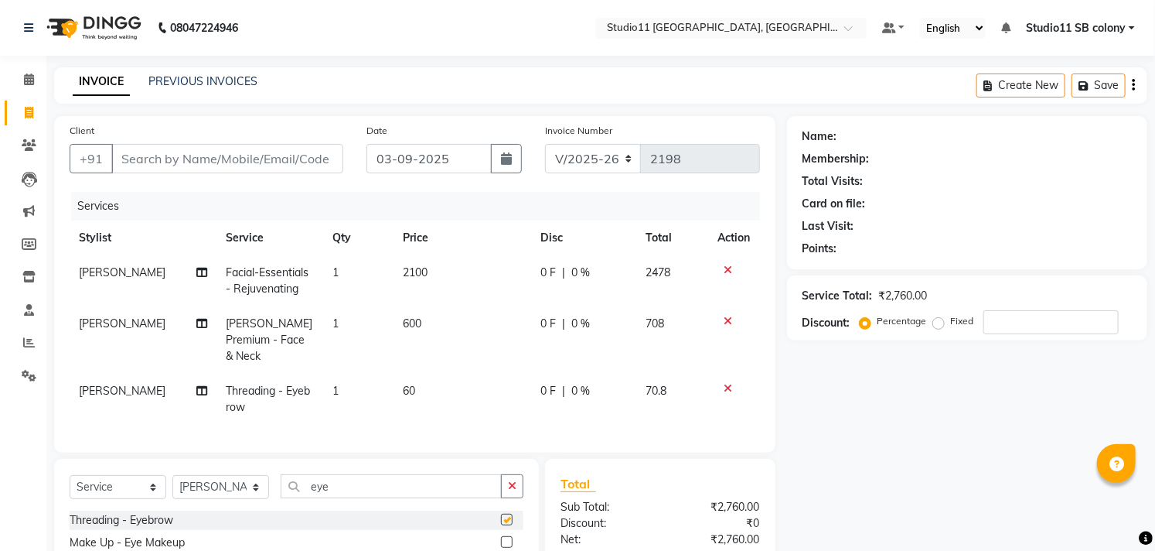
checkbox input "false"
click at [403, 384] on span "60" at bounding box center [409, 391] width 12 height 14
select select "68835"
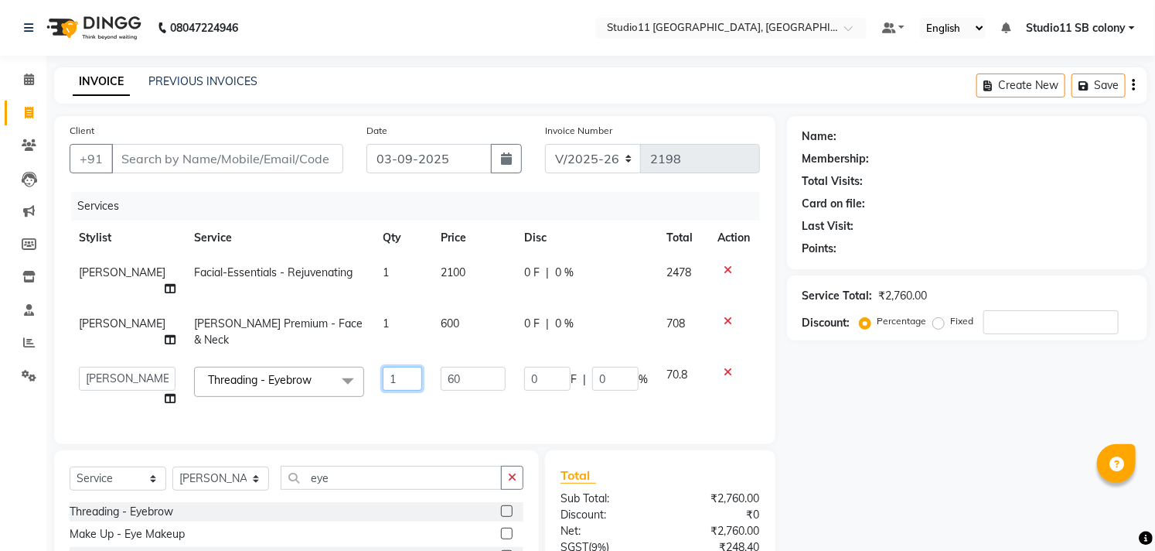
click at [383, 367] on input "1" at bounding box center [402, 379] width 39 height 24
type input "2"
click at [391, 238] on tr "Stylist Service Qty Price Disc Total Action" at bounding box center [415, 237] width 691 height 35
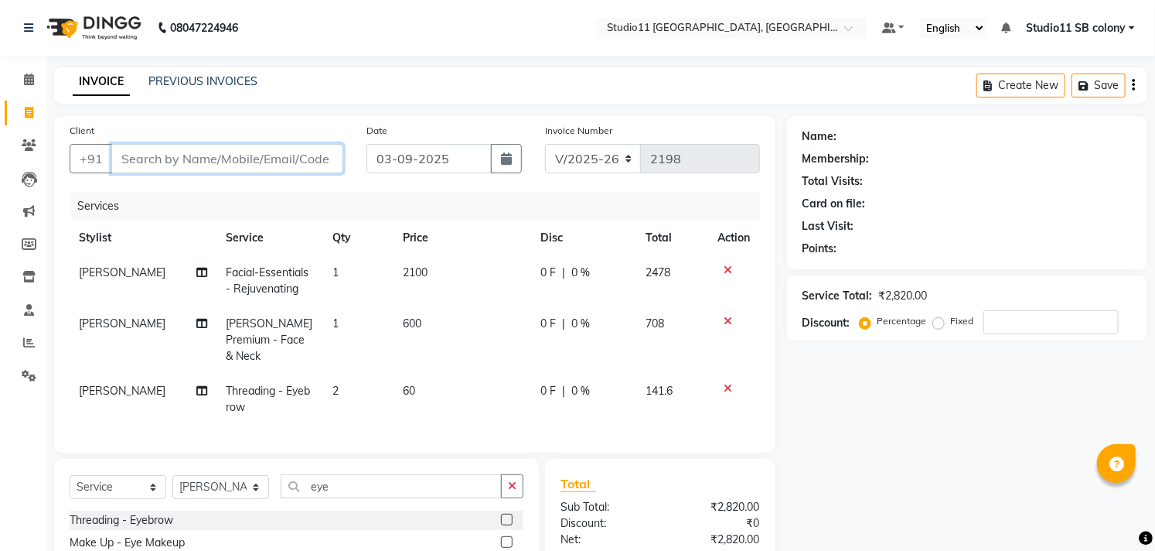
click at [315, 145] on input "Client" at bounding box center [227, 158] width 232 height 29
click at [318, 159] on input "Client" at bounding box center [227, 158] width 232 height 29
type input "9"
type input "0"
type input "9940933699"
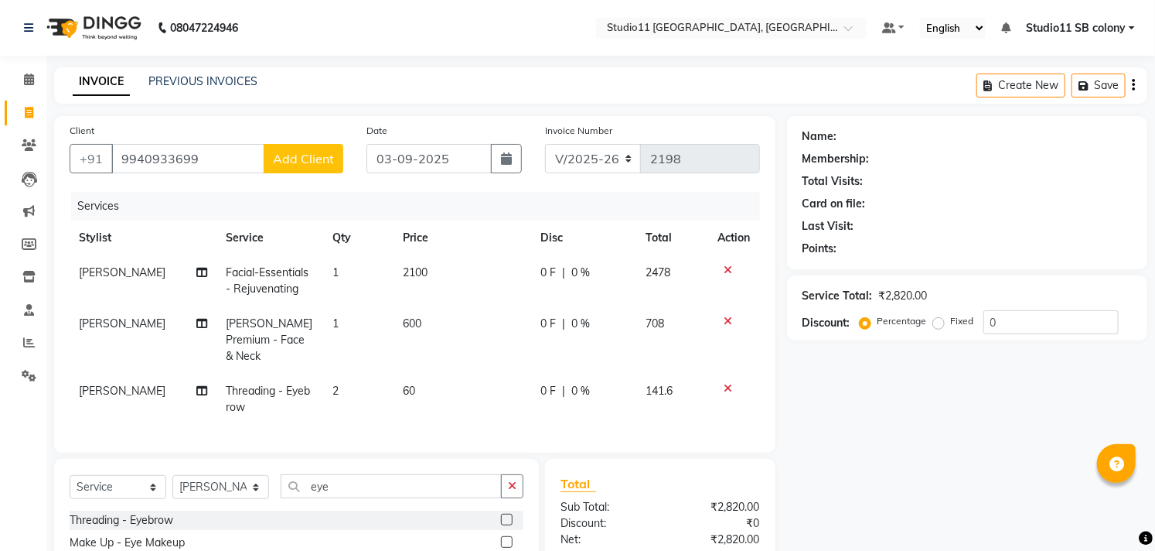
click at [318, 160] on span "Add Client" at bounding box center [303, 158] width 61 height 15
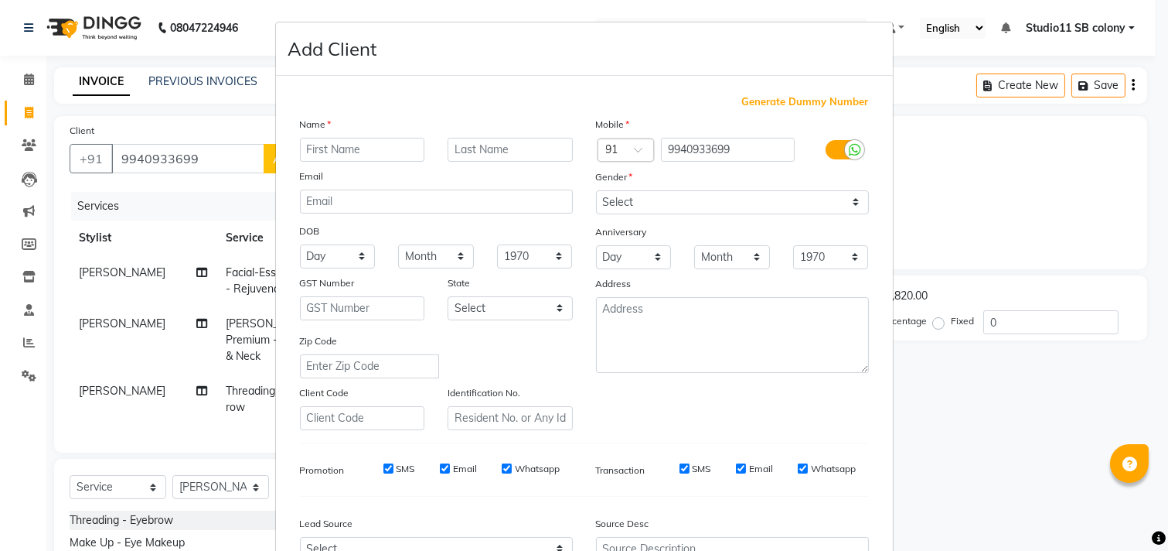
click at [197, 155] on ngb-modal-window "Add Client Generate Dummy Number Name Email DOB Day 01 02 03 04 05 06 07 08 09 …" at bounding box center [584, 275] width 1168 height 551
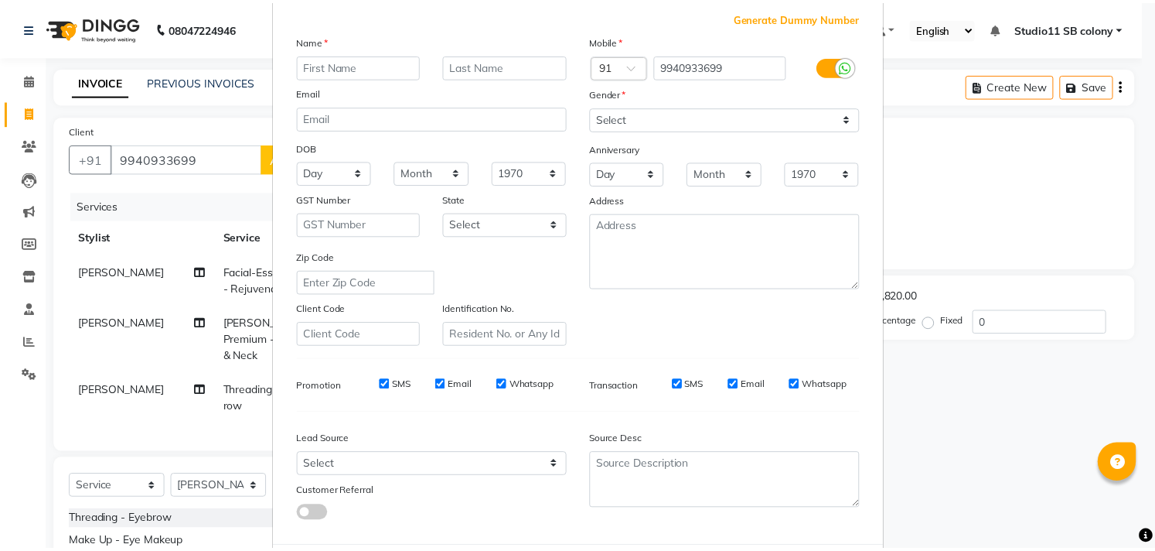
scroll to position [164, 0]
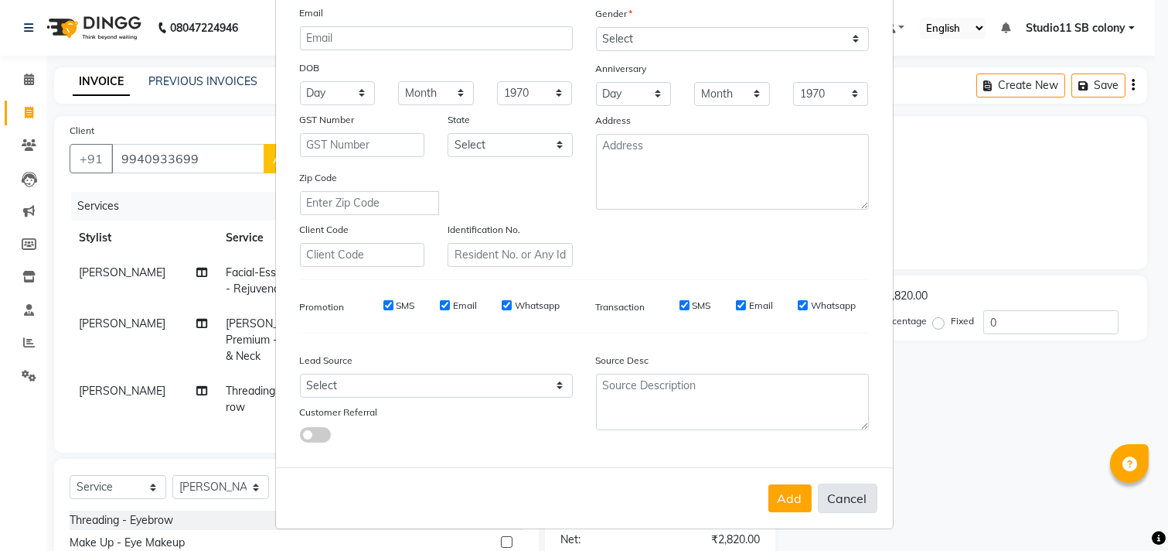
click at [825, 500] on button "Cancel" at bounding box center [848, 497] width 60 height 29
select select
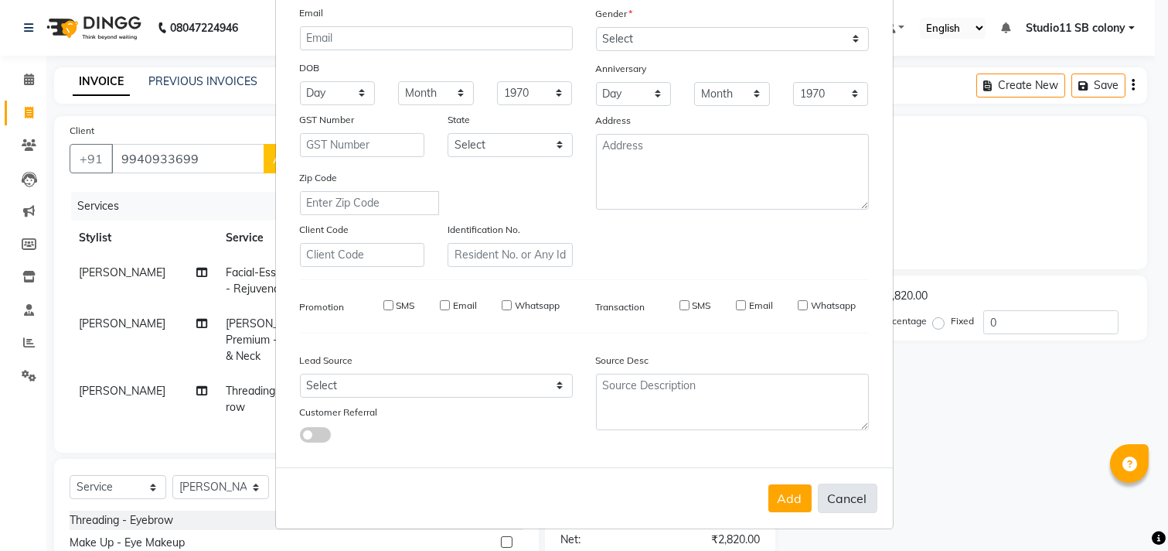
select select
checkbox input "false"
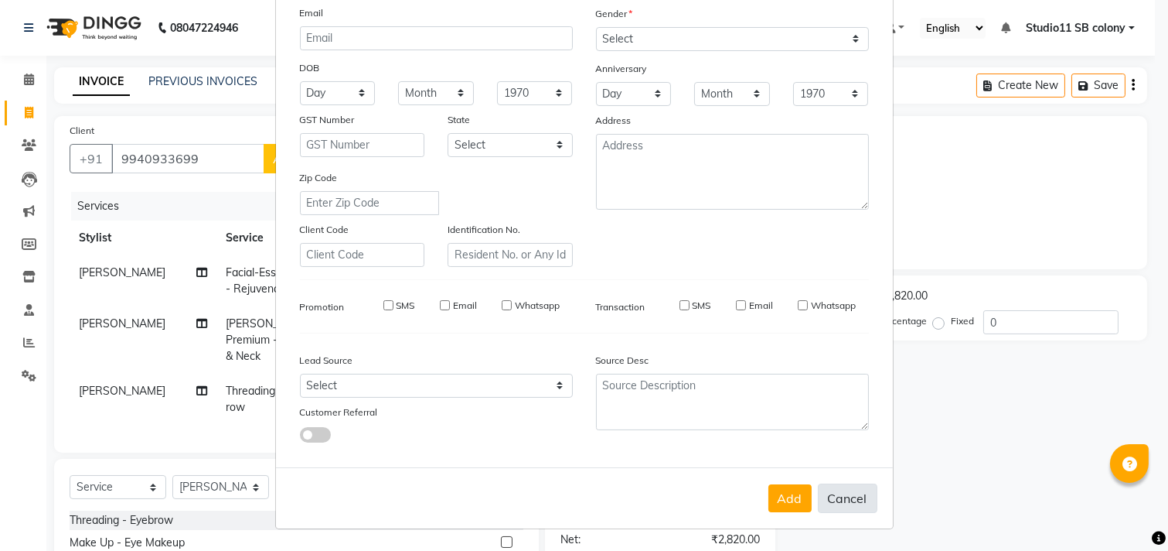
checkbox input "false"
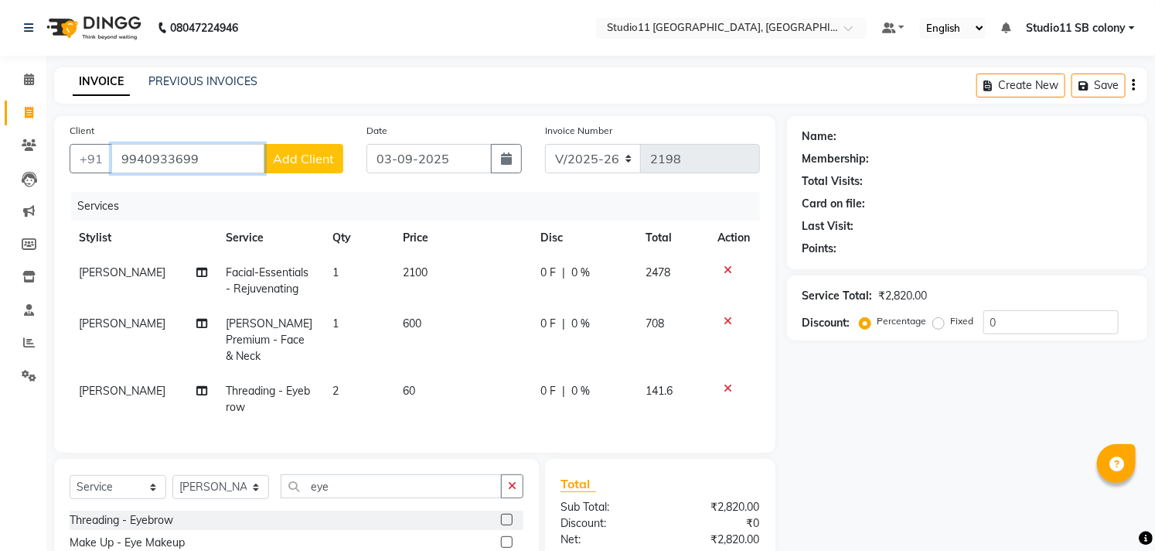
drag, startPoint x: 219, startPoint y: 156, endPoint x: 182, endPoint y: 164, distance: 37.2
click at [183, 164] on input "9940933699" at bounding box center [187, 158] width 153 height 29
drag, startPoint x: 182, startPoint y: 164, endPoint x: 140, endPoint y: 164, distance: 42.5
click at [161, 164] on input "9940933699" at bounding box center [187, 158] width 153 height 29
drag, startPoint x: 133, startPoint y: 164, endPoint x: 124, endPoint y: 164, distance: 8.5
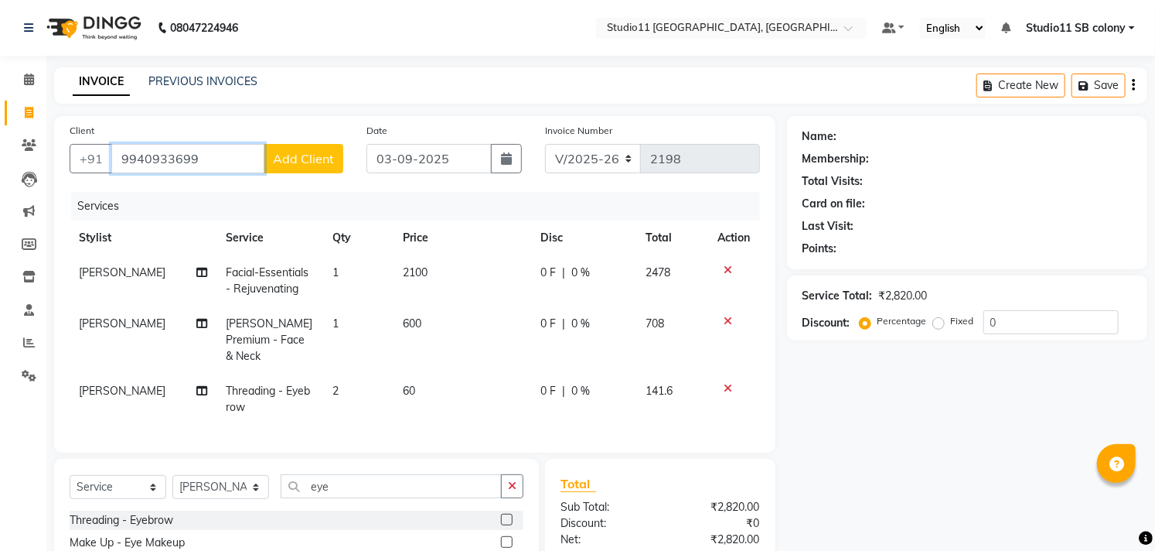
click at [124, 164] on input "9940933699" at bounding box center [187, 158] width 153 height 29
drag, startPoint x: 206, startPoint y: 160, endPoint x: 114, endPoint y: 160, distance: 92.8
click at [114, 160] on input "9940933699" at bounding box center [187, 158] width 153 height 29
click at [240, 158] on input "9940933699" at bounding box center [187, 158] width 153 height 29
type input "9"
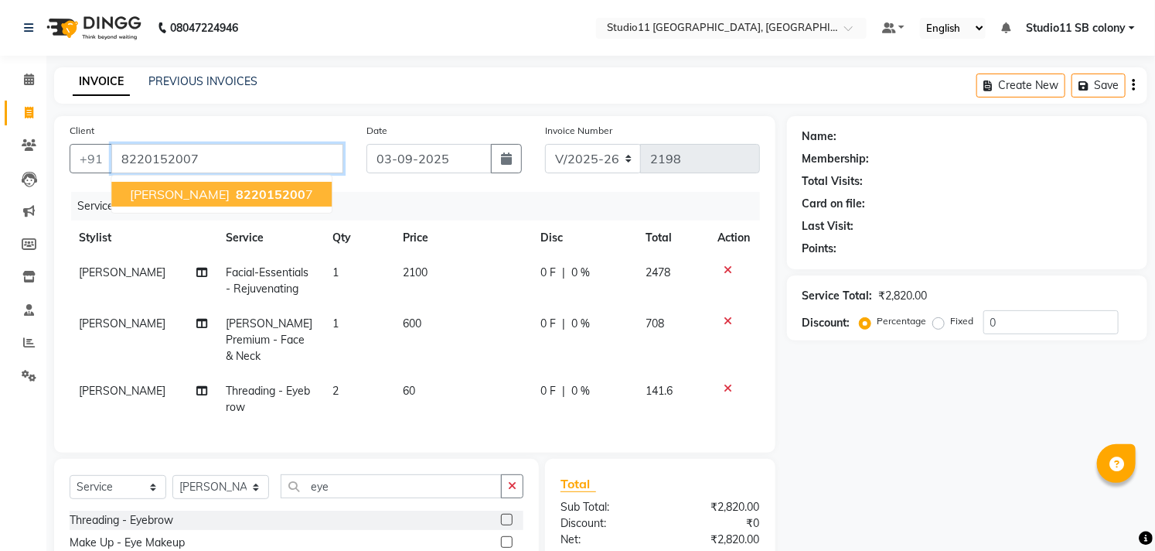
type input "8220152007"
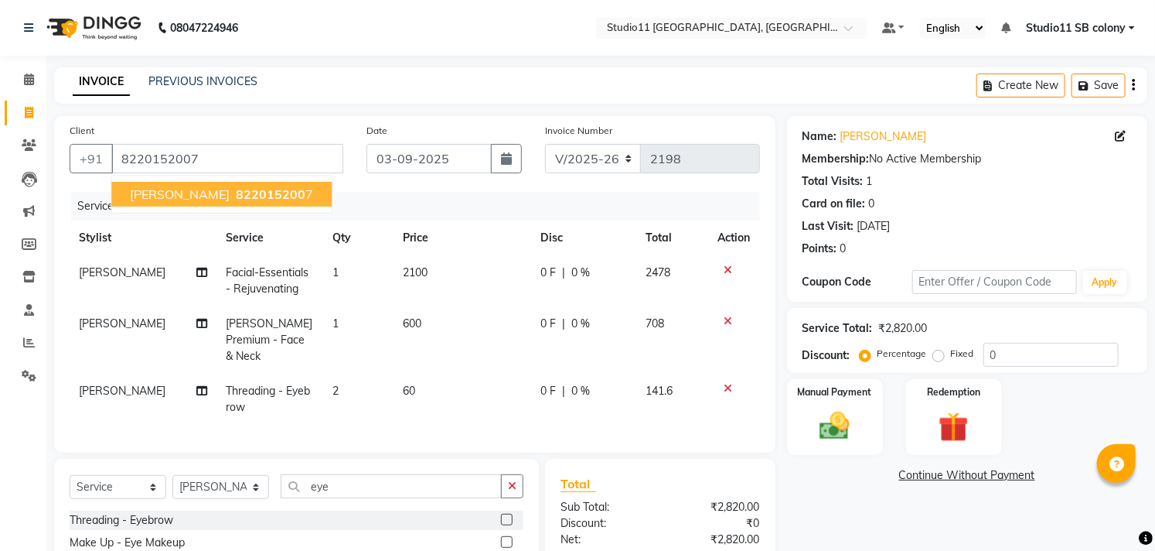
click at [236, 197] on span "822015200" at bounding box center [271, 193] width 70 height 15
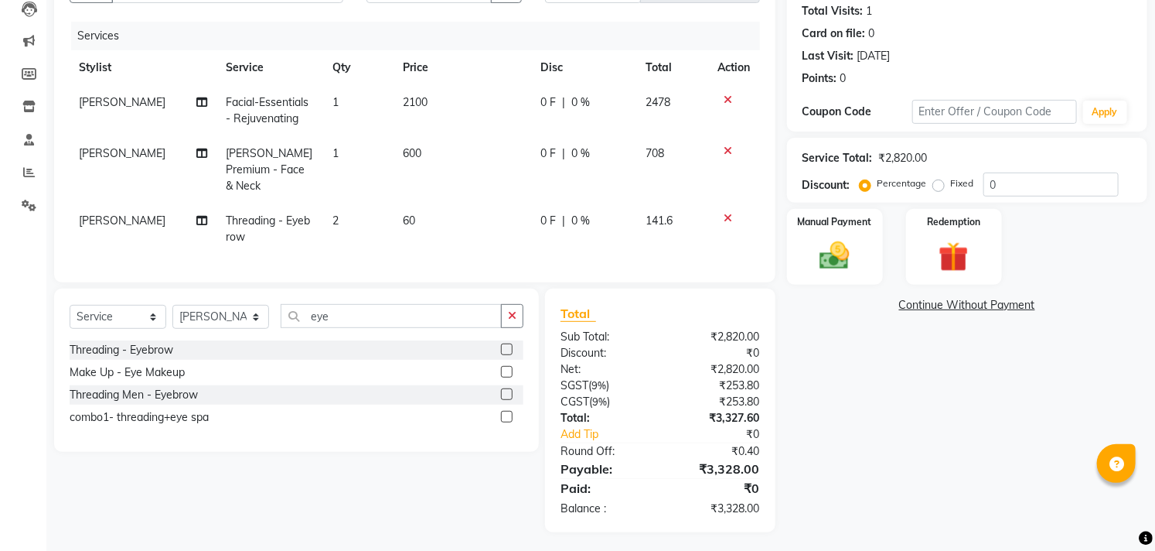
scroll to position [172, 0]
click at [854, 273] on div "Manual Payment" at bounding box center [835, 245] width 100 height 79
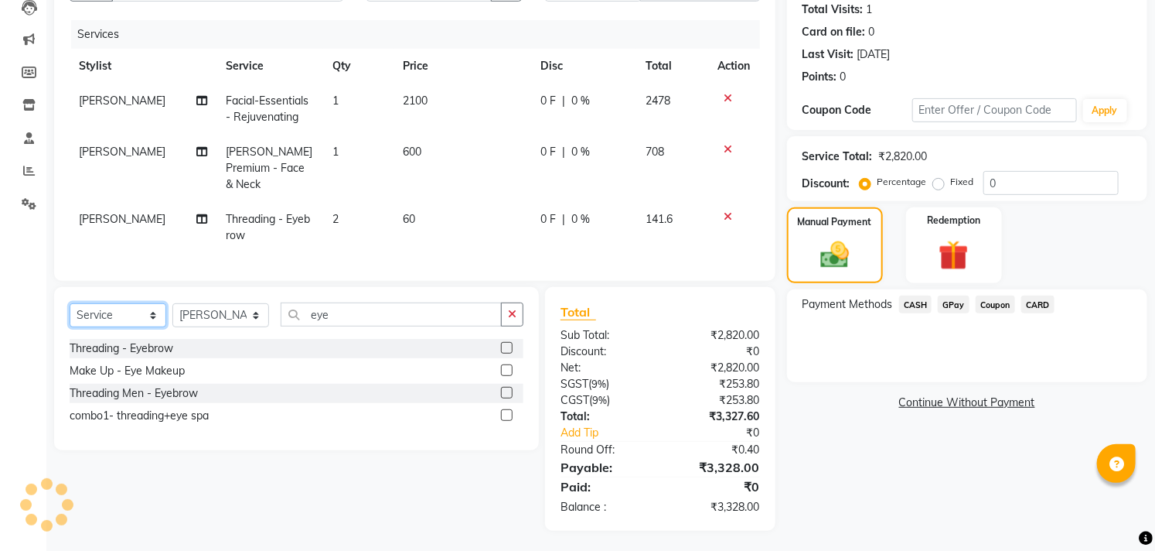
click at [140, 310] on select "Select Service Product Membership Package Voucher Prepaid Gift Card" at bounding box center [118, 315] width 97 height 24
select select "membership"
click at [70, 303] on select "Select Service Product Membership Package Voucher Prepaid Gift Card" at bounding box center [118, 315] width 97 height 24
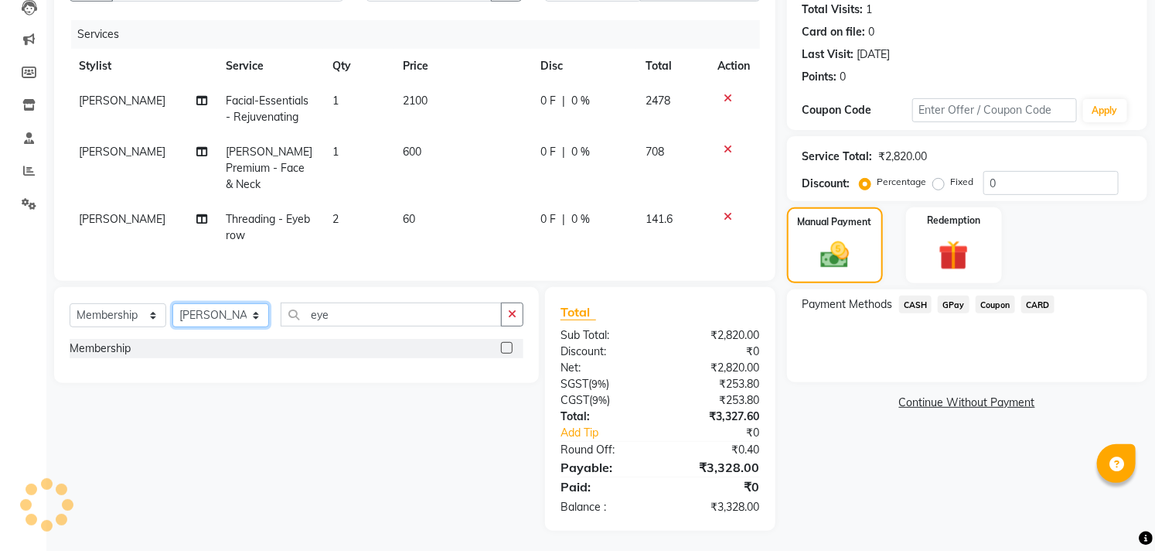
click at [213, 311] on select "Select Stylist [PERSON_NAME] Dani [PERSON_NAME] Josna kaif [PERSON_NAME] [PERSO…" at bounding box center [220, 315] width 97 height 24
click at [213, 308] on select "Select Stylist [PERSON_NAME] Dani [PERSON_NAME] Josna kaif [PERSON_NAME] [PERSO…" at bounding box center [220, 315] width 97 height 24
select select "68830"
click at [172, 303] on select "Select Stylist [PERSON_NAME] Dani [PERSON_NAME] Josna kaif [PERSON_NAME] [PERSO…" at bounding box center [220, 315] width 97 height 24
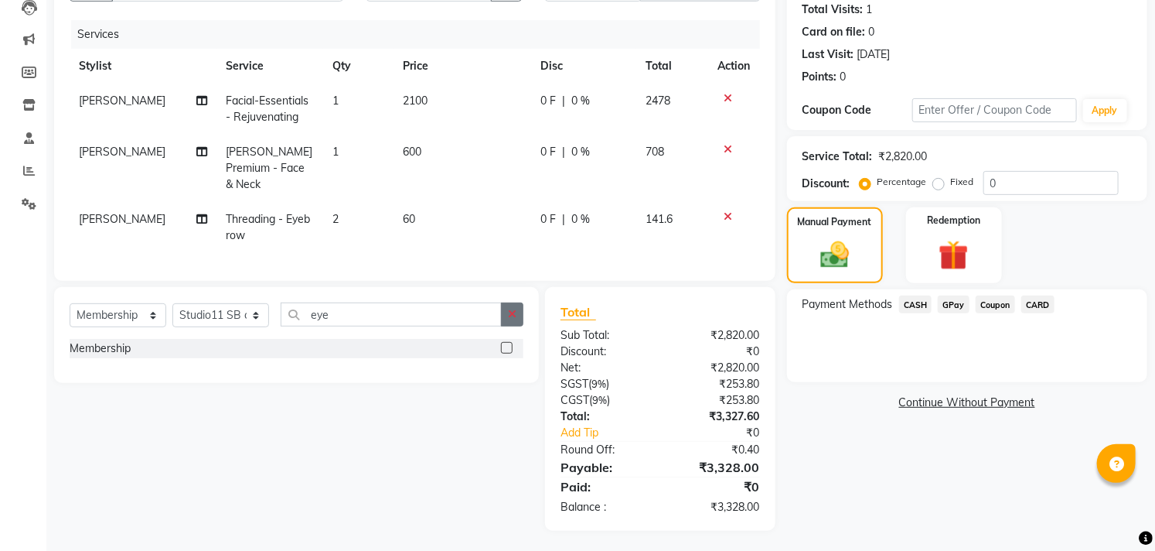
click at [514, 311] on icon "button" at bounding box center [512, 314] width 9 height 11
click at [135, 318] on select "Select Service Product Membership Package Voucher Prepaid Gift Card" at bounding box center [118, 315] width 97 height 24
click at [70, 303] on select "Select Service Product Membership Package Voucher Prepaid Gift Card" at bounding box center [118, 315] width 97 height 24
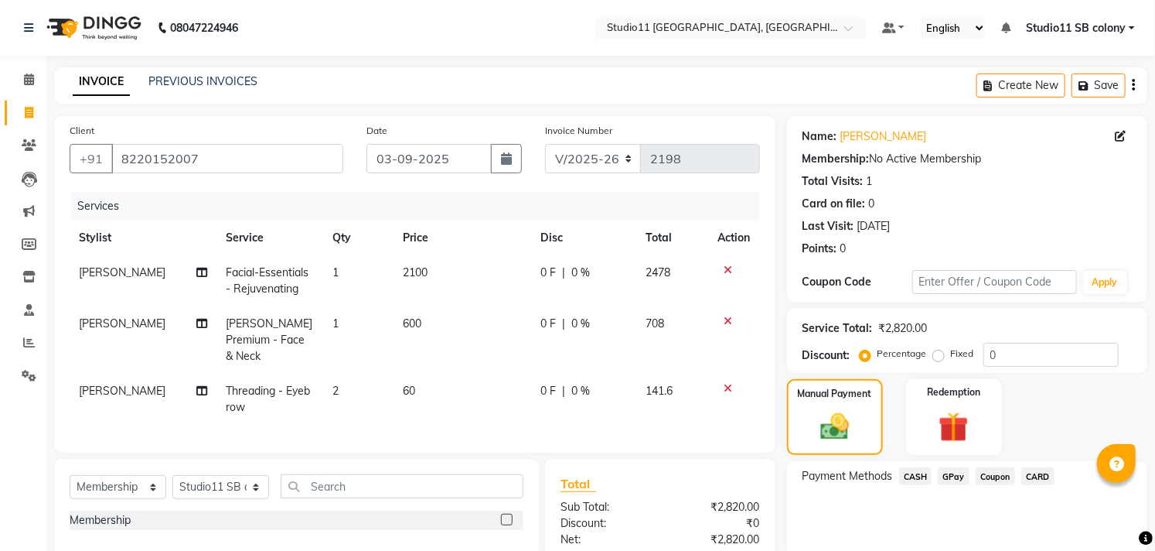
click at [957, 476] on span "GPay" at bounding box center [954, 476] width 32 height 18
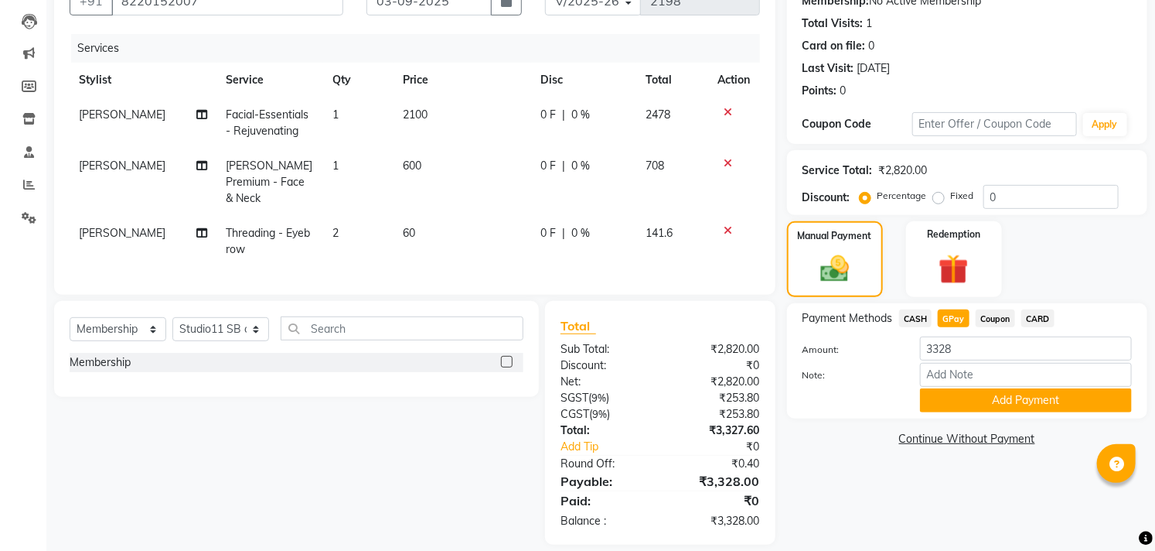
scroll to position [172, 0]
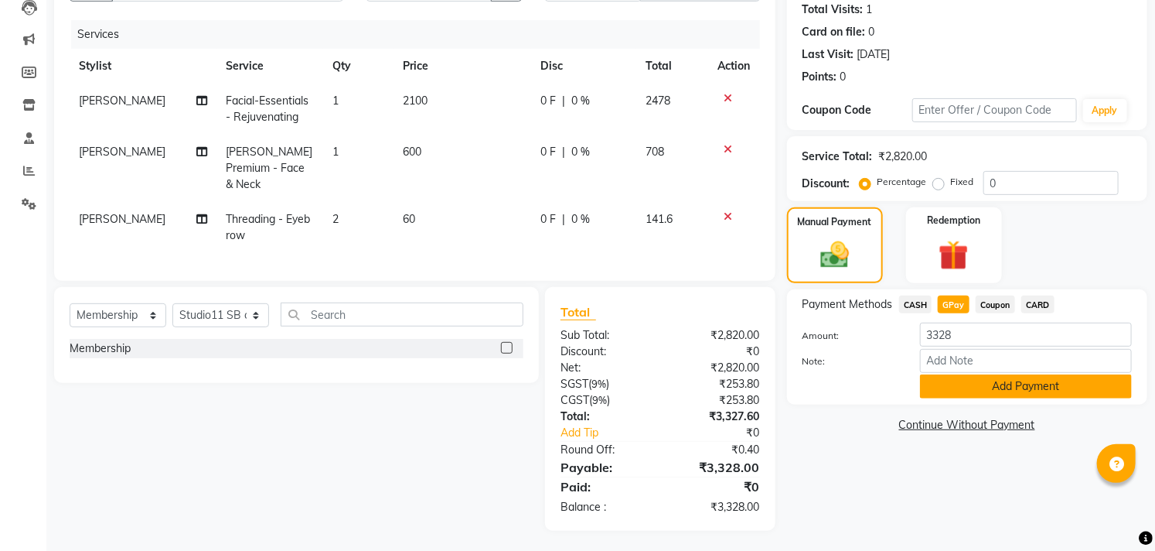
click at [990, 387] on button "Add Payment" at bounding box center [1026, 386] width 212 height 24
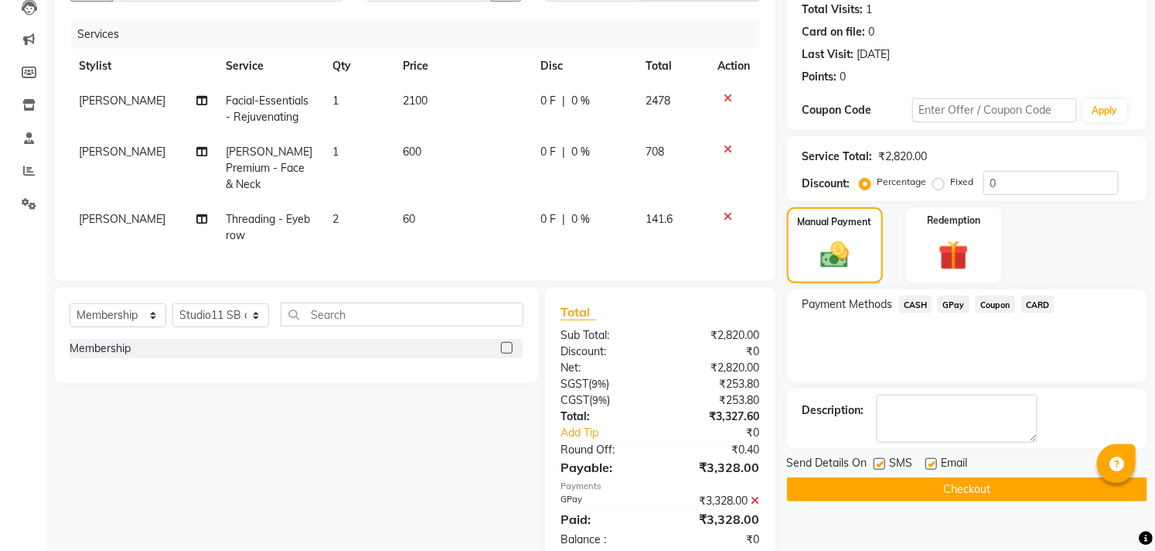
scroll to position [203, 0]
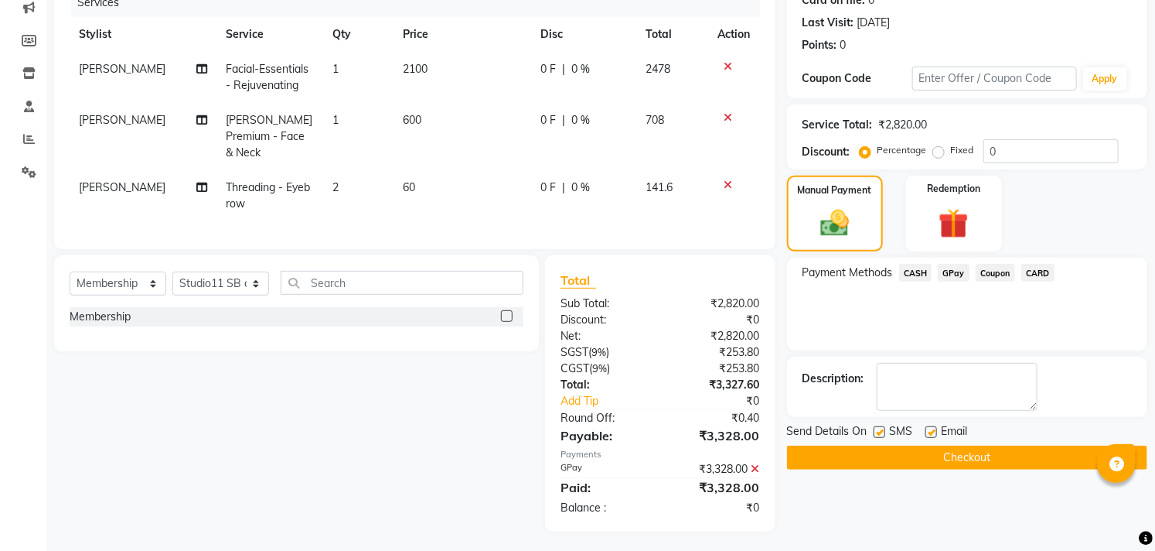
click at [933, 435] on label at bounding box center [932, 432] width 12 height 12
click at [933, 435] on input "checkbox" at bounding box center [931, 433] width 10 height 10
checkbox input "false"
click at [880, 431] on label at bounding box center [880, 432] width 12 height 12
click at [880, 431] on input "checkbox" at bounding box center [879, 433] width 10 height 10
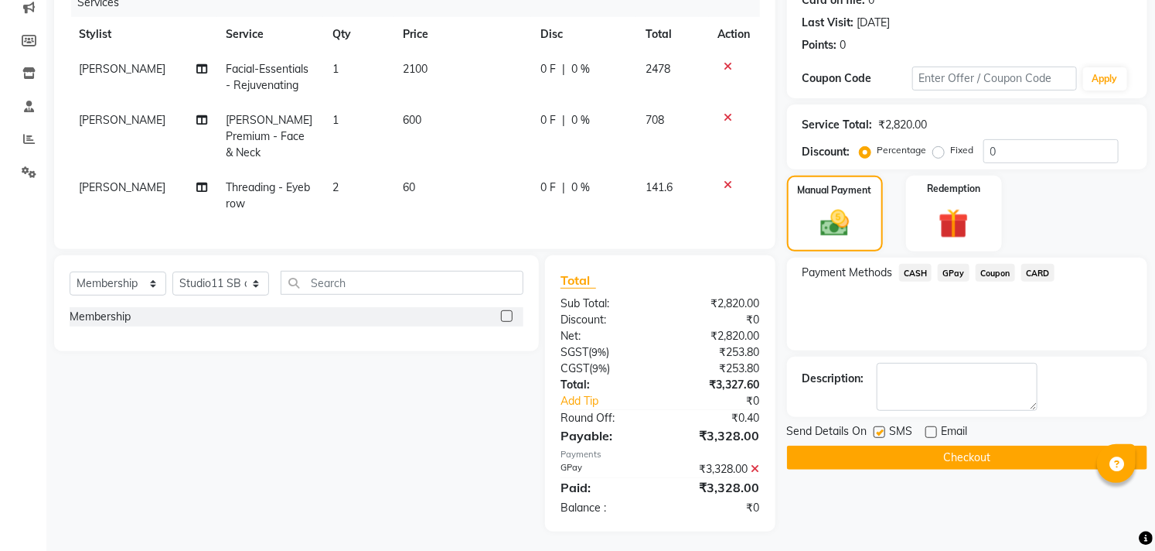
checkbox input "false"
click at [884, 456] on button "Checkout" at bounding box center [967, 457] width 360 height 24
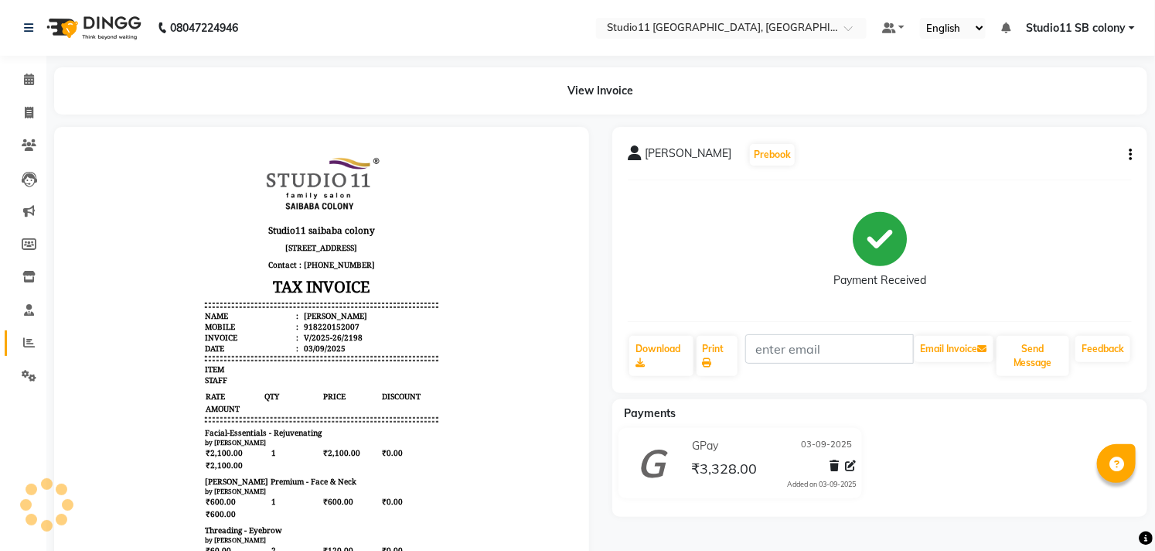
click at [16, 348] on span at bounding box center [28, 343] width 27 height 18
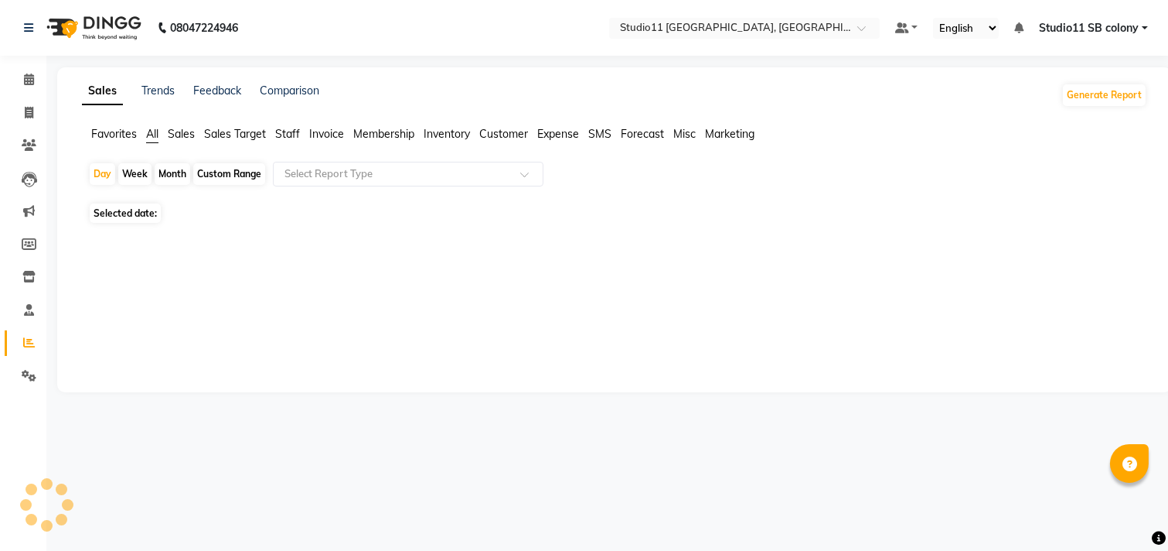
click at [284, 134] on span "Staff" at bounding box center [287, 134] width 25 height 14
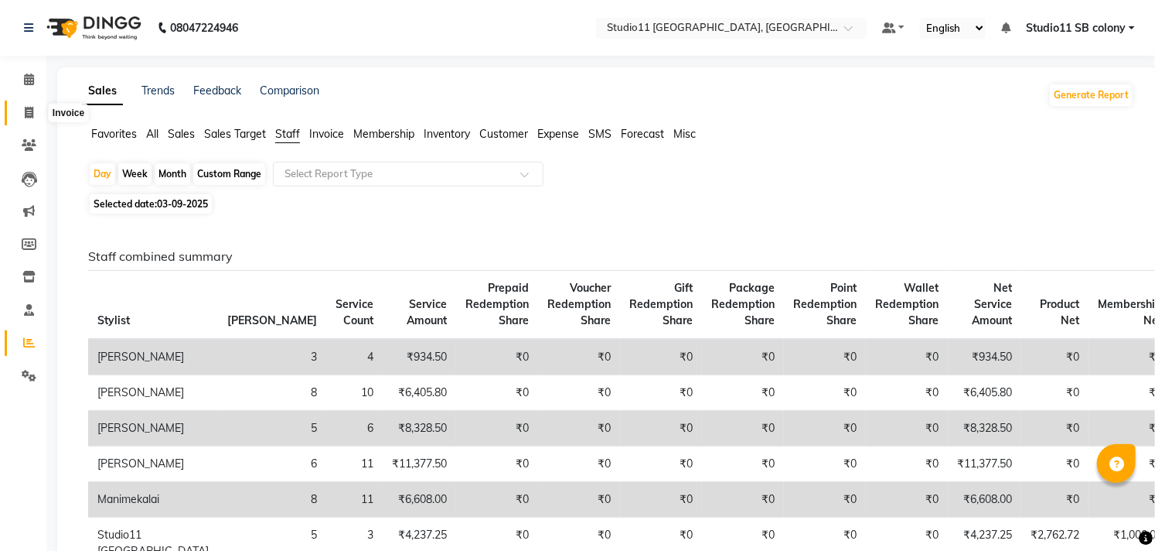
click at [19, 112] on span at bounding box center [28, 113] width 27 height 18
select select "service"
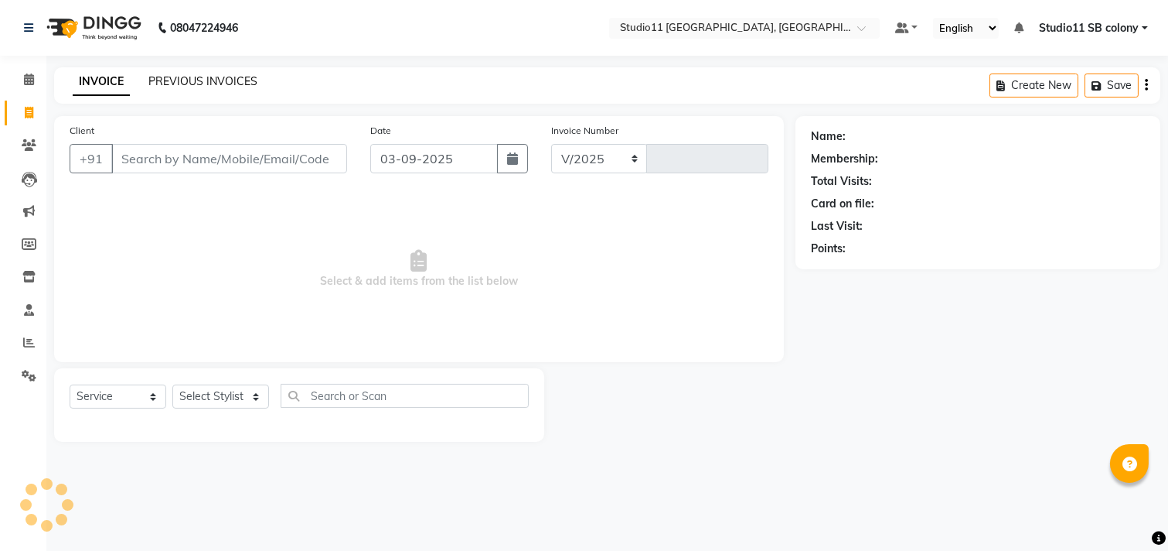
select select "7717"
type input "2199"
click at [230, 84] on link "PREVIOUS INVOICES" at bounding box center [202, 81] width 109 height 14
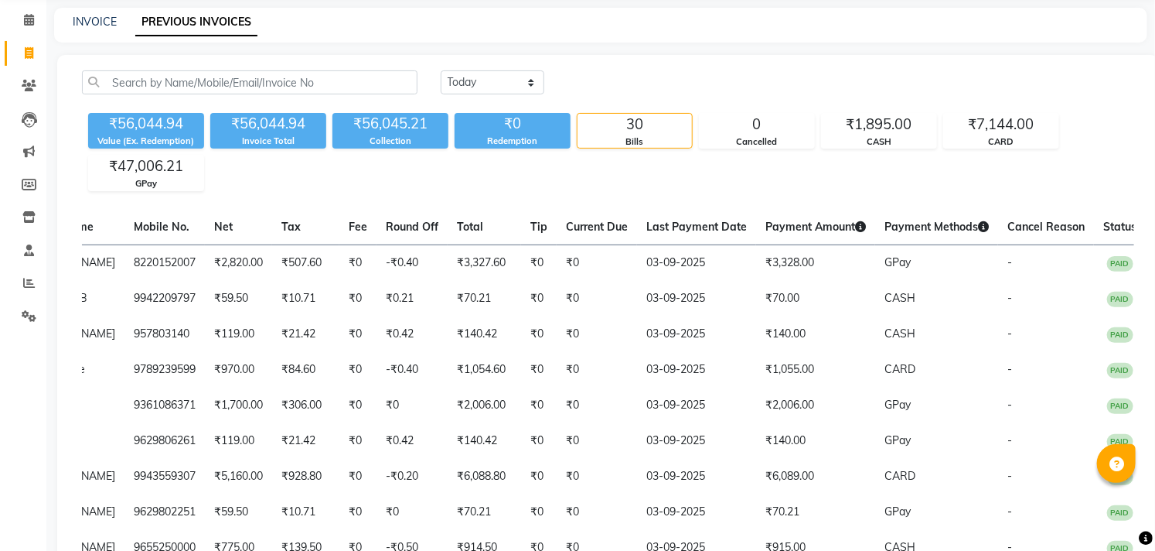
scroll to position [31, 0]
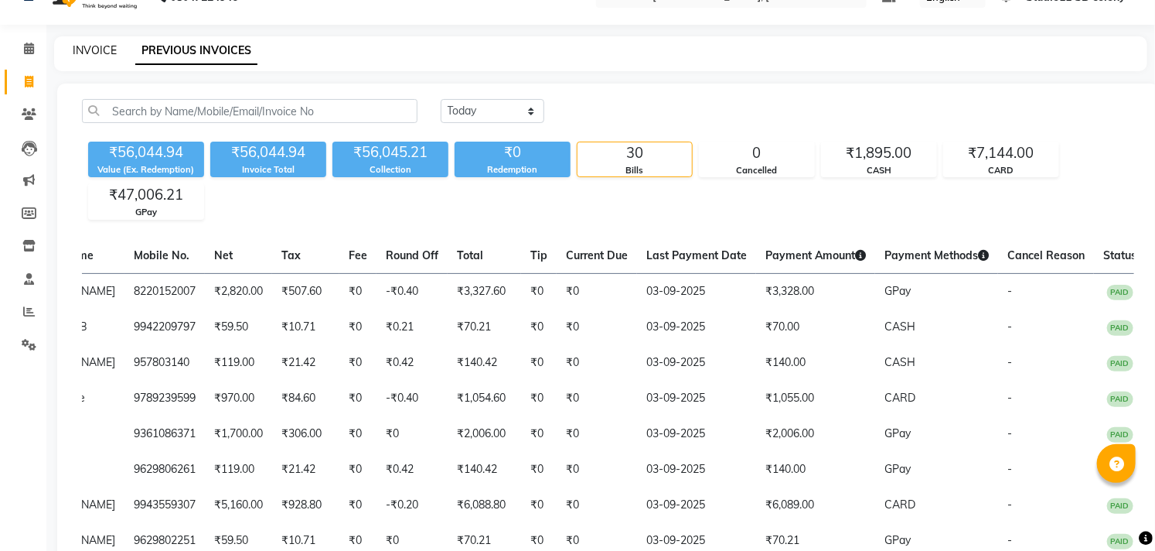
click at [89, 49] on link "INVOICE" at bounding box center [95, 50] width 44 height 14
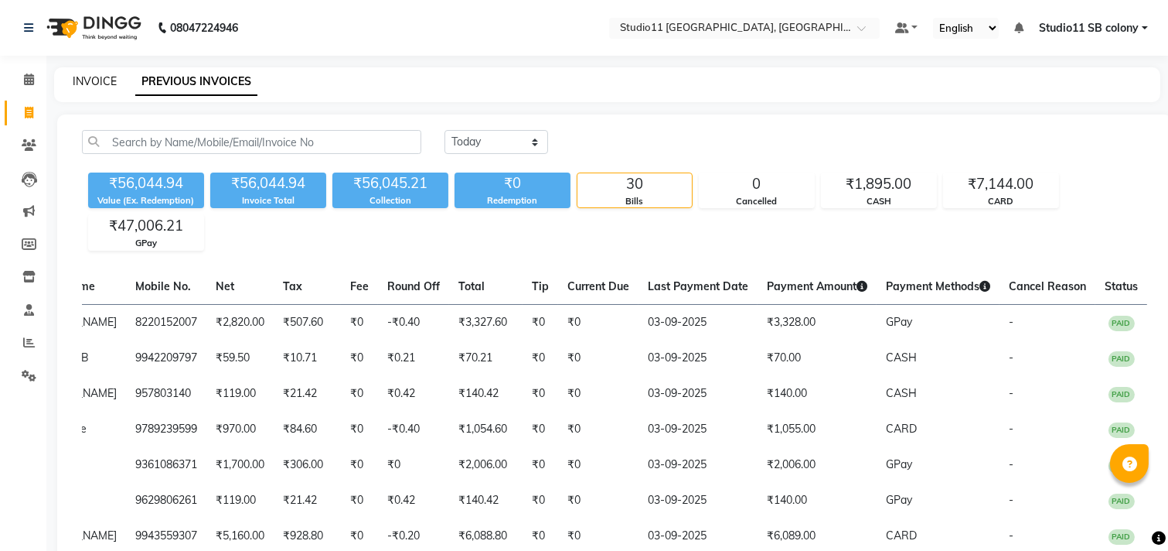
select select "7717"
select select "service"
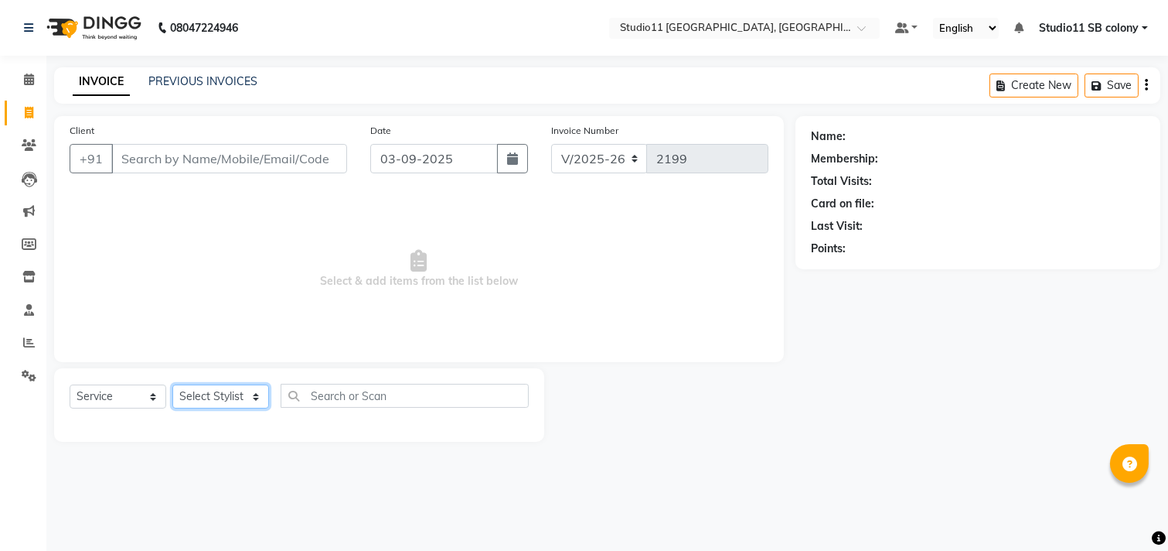
click at [215, 404] on select "Select Stylist [PERSON_NAME] Dani [PERSON_NAME] Josna kaif [PERSON_NAME] [PERSO…" at bounding box center [220, 396] width 97 height 24
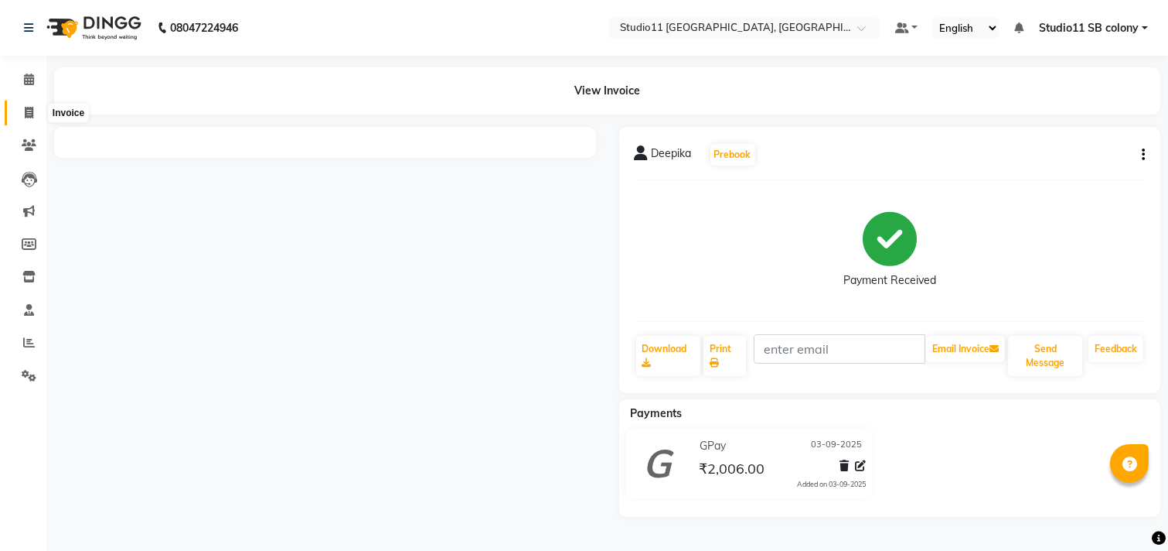
click at [26, 107] on icon at bounding box center [29, 113] width 9 height 12
select select "service"
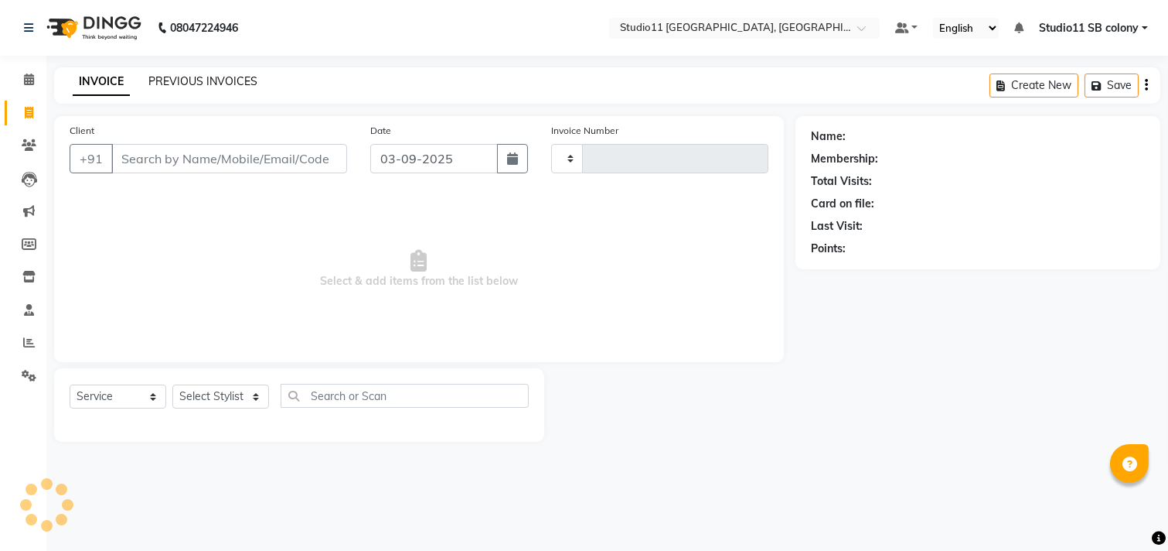
type input "2196"
select select "7717"
click at [179, 83] on link "PREVIOUS INVOICES" at bounding box center [202, 81] width 109 height 14
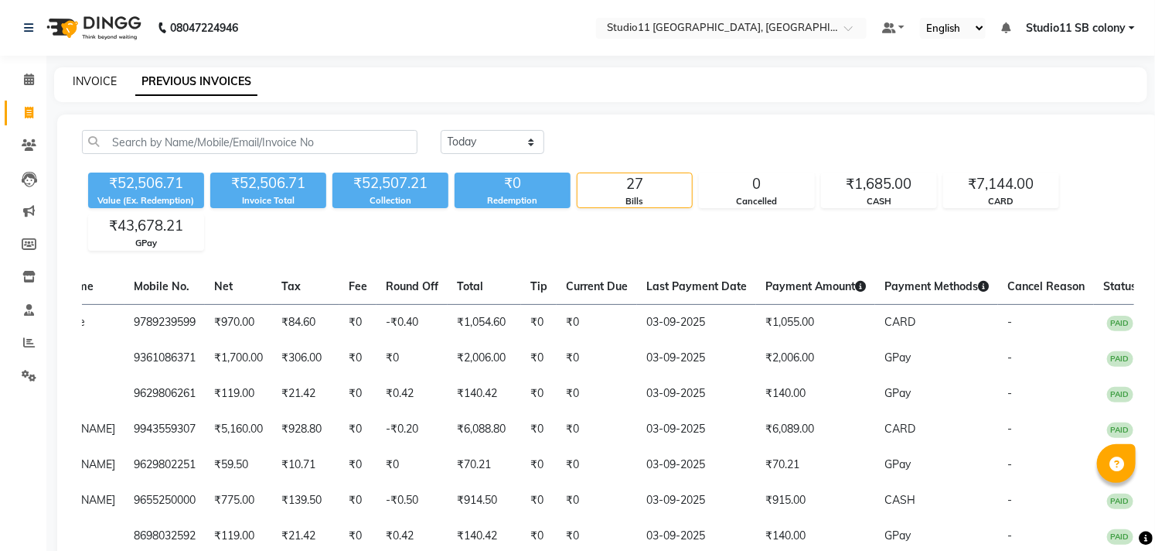
click at [101, 81] on link "INVOICE" at bounding box center [95, 81] width 44 height 14
select select "service"
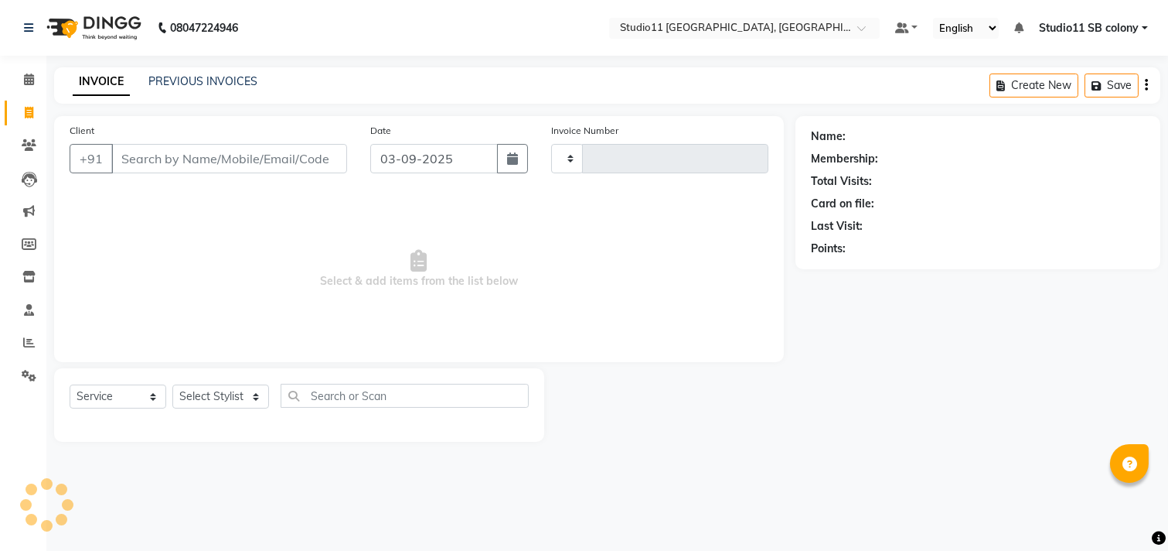
type input "2196"
select select "7717"
click at [223, 392] on select "Select Stylist [PERSON_NAME] Dani [PERSON_NAME] Josna kaif [PERSON_NAME] [PERSO…" at bounding box center [220, 396] width 97 height 24
select select "68835"
click at [172, 385] on select "Select Stylist [PERSON_NAME] Dani [PERSON_NAME] Josna kaif [PERSON_NAME] [PERSO…" at bounding box center [220, 396] width 97 height 24
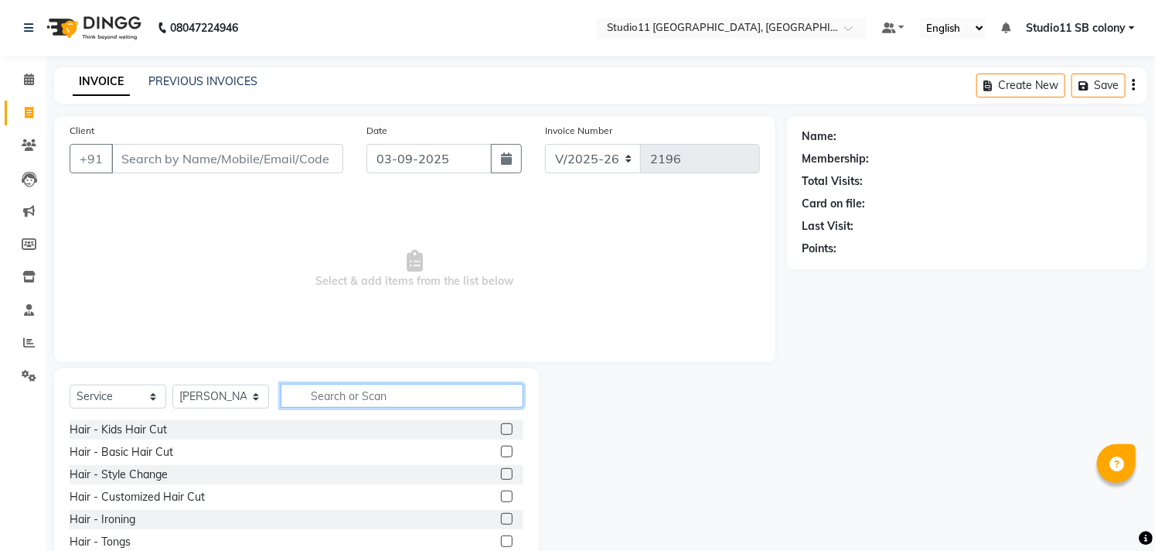
click at [341, 400] on input "text" at bounding box center [402, 396] width 243 height 24
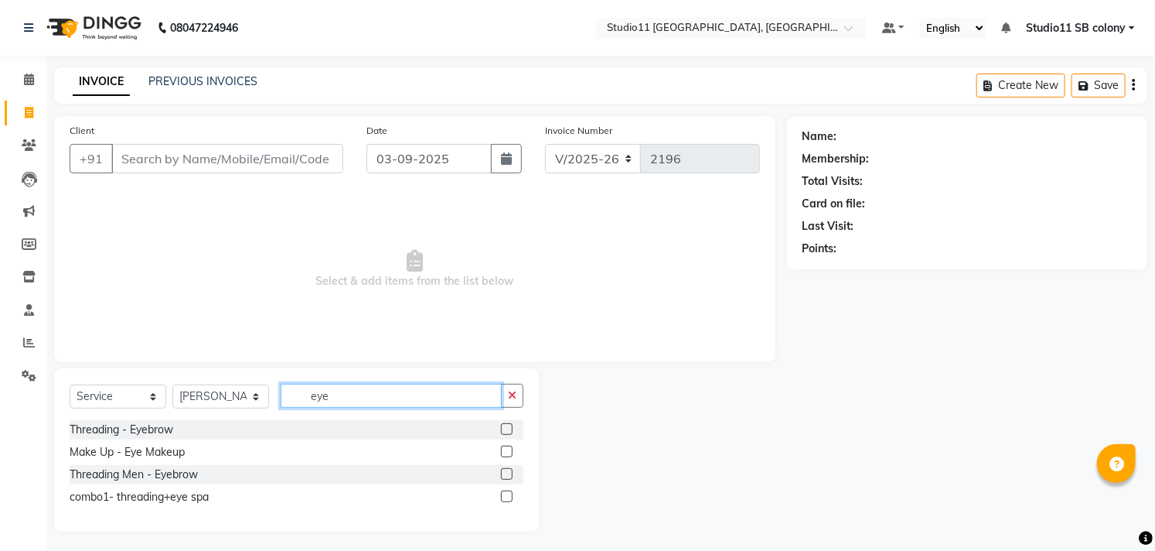
type input "eye"
click at [508, 426] on label at bounding box center [507, 429] width 12 height 12
click at [508, 426] on input "checkbox" at bounding box center [506, 430] width 10 height 10
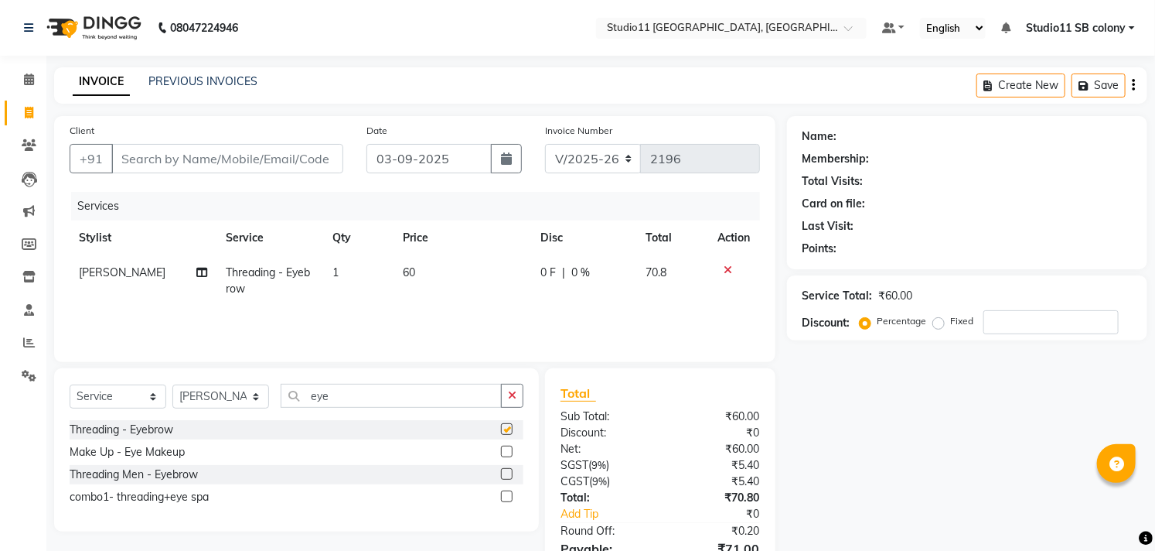
checkbox input "false"
click at [356, 281] on td "1" at bounding box center [358, 280] width 71 height 51
select select "68835"
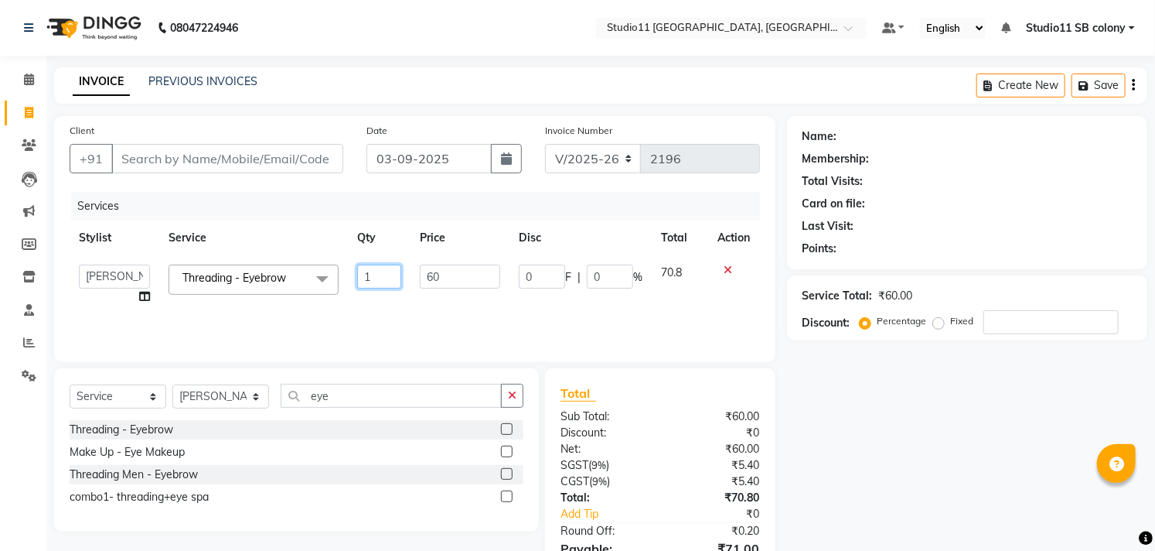
click at [362, 274] on input "1" at bounding box center [379, 276] width 44 height 24
click at [372, 277] on input "1" at bounding box center [379, 276] width 44 height 24
type input "2"
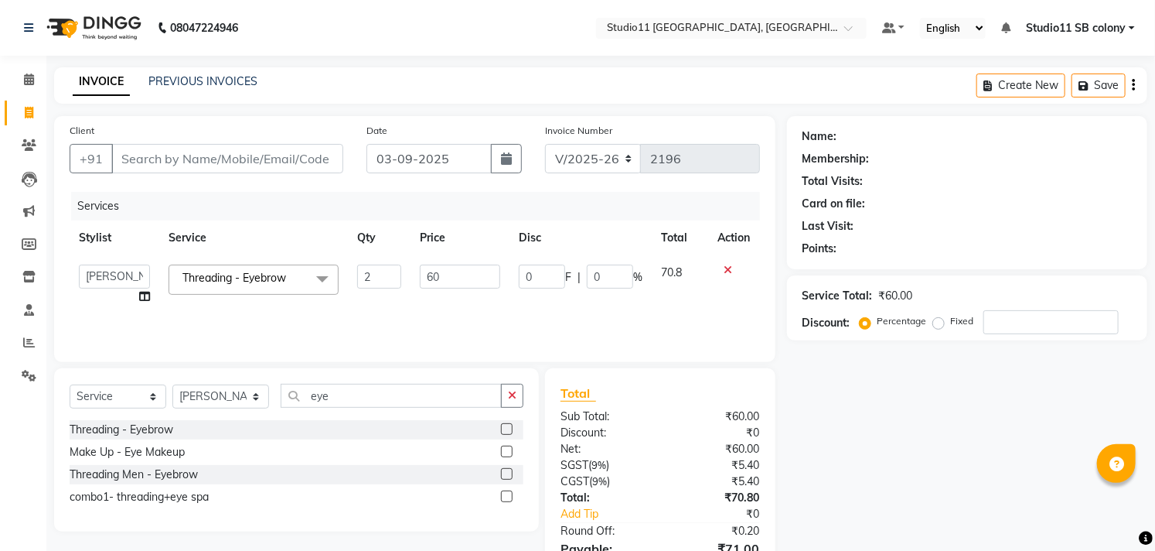
click at [425, 329] on div "Services Stylist Service Qty Price Disc Total Action [PERSON_NAME] Dani [PERSON…" at bounding box center [415, 269] width 691 height 155
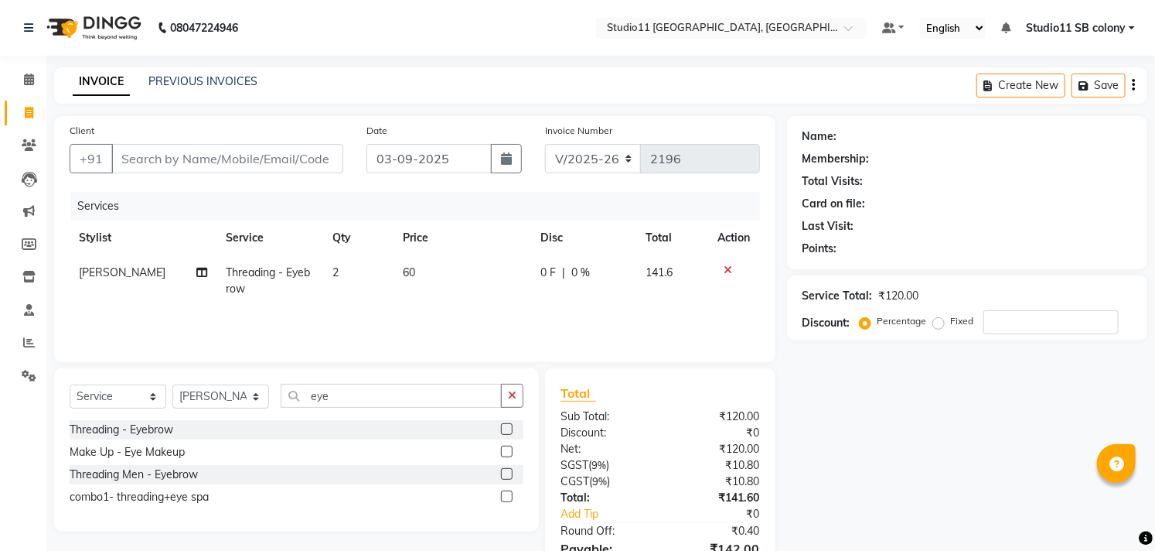
click at [443, 302] on td "60" at bounding box center [462, 280] width 137 height 51
select select "68835"
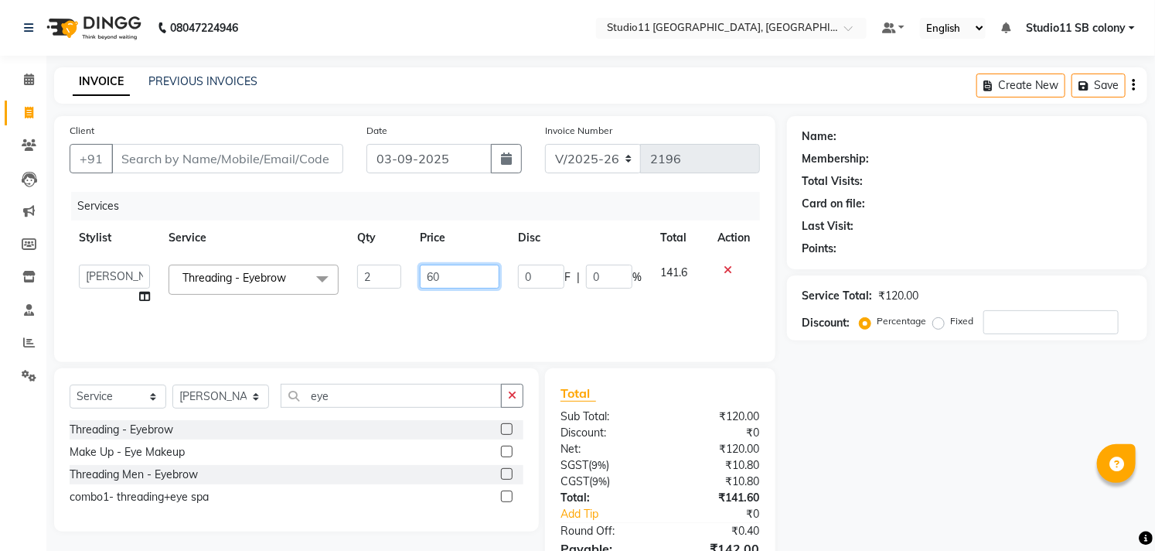
click at [470, 275] on input "60" at bounding box center [460, 276] width 80 height 24
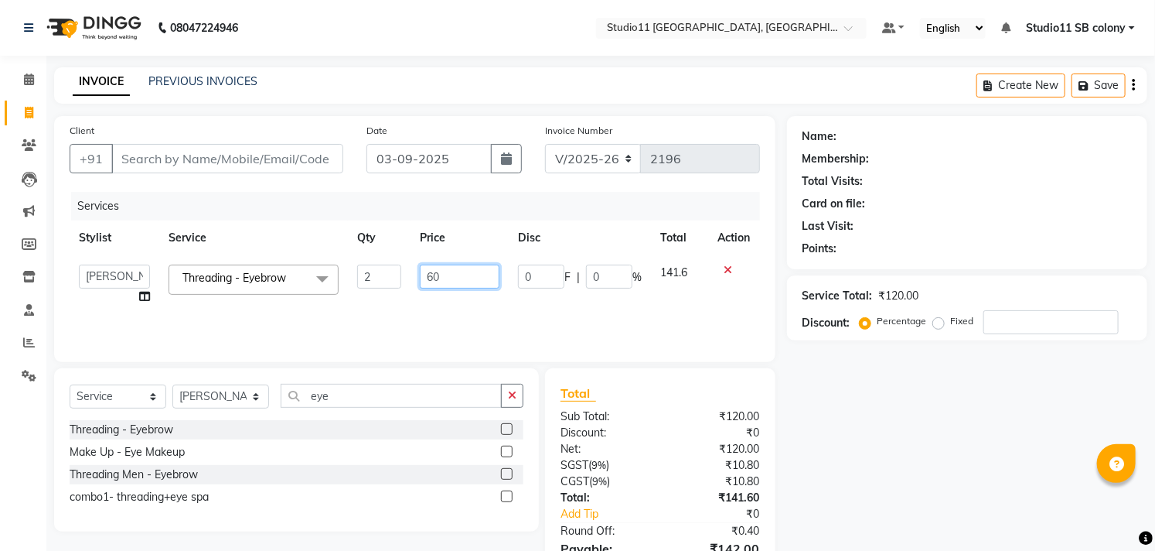
click at [470, 275] on input "60" at bounding box center [460, 276] width 80 height 24
type input "59.5"
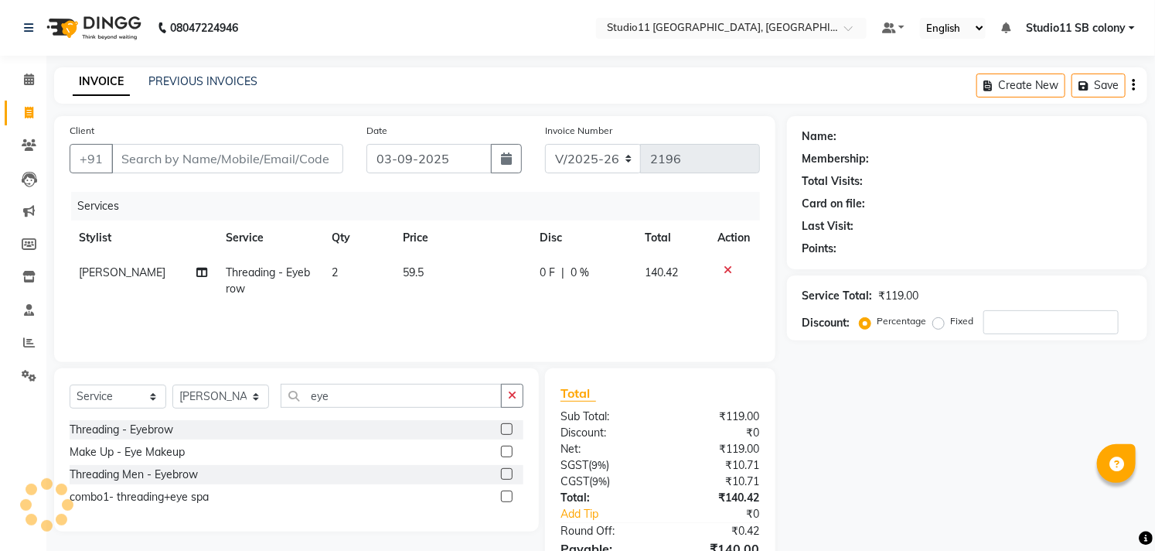
click at [455, 238] on th "Price" at bounding box center [462, 237] width 137 height 35
click at [310, 156] on input "Client" at bounding box center [227, 158] width 232 height 29
type input "9"
type input "0"
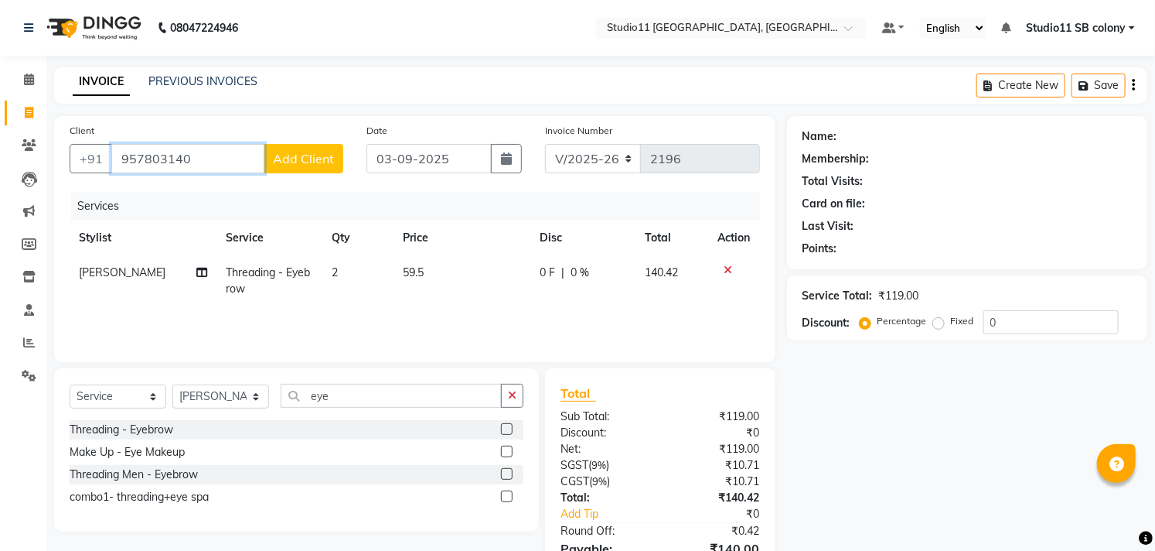
type input "957803140"
click at [297, 160] on span "Add Client" at bounding box center [303, 158] width 61 height 15
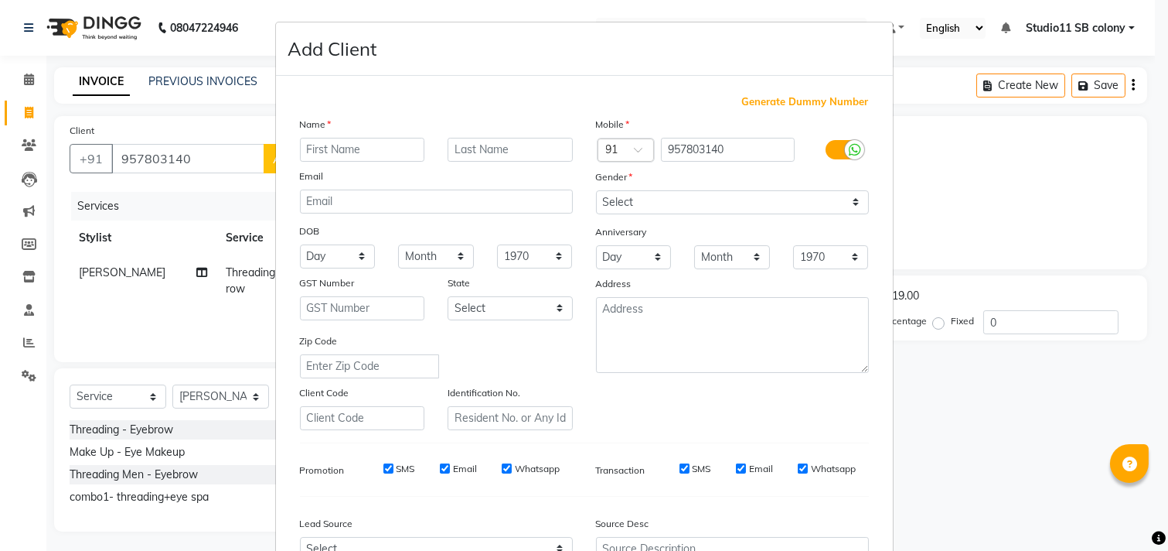
click at [360, 145] on input "text" at bounding box center [362, 150] width 125 height 24
type input "[PERSON_NAME]"
click at [644, 204] on select "Select [DEMOGRAPHIC_DATA] [DEMOGRAPHIC_DATA] Other Prefer Not To Say" at bounding box center [732, 202] width 273 height 24
select select "[DEMOGRAPHIC_DATA]"
click at [596, 190] on select "Select [DEMOGRAPHIC_DATA] [DEMOGRAPHIC_DATA] Other Prefer Not To Say" at bounding box center [732, 202] width 273 height 24
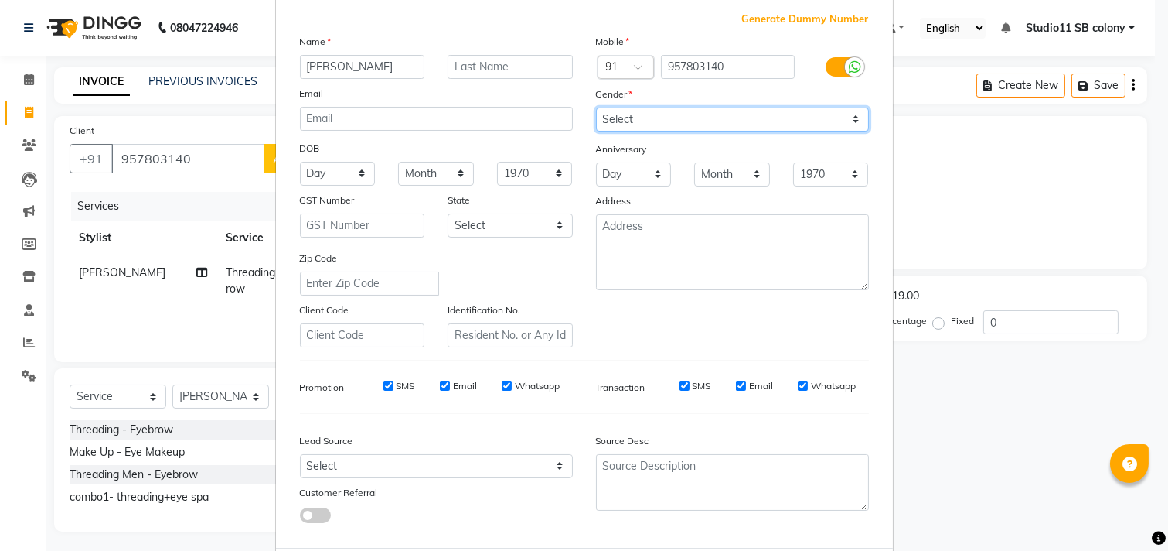
scroll to position [164, 0]
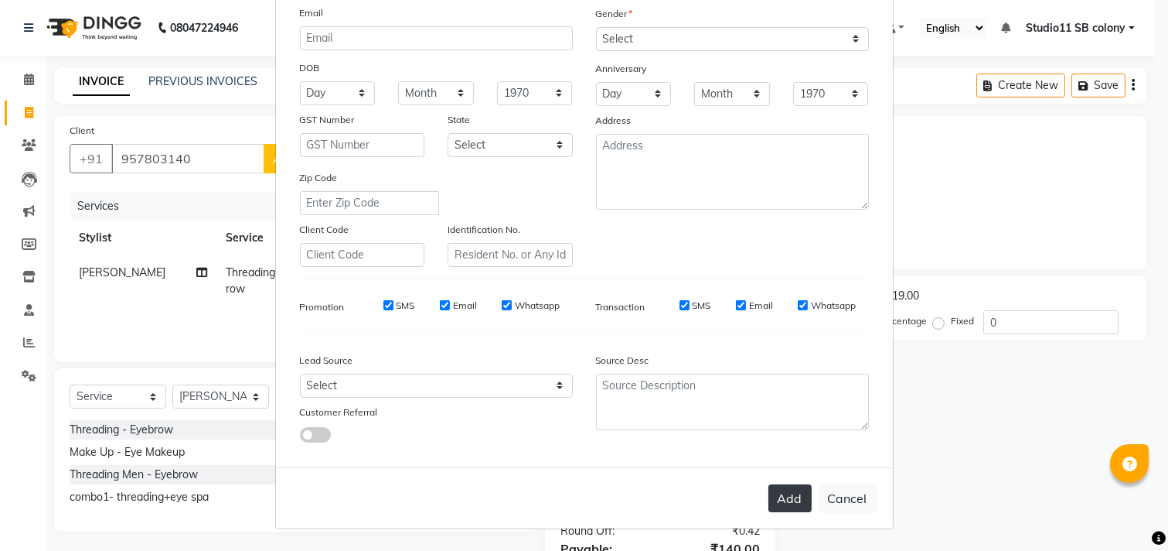
click at [790, 497] on button "Add" at bounding box center [790, 498] width 43 height 28
select select
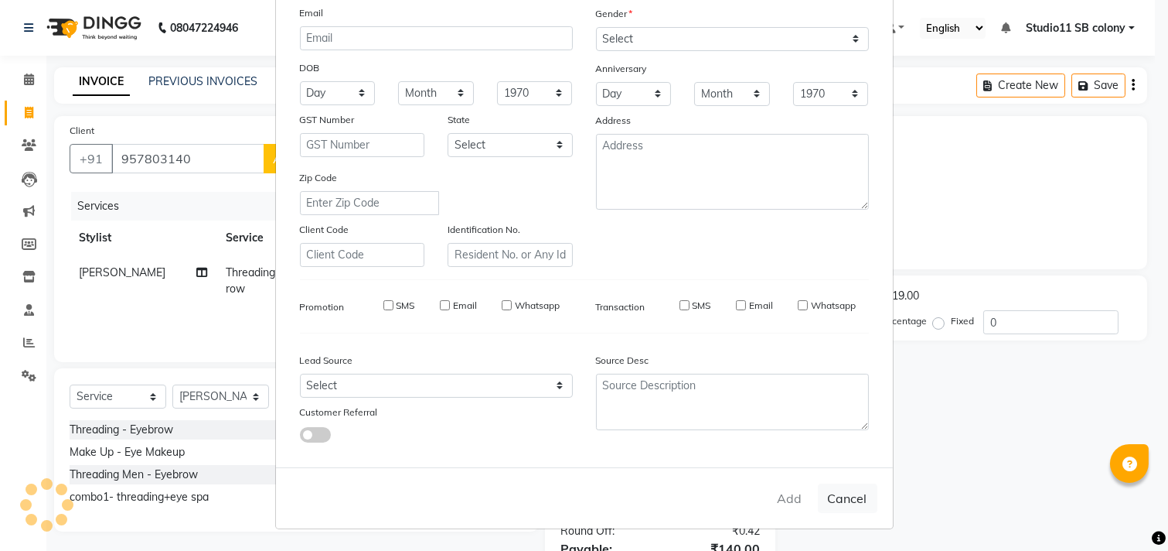
select select
checkbox input "false"
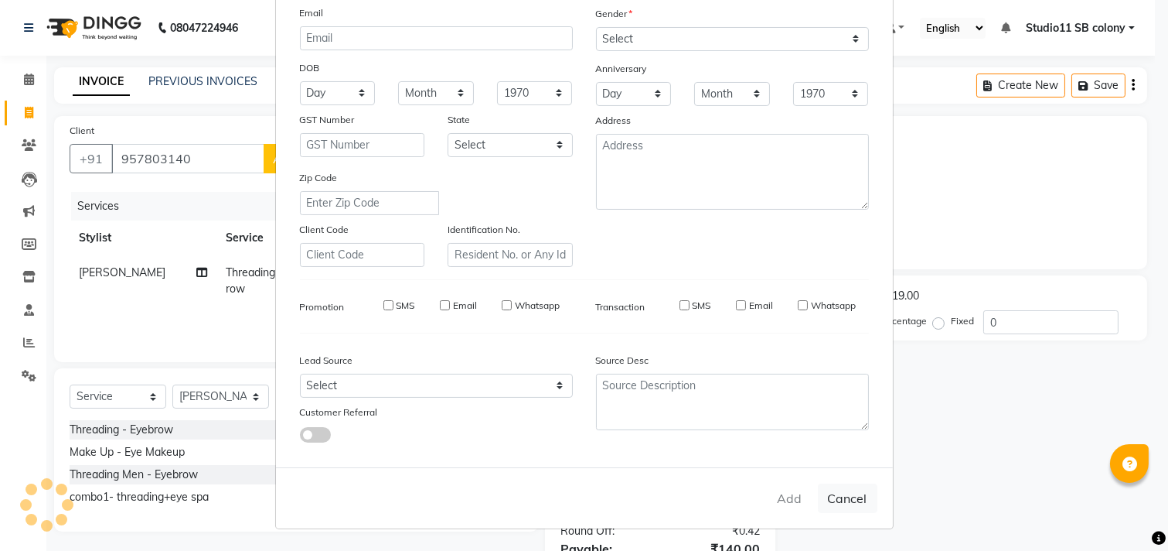
checkbox input "false"
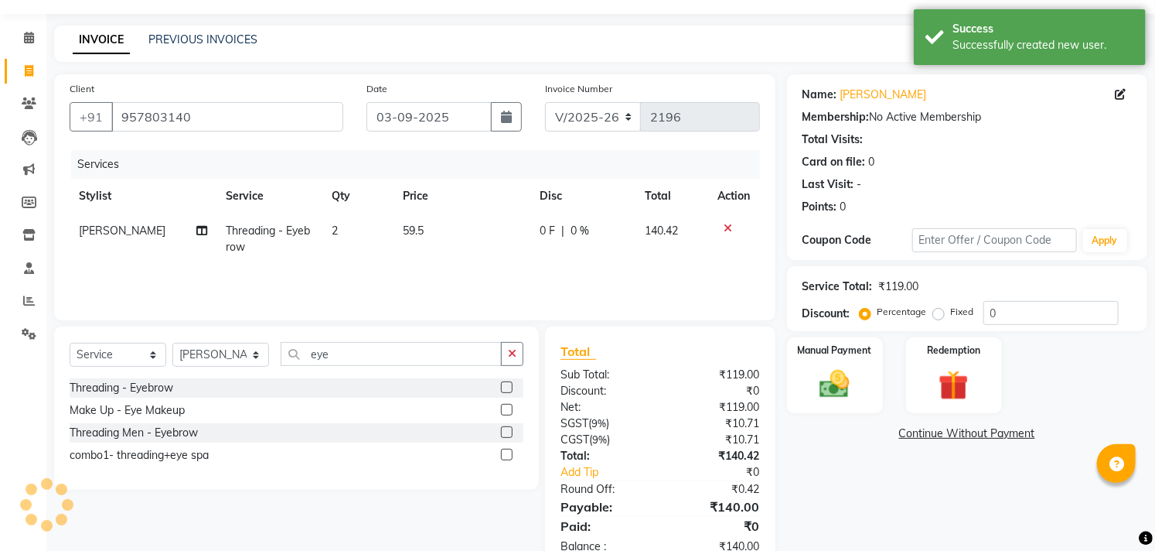
scroll to position [84, 0]
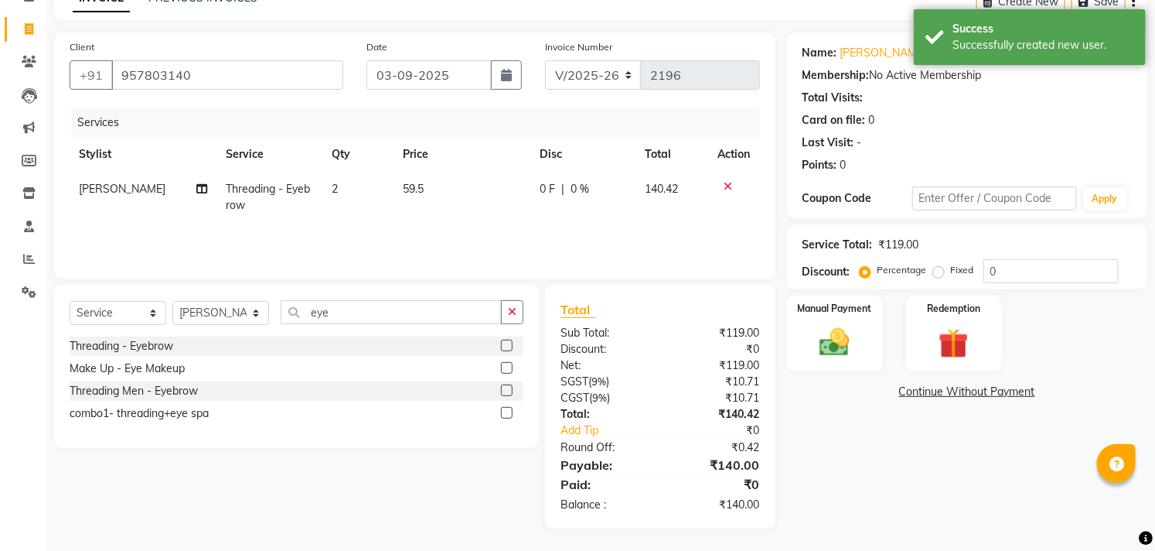
click at [839, 384] on link "Continue Without Payment" at bounding box center [967, 392] width 354 height 16
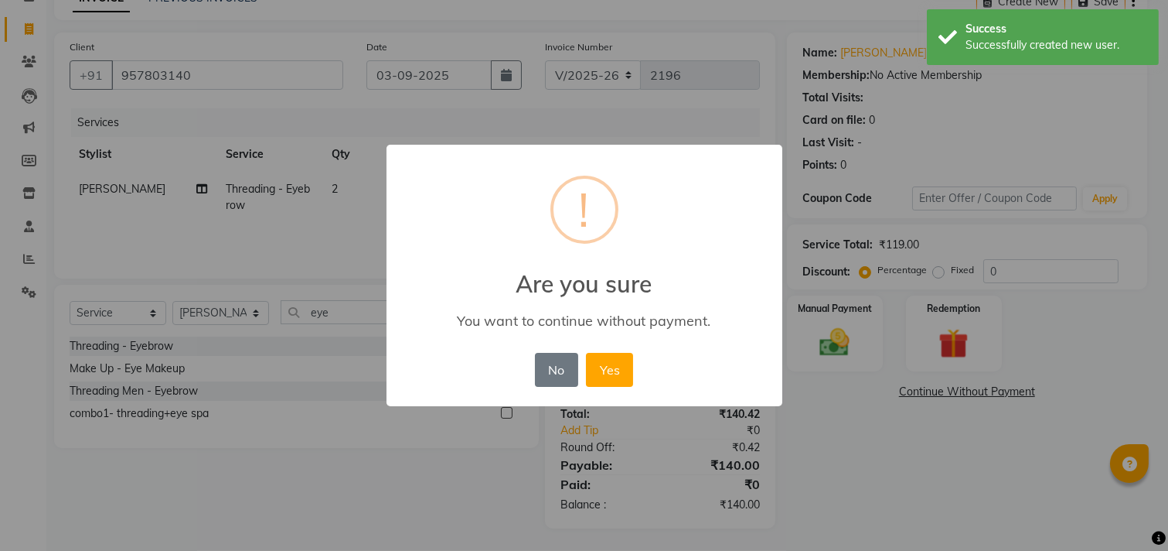
click at [829, 336] on div "× ! Are you sure You want to continue without payment. No No Yes" at bounding box center [584, 275] width 1168 height 551
click at [557, 367] on button "No" at bounding box center [556, 370] width 43 height 34
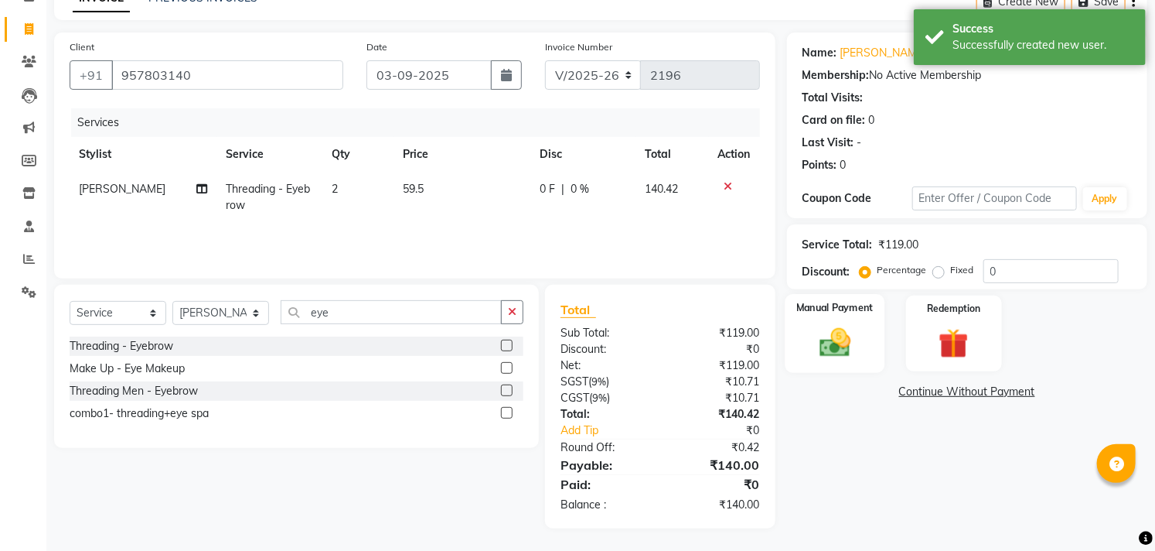
click at [848, 359] on img at bounding box center [835, 343] width 51 height 36
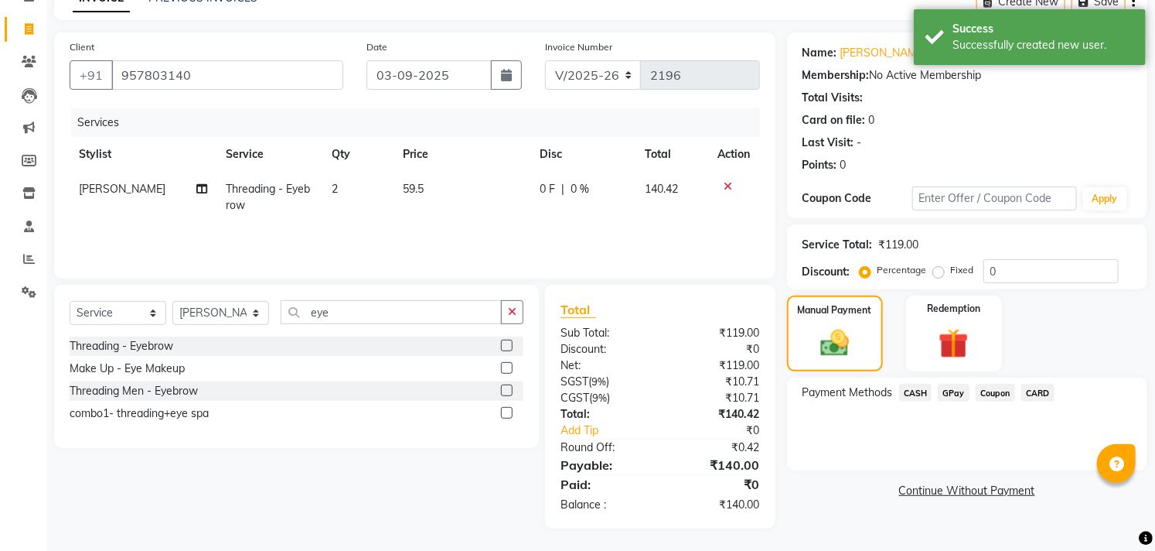
click at [918, 392] on span "CASH" at bounding box center [915, 393] width 33 height 18
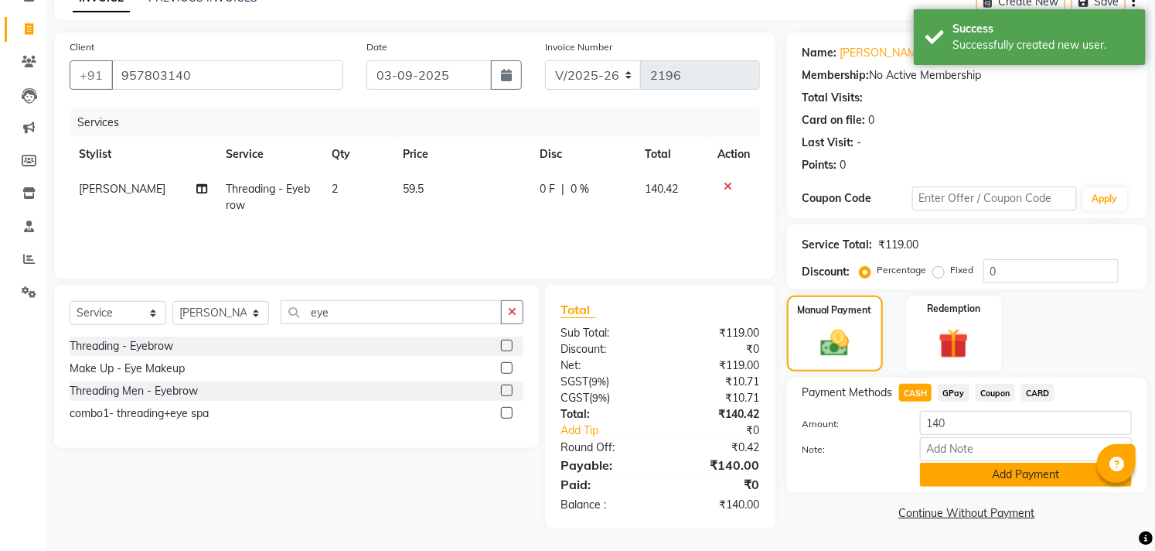
click at [964, 475] on button "Add Payment" at bounding box center [1026, 474] width 212 height 24
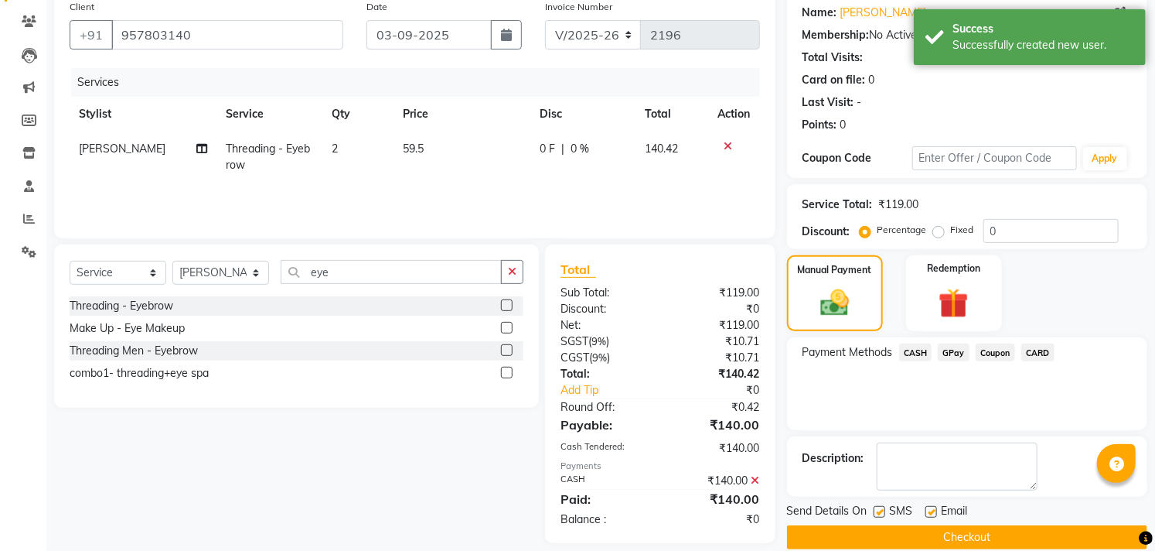
scroll to position [145, 0]
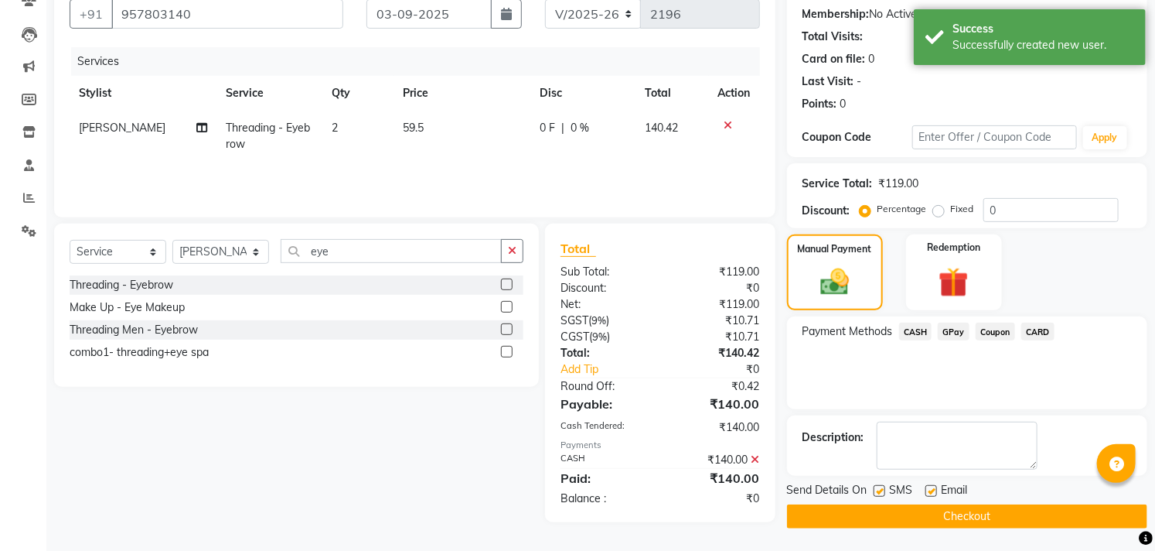
click at [926, 488] on label at bounding box center [932, 491] width 12 height 12
click at [926, 488] on input "checkbox" at bounding box center [931, 491] width 10 height 10
checkbox input "false"
click at [879, 491] on label at bounding box center [880, 491] width 12 height 12
click at [879, 491] on input "checkbox" at bounding box center [879, 491] width 10 height 10
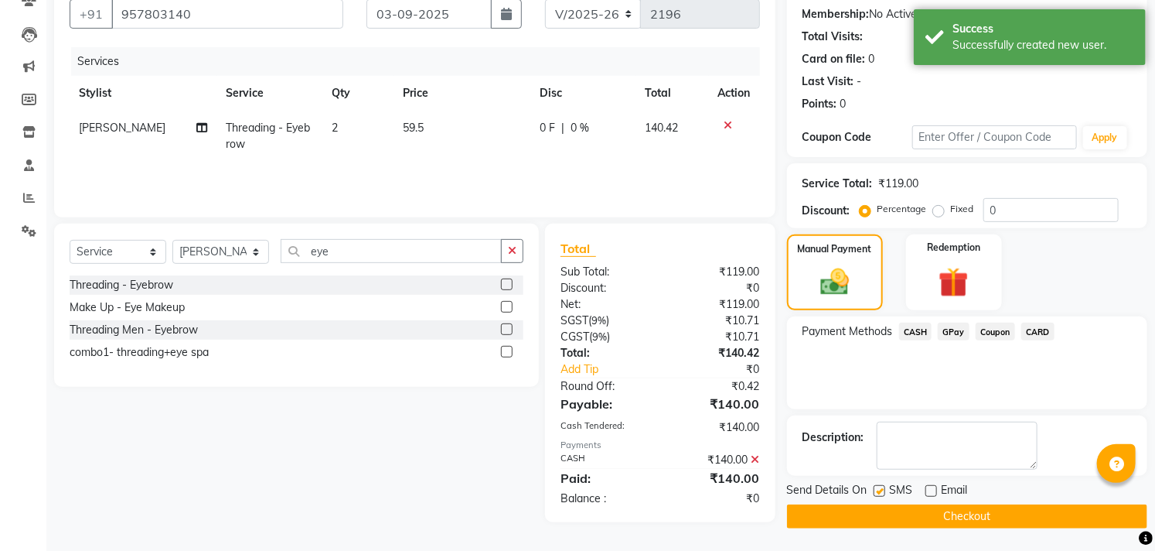
checkbox input "false"
click at [884, 520] on button "Checkout" at bounding box center [967, 516] width 360 height 24
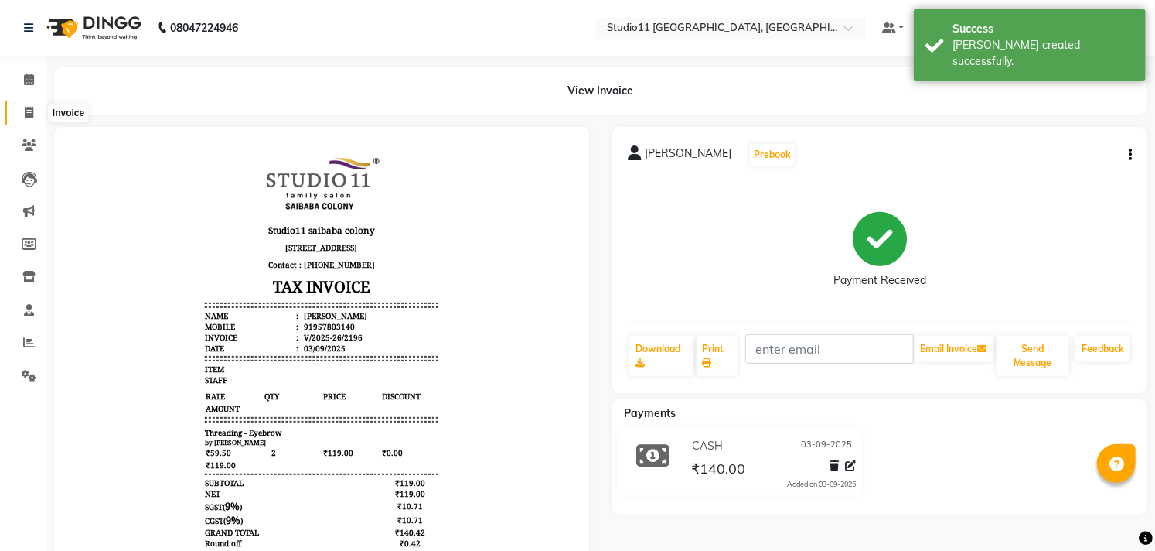
click at [19, 107] on span at bounding box center [28, 113] width 27 height 18
select select "7717"
select select "service"
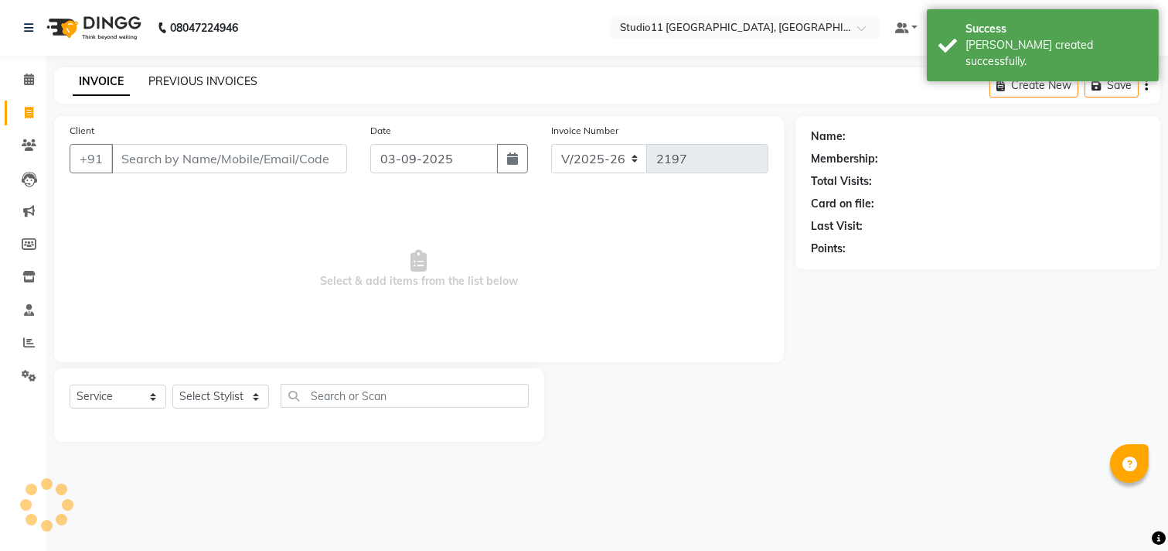
click at [193, 83] on link "PREVIOUS INVOICES" at bounding box center [202, 81] width 109 height 14
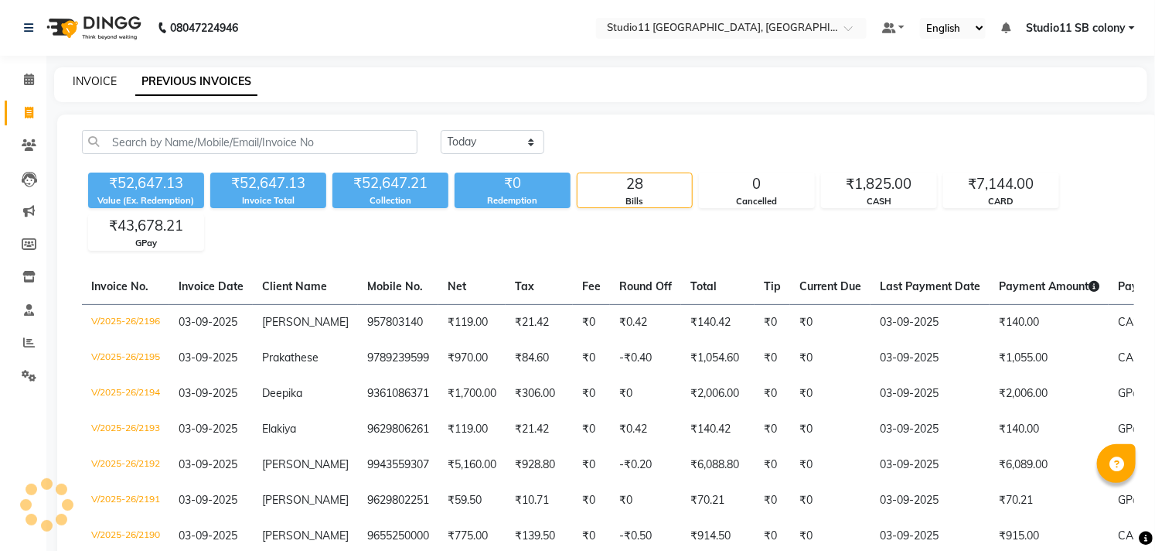
click at [114, 78] on link "INVOICE" at bounding box center [95, 81] width 44 height 14
select select "service"
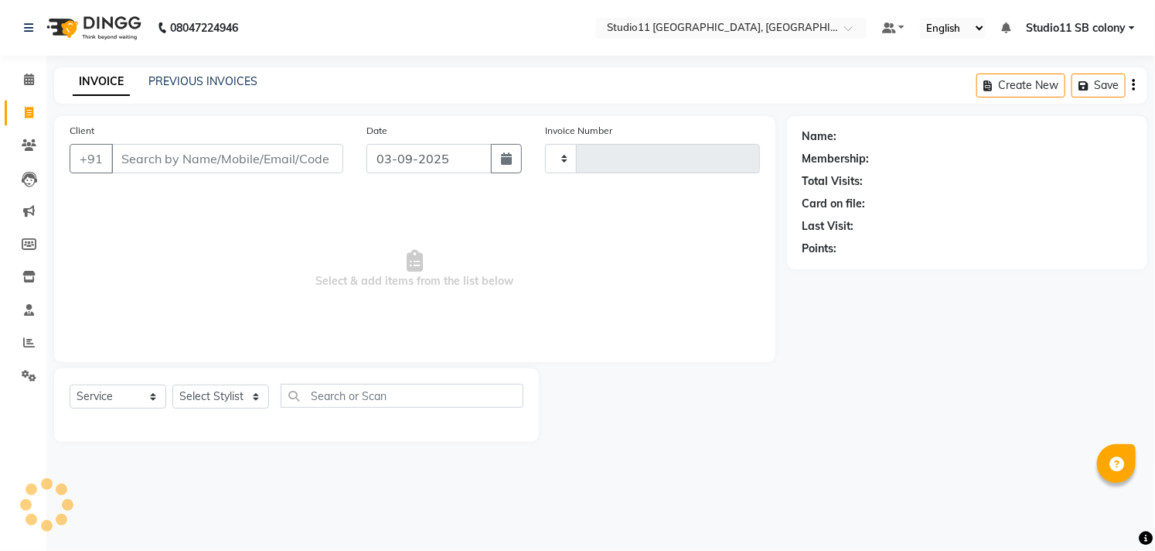
type input "2197"
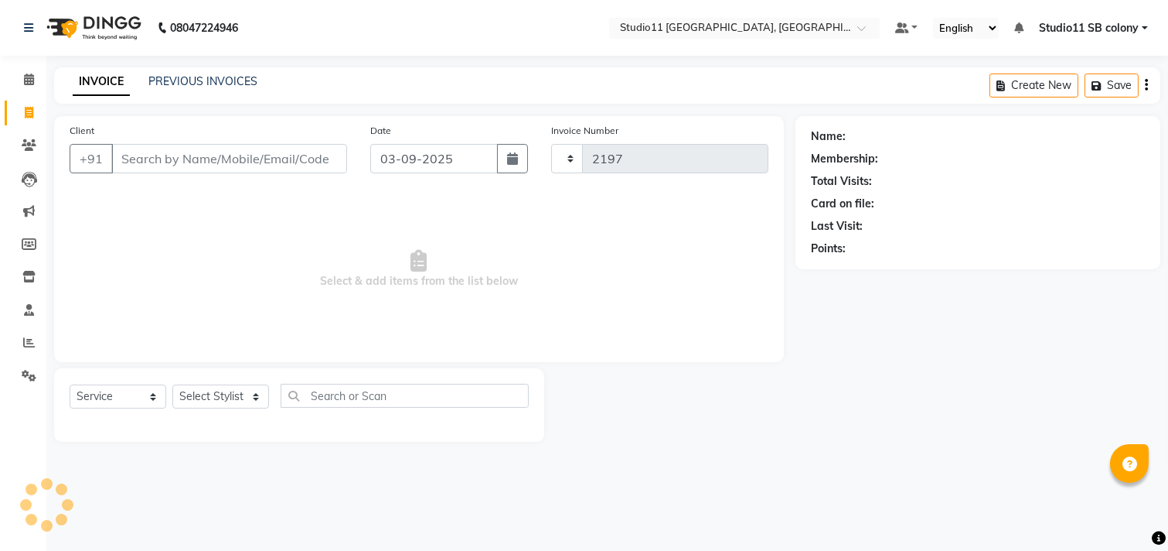
select select "7717"
click at [218, 395] on select "Select Stylist [PERSON_NAME] Dani [PERSON_NAME] Josna kaif [PERSON_NAME] [PERSO…" at bounding box center [220, 396] width 97 height 24
select select "68835"
click at [172, 385] on select "Select Stylist [PERSON_NAME] Dani [PERSON_NAME] Josna kaif [PERSON_NAME] [PERSO…" at bounding box center [220, 396] width 97 height 24
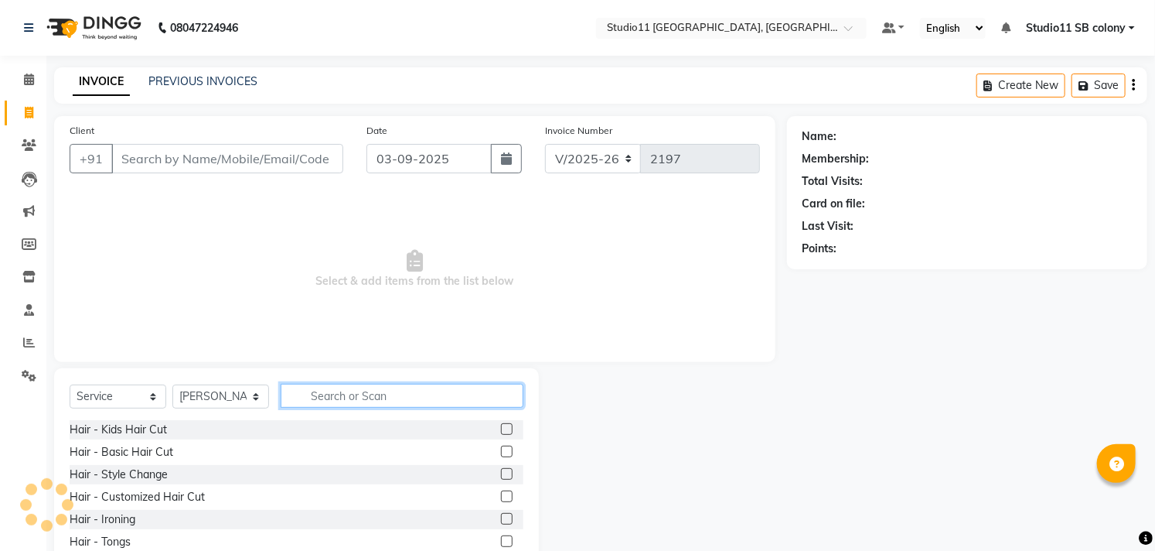
click at [348, 399] on input "text" at bounding box center [402, 396] width 243 height 24
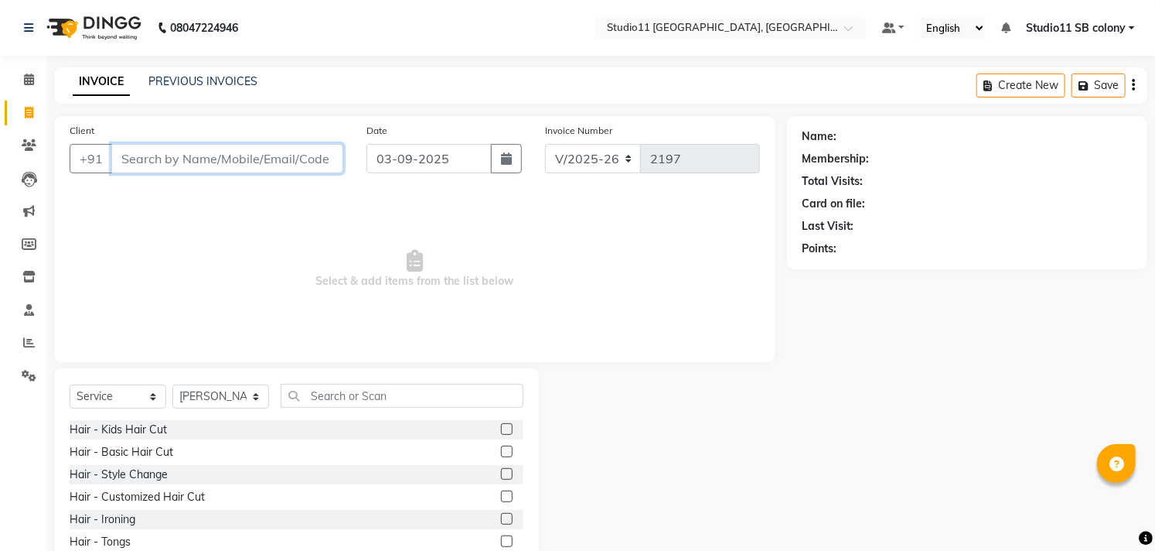
click at [258, 159] on input "Client" at bounding box center [227, 158] width 232 height 29
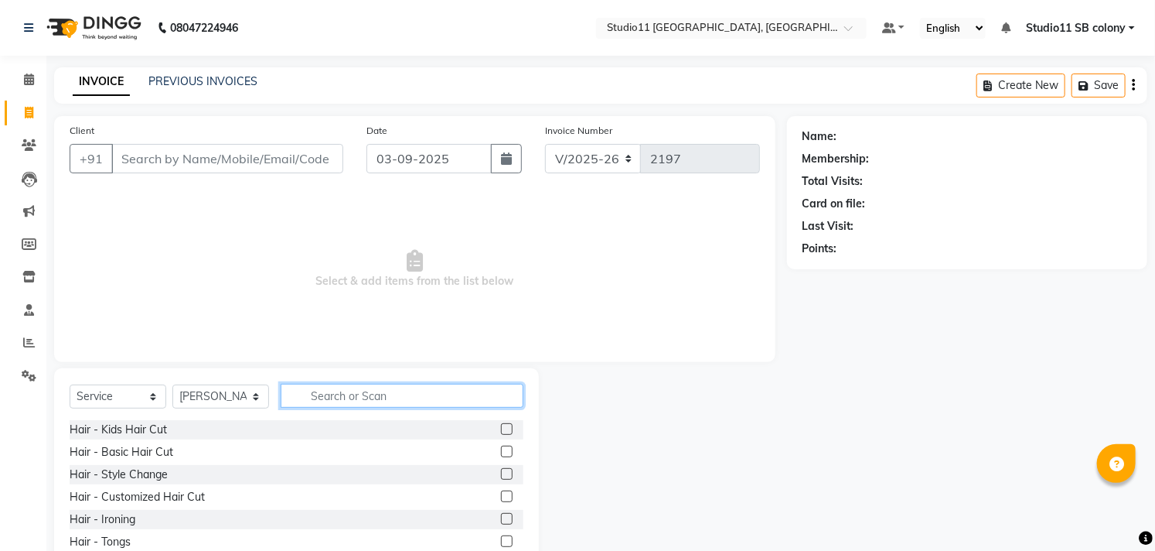
click at [423, 397] on input "text" at bounding box center [402, 396] width 243 height 24
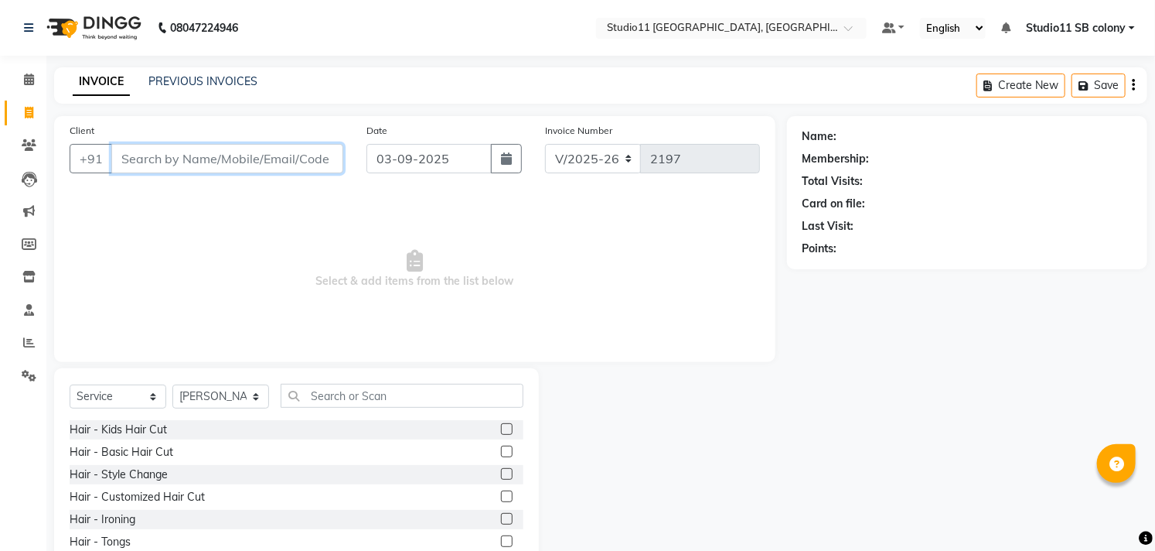
click at [292, 162] on input "Client" at bounding box center [227, 158] width 232 height 29
